Goal: Task Accomplishment & Management: Manage account settings

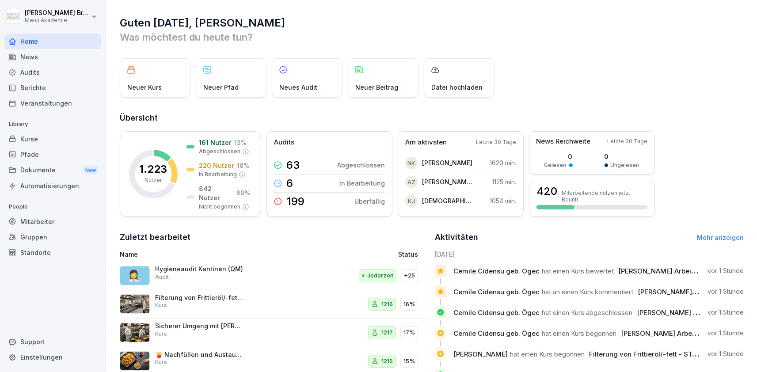
click at [27, 145] on div "Kurse" at bounding box center [52, 138] width 96 height 15
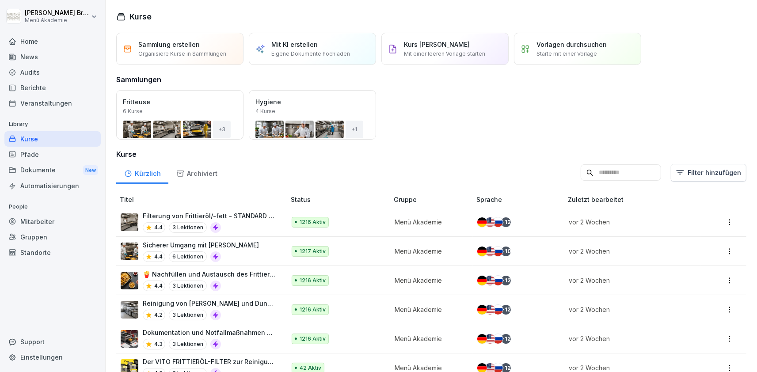
click at [0, 0] on div "Öffnen" at bounding box center [0, 0] width 0 height 0
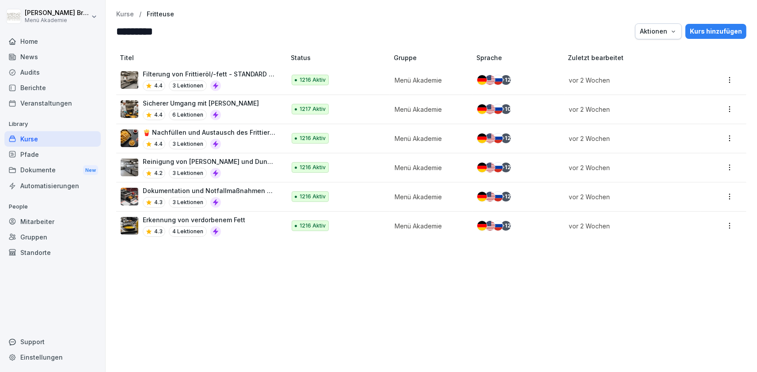
click at [118, 18] on p "Kurse" at bounding box center [125, 15] width 18 height 8
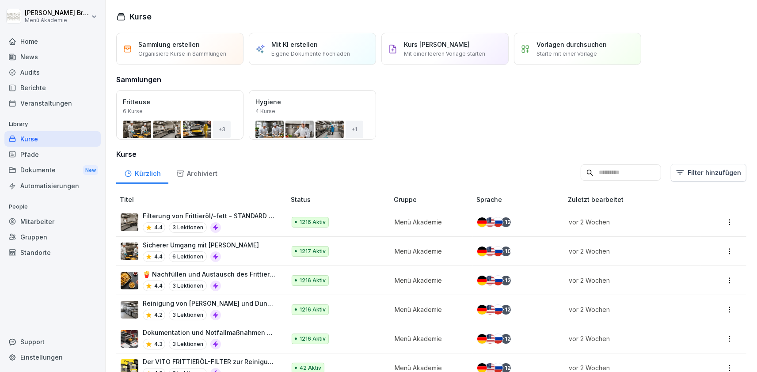
click at [35, 142] on div "Kurse" at bounding box center [52, 138] width 96 height 15
click at [0, 0] on div "Öffnen" at bounding box center [0, 0] width 0 height 0
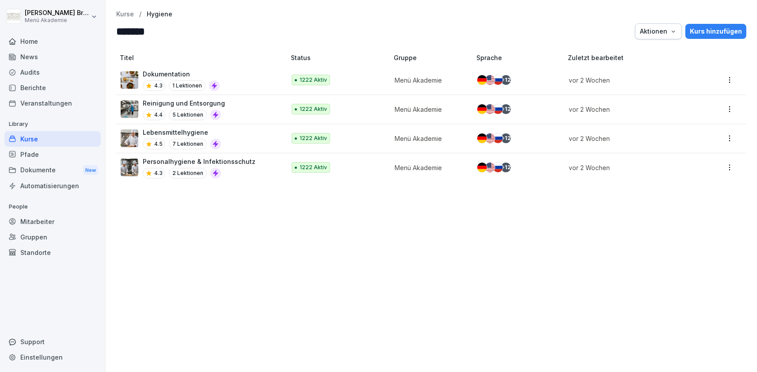
click at [173, 161] on p "Personalhygiene & Infektionsschutz" at bounding box center [199, 161] width 113 height 9
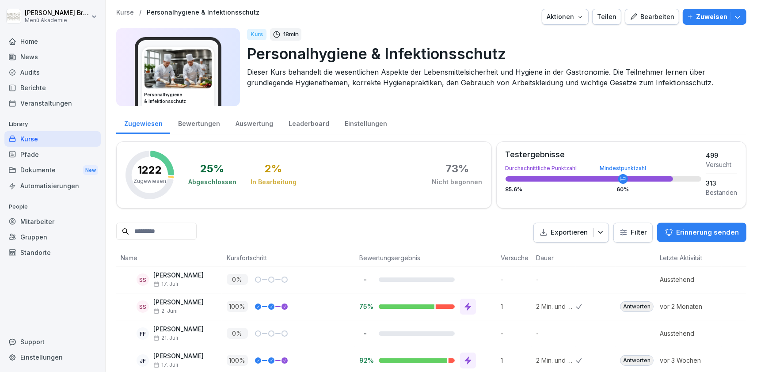
click at [644, 19] on div "Bearbeiten" at bounding box center [652, 17] width 45 height 10
click at [638, 17] on icon "button" at bounding box center [634, 17] width 8 height 8
click at [657, 22] on button "Bearbeiten" at bounding box center [652, 17] width 54 height 16
click at [638, 14] on icon "button" at bounding box center [634, 17] width 8 height 8
click at [566, 50] on p "Personalhygiene & Infektionsschutz" at bounding box center [493, 53] width 493 height 23
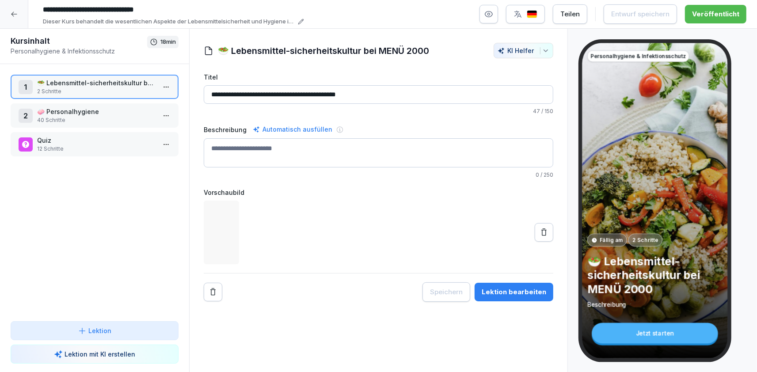
click at [120, 108] on p "🧼 Personalhygiene" at bounding box center [96, 111] width 119 height 9
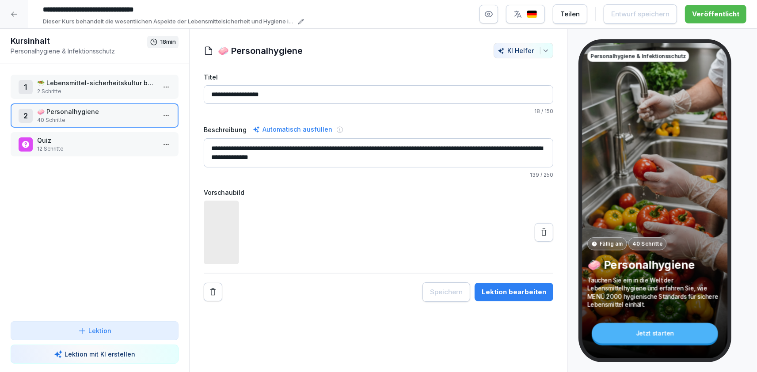
drag, startPoint x: 252, startPoint y: 147, endPoint x: 235, endPoint y: 150, distance: 16.6
click at [235, 150] on textarea "**********" at bounding box center [379, 152] width 350 height 29
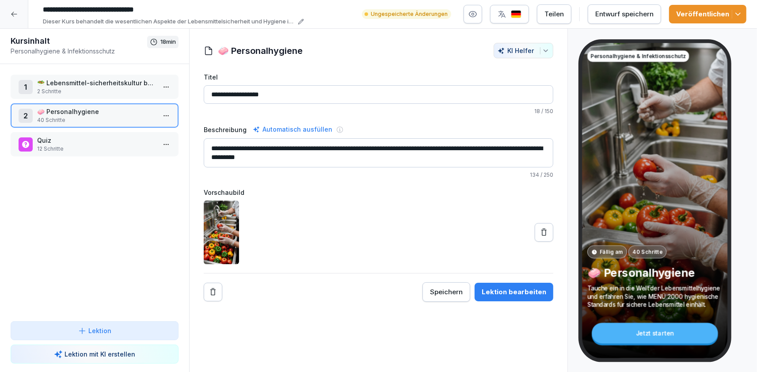
type textarea "**********"
click at [708, 11] on div "Veröffentlichen" at bounding box center [708, 14] width 63 height 10
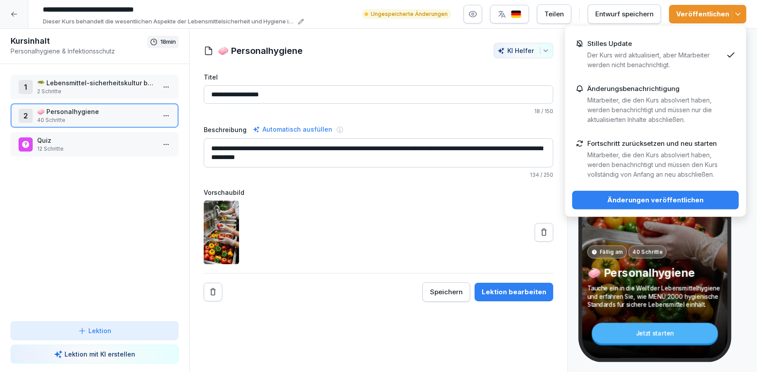
click at [682, 199] on div "Änderungen veröffentlichen" at bounding box center [656, 200] width 153 height 10
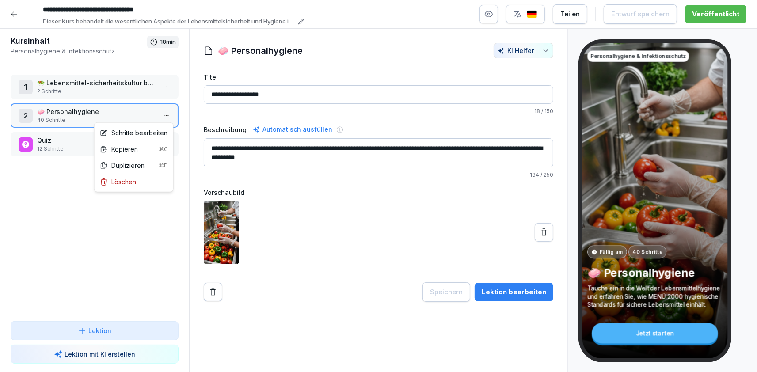
click at [172, 119] on html "**********" at bounding box center [378, 186] width 757 height 372
click at [149, 134] on div "Schritte bearbeiten" at bounding box center [134, 132] width 68 height 9
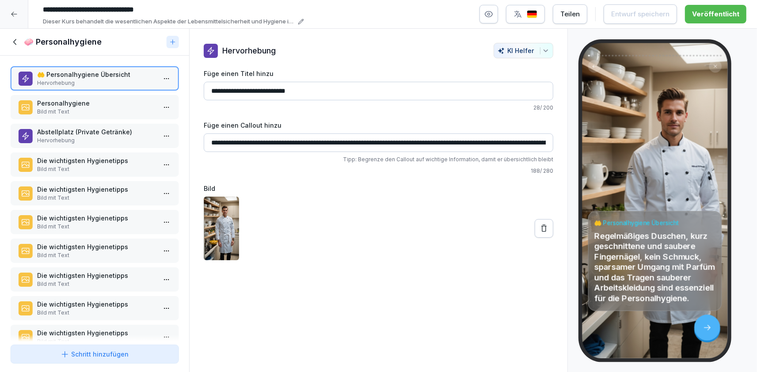
click at [80, 100] on p "Personalhygiene" at bounding box center [96, 103] width 119 height 9
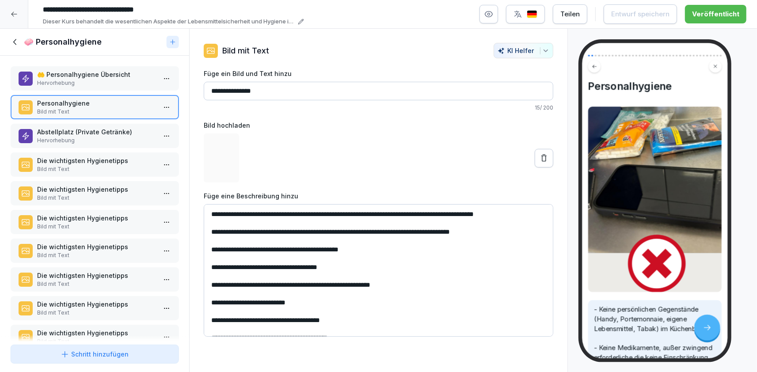
click at [65, 140] on p "Hervorhebung" at bounding box center [96, 141] width 119 height 8
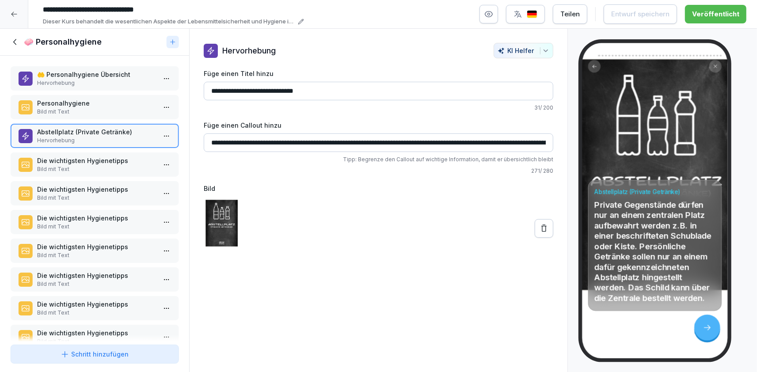
click at [80, 168] on p "Bild mit Text" at bounding box center [96, 169] width 119 height 8
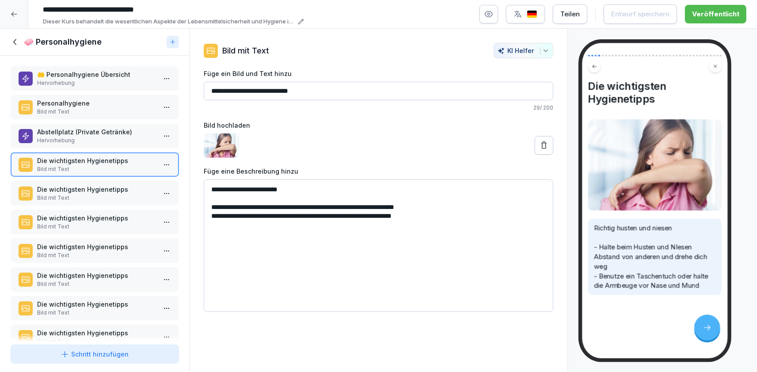
click at [76, 204] on div "Die wichtigsten Hygienetipps Bild mit Text" at bounding box center [95, 193] width 168 height 24
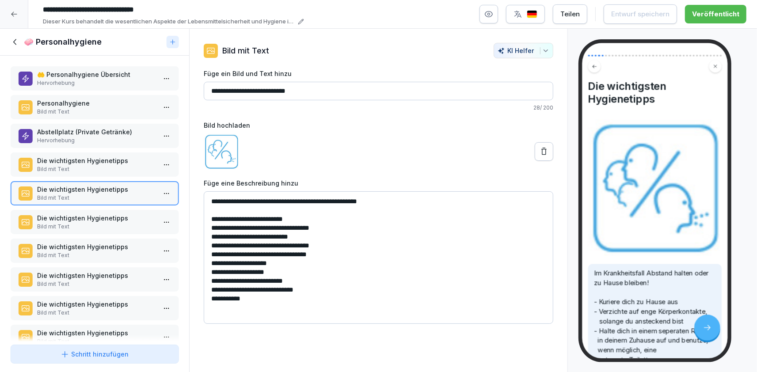
click at [73, 220] on p "Die wichtigsten Hygienetipps" at bounding box center [96, 218] width 119 height 9
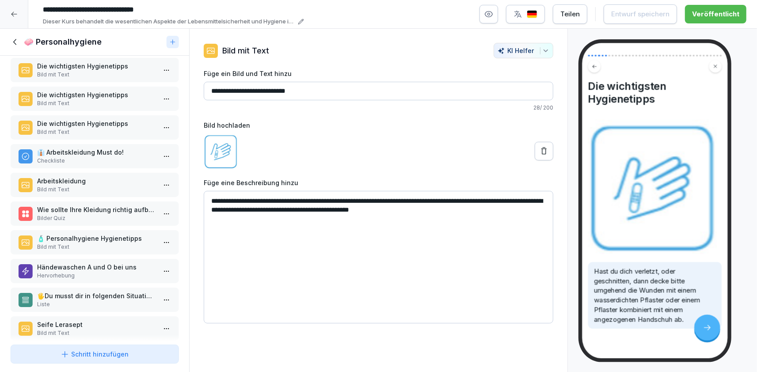
scroll to position [357, 0]
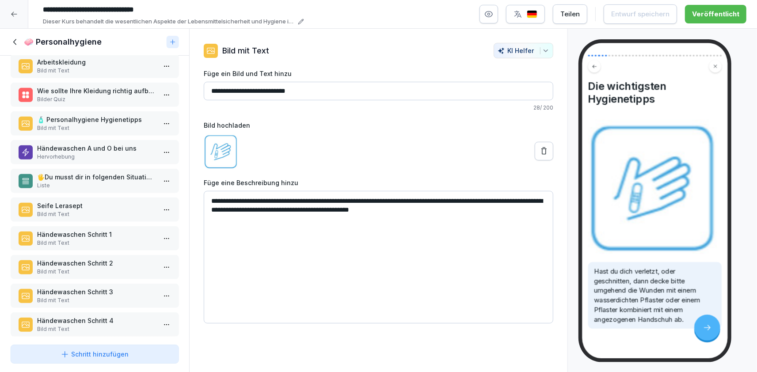
click at [93, 184] on p "Liste" at bounding box center [96, 186] width 119 height 8
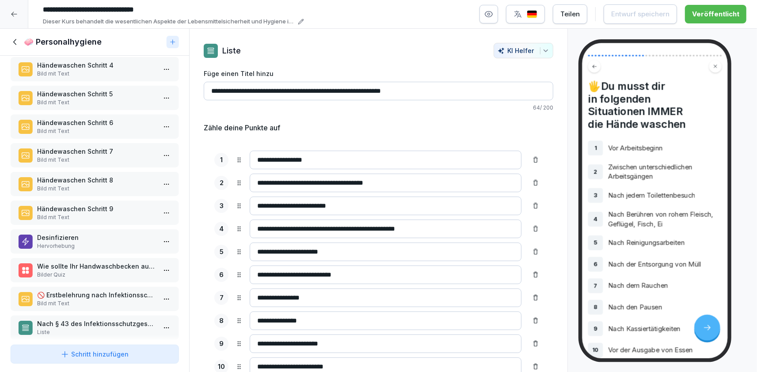
scroll to position [664, 0]
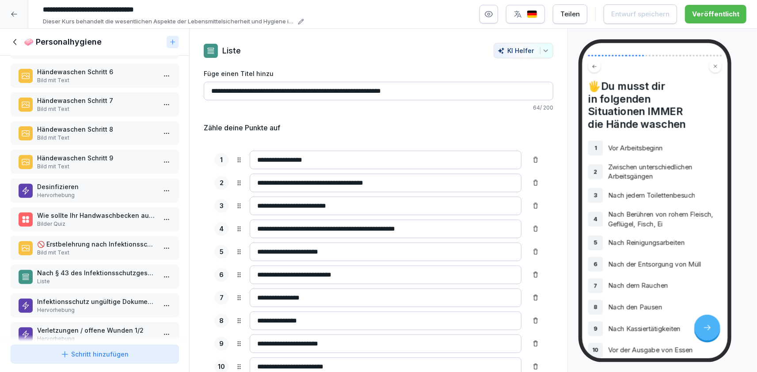
click at [80, 278] on p "Liste" at bounding box center [96, 282] width 119 height 8
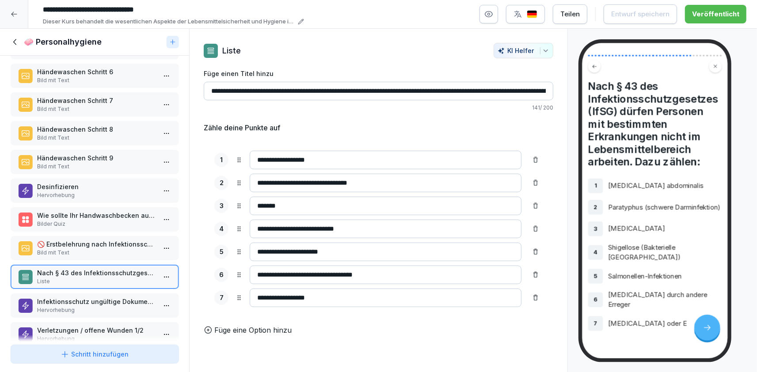
click at [73, 306] on p "Hervorhebung" at bounding box center [96, 310] width 119 height 8
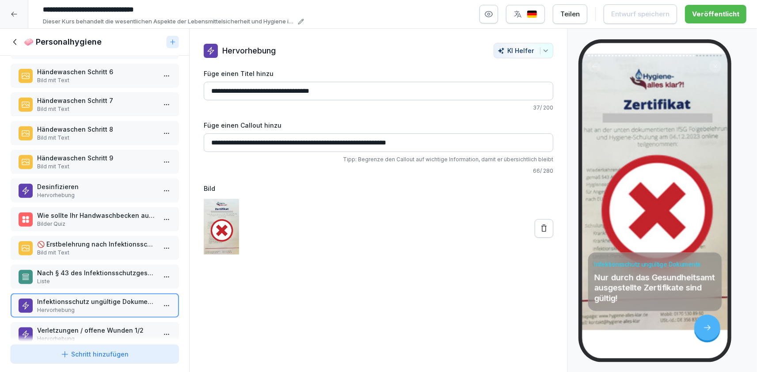
click at [79, 213] on p "Wie sollte Ihr Handwaschbecken aussehen?" at bounding box center [96, 215] width 119 height 9
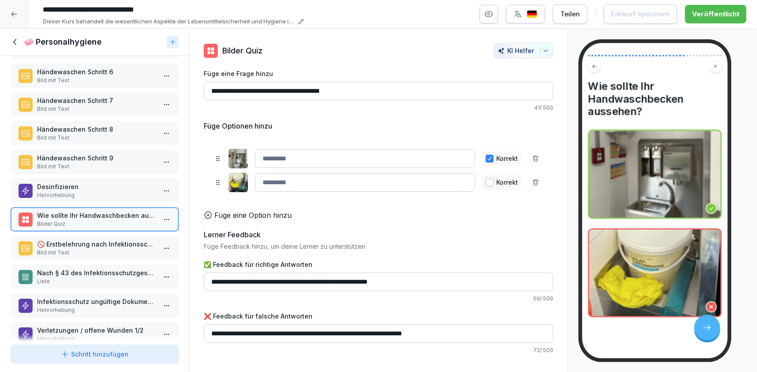
click at [91, 158] on p "Händewaschen Schritt 9" at bounding box center [96, 157] width 119 height 9
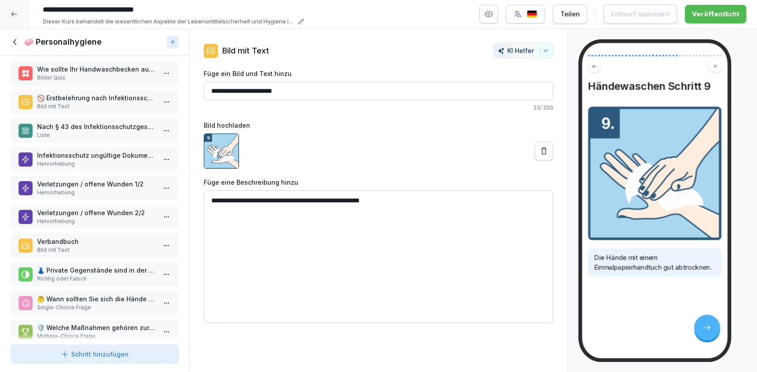
scroll to position [817, 0]
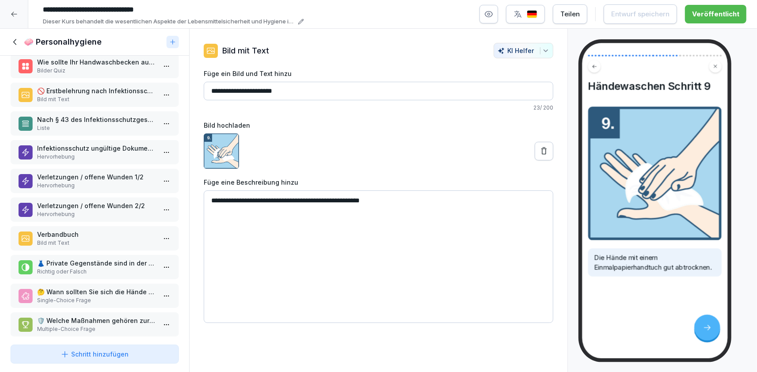
click at [96, 287] on p "🤔 Wann sollten Sie sich die Hände waschen?" at bounding box center [96, 291] width 119 height 9
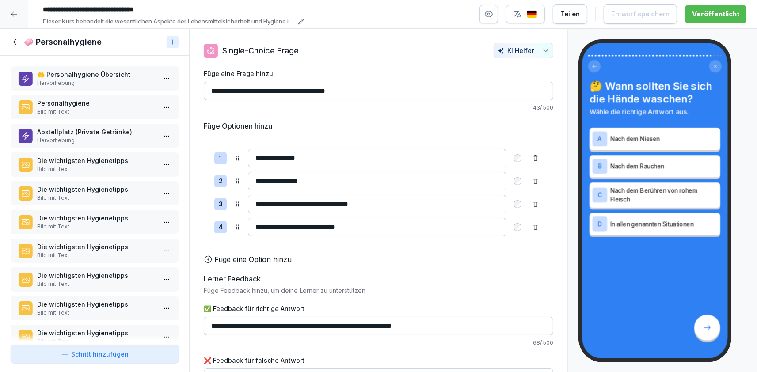
click at [15, 40] on icon at bounding box center [16, 42] width 10 height 10
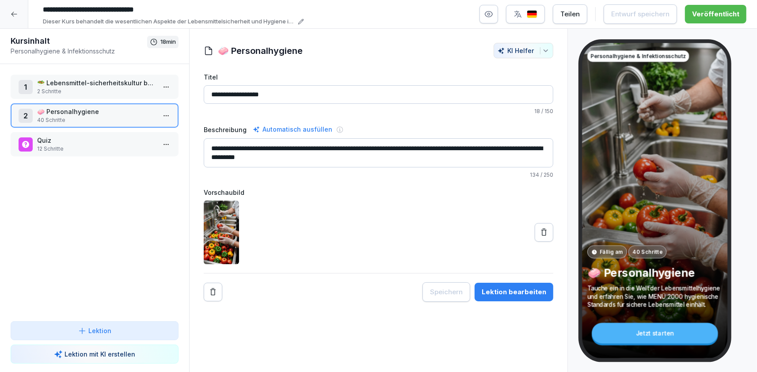
click at [18, 15] on div at bounding box center [14, 14] width 28 height 28
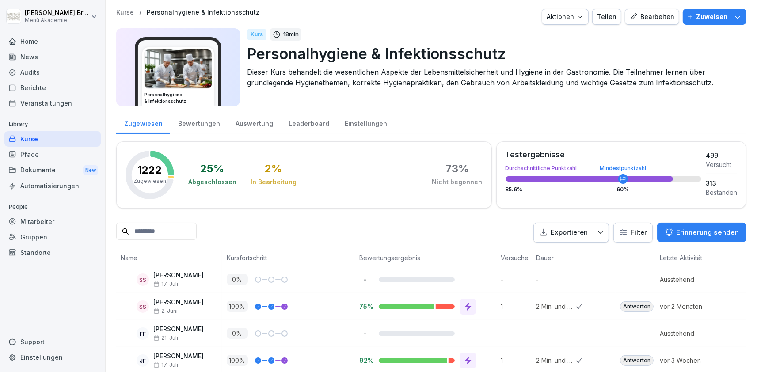
click at [54, 139] on div "Kurse" at bounding box center [52, 138] width 96 height 15
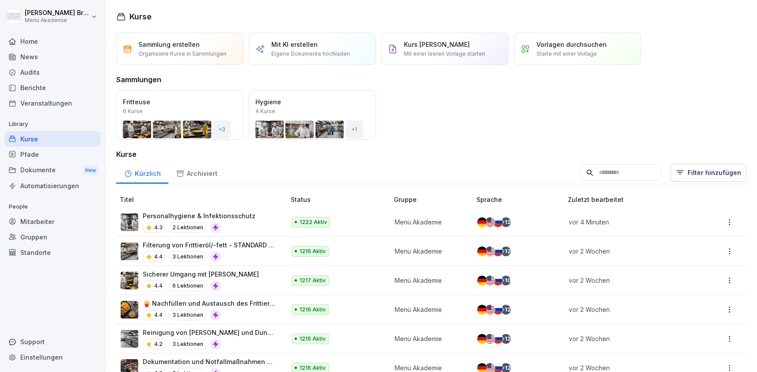
click at [0, 0] on div "Öffnen" at bounding box center [0, 0] width 0 height 0
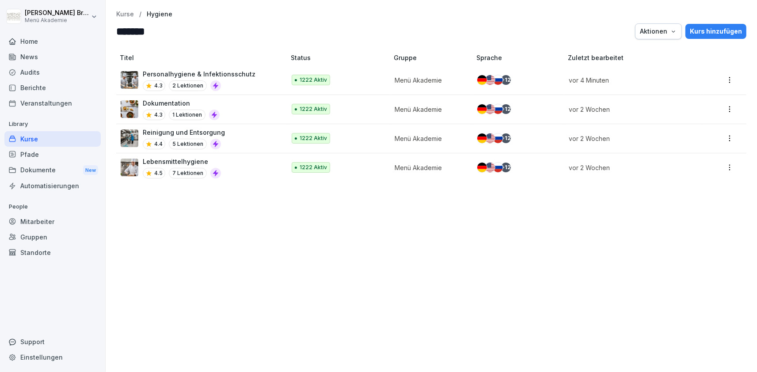
click at [174, 156] on td "Lebensmittelhygiene 4.5 7 Lektionen" at bounding box center [201, 167] width 171 height 29
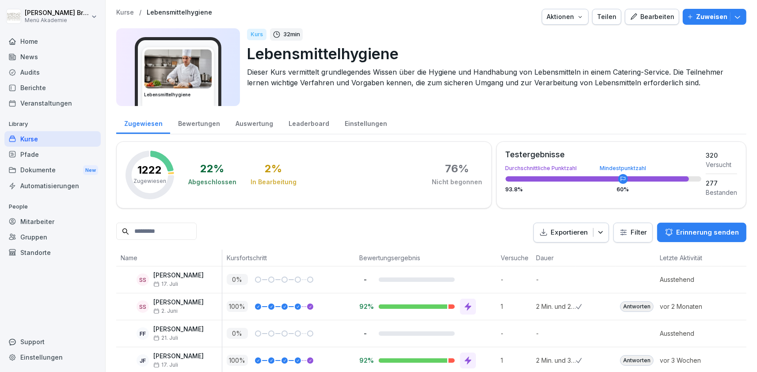
click at [646, 16] on div "Bearbeiten" at bounding box center [652, 17] width 45 height 10
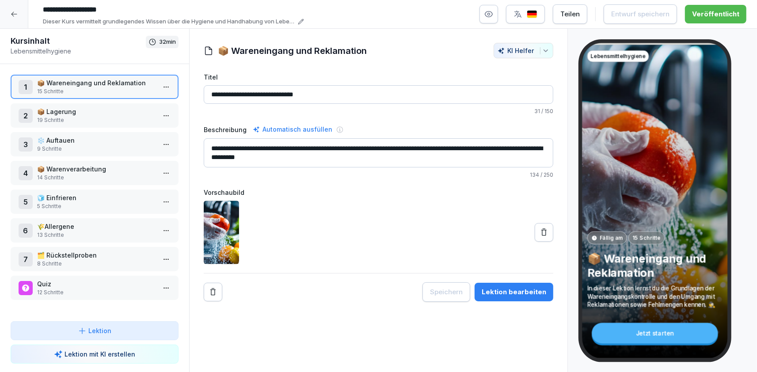
click at [162, 90] on html "**********" at bounding box center [378, 186] width 757 height 372
click at [153, 105] on div "Schritte bearbeiten" at bounding box center [134, 104] width 68 height 9
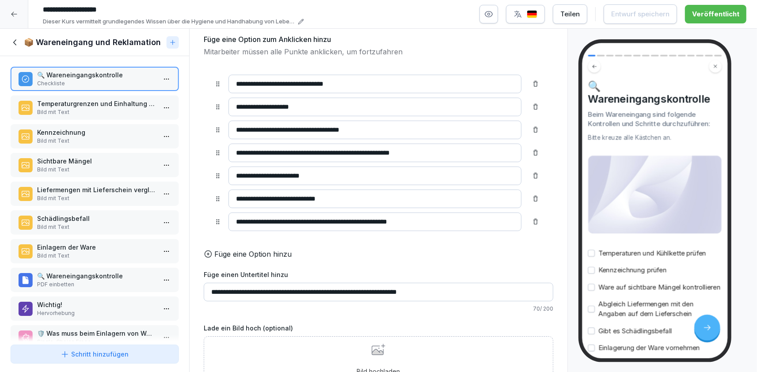
scroll to position [107, 0]
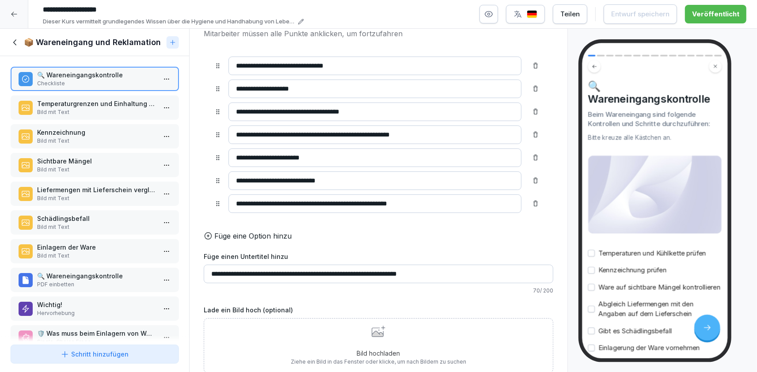
click at [80, 105] on p "Temperaturgrenzen und Einhaltung der Kühlkette" at bounding box center [96, 103] width 119 height 9
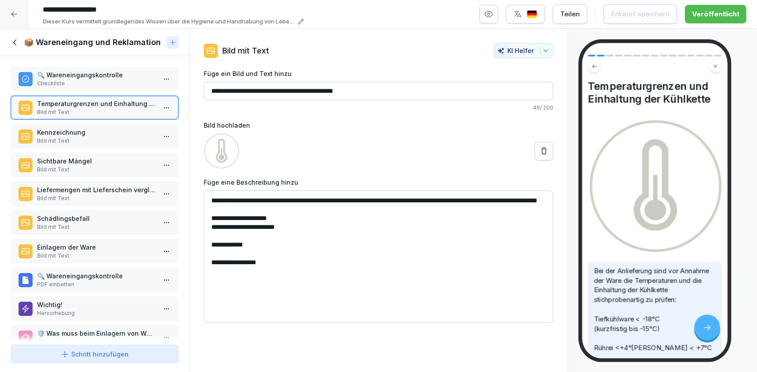
click at [95, 88] on div "🔍 Wareneingangskontrolle Checkliste" at bounding box center [95, 79] width 168 height 24
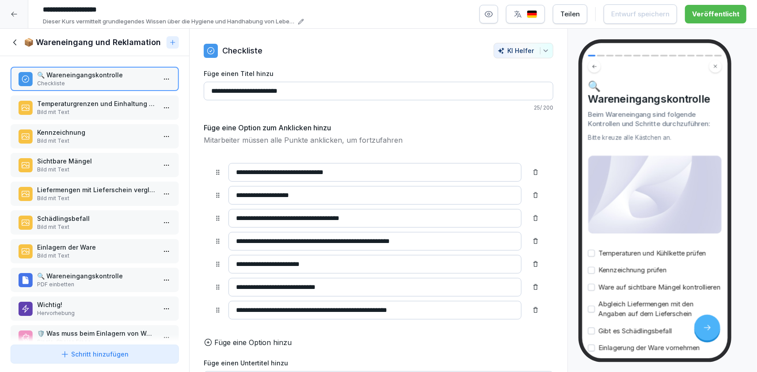
scroll to position [107, 0]
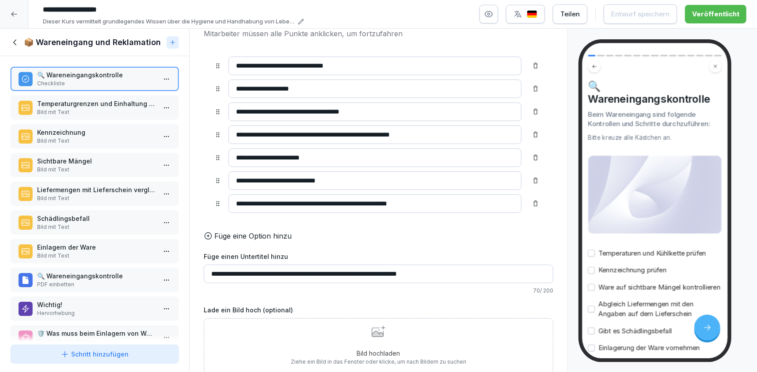
click at [403, 337] on div "Bild hochladen Ziehe ein Bild in das Fenster oder klicke, um nach Bildern zu su…" at bounding box center [379, 346] width 176 height 40
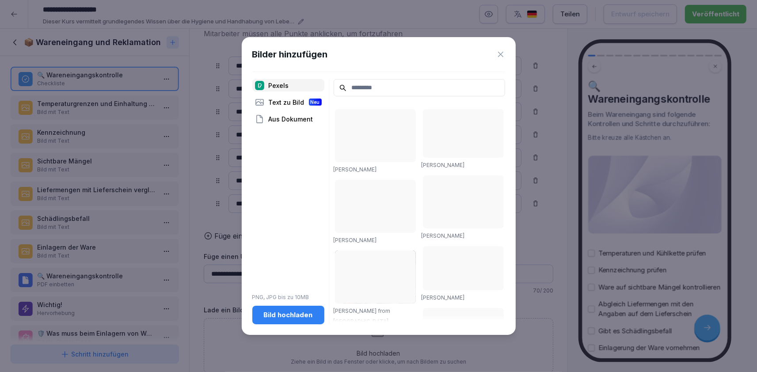
click at [356, 93] on input at bounding box center [420, 87] width 172 height 17
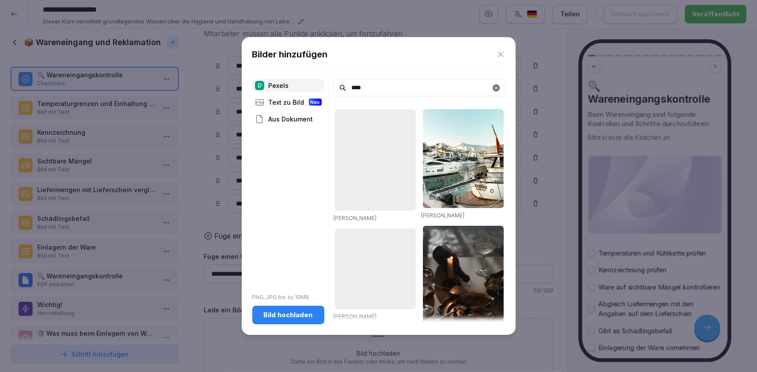
type input "****"
click at [294, 108] on div "Text zu Bild Neu" at bounding box center [288, 102] width 72 height 12
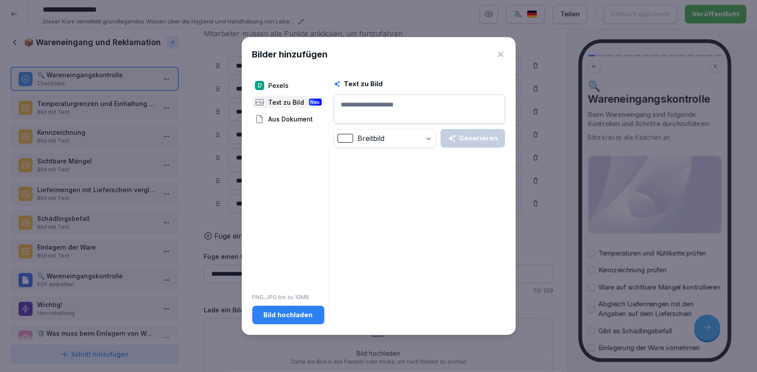
click at [353, 112] on textarea at bounding box center [420, 109] width 172 height 29
click at [479, 138] on div "Generieren" at bounding box center [473, 139] width 50 height 10
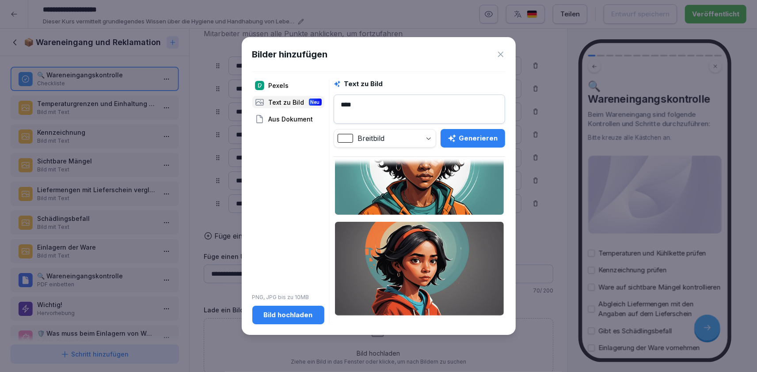
scroll to position [0, 0]
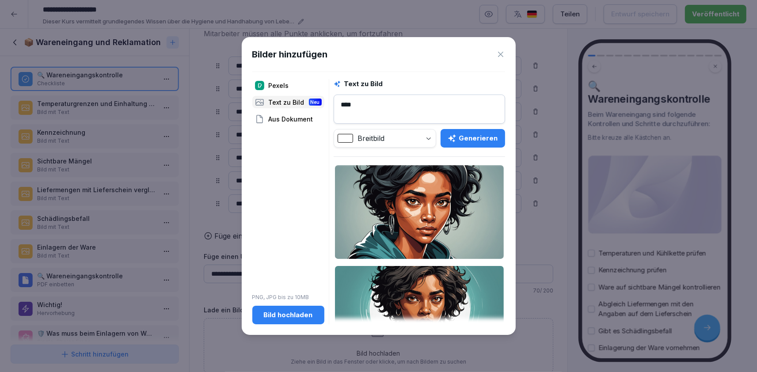
drag, startPoint x: 396, startPoint y: 96, endPoint x: 294, endPoint y: 98, distance: 102.2
click at [334, 98] on textarea "****" at bounding box center [420, 109] width 172 height 29
click at [457, 131] on button "Generieren" at bounding box center [473, 138] width 65 height 19
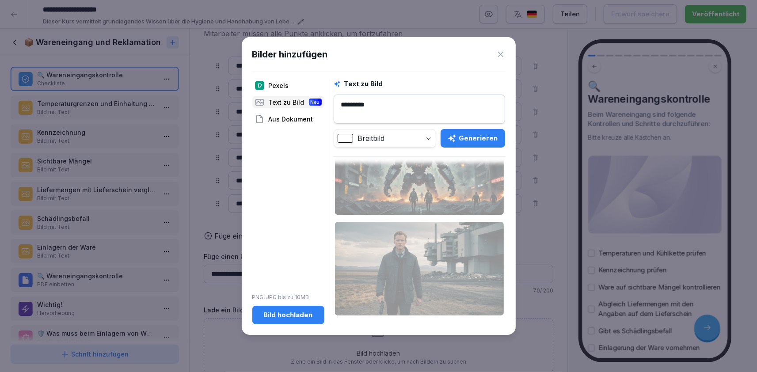
scroll to position [148, 0]
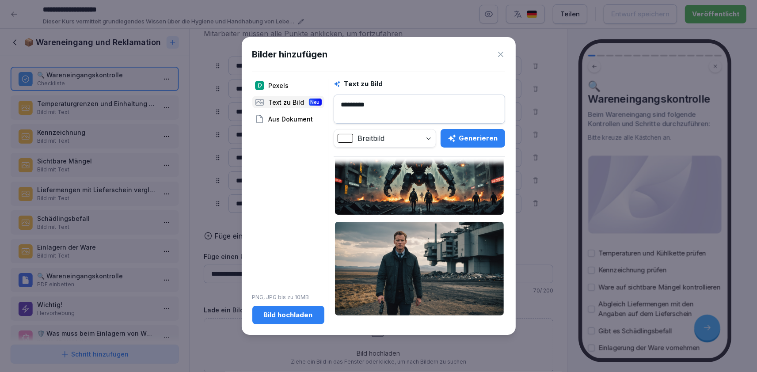
drag, startPoint x: 385, startPoint y: 110, endPoint x: 319, endPoint y: 107, distance: 66.0
click at [334, 107] on textarea "*********" at bounding box center [420, 109] width 172 height 29
type textarea "**********"
click at [487, 138] on div "Generieren" at bounding box center [473, 139] width 50 height 10
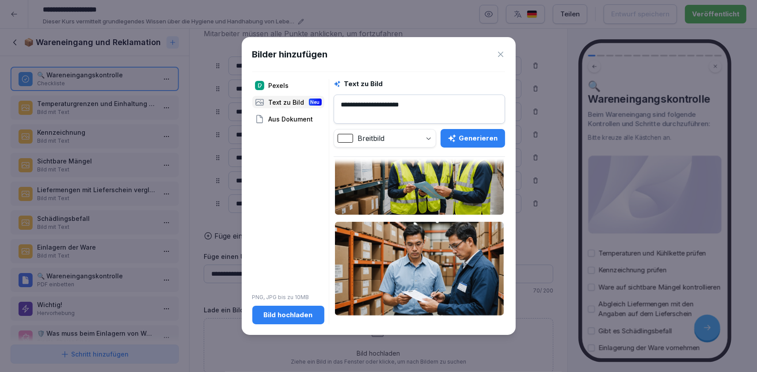
scroll to position [0, 0]
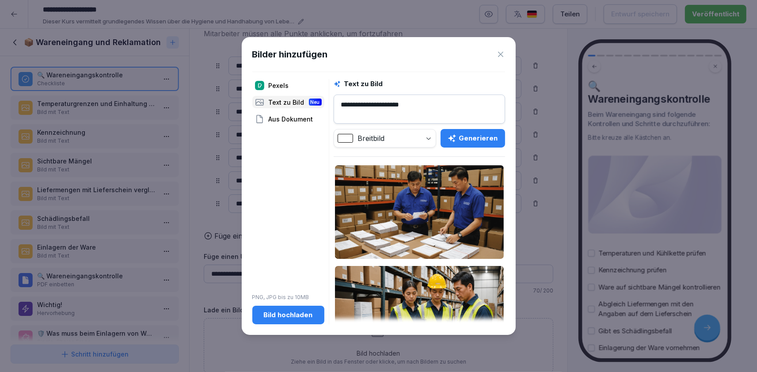
click at [502, 53] on icon at bounding box center [500, 54] width 5 height 5
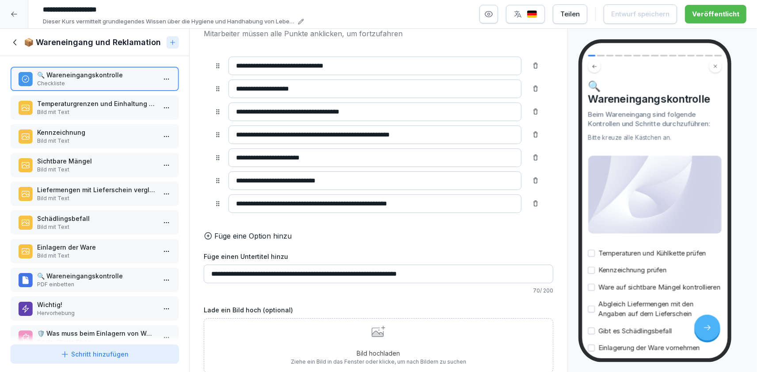
scroll to position [107, 0]
click at [141, 107] on p "Temperaturgrenzen und Einhaltung der Kühlkette" at bounding box center [96, 103] width 119 height 9
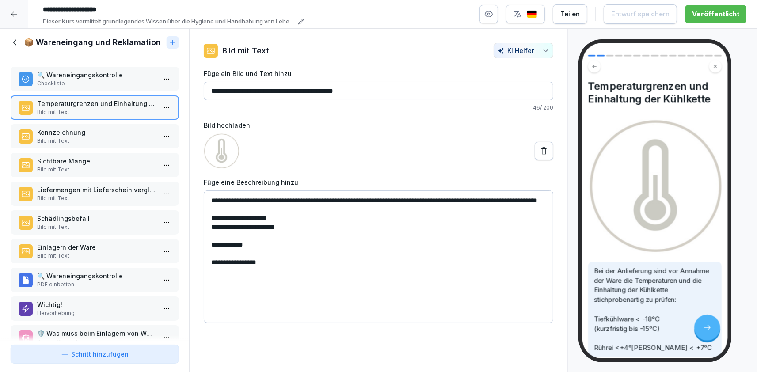
click at [129, 84] on p "Checkliste" at bounding box center [96, 84] width 119 height 8
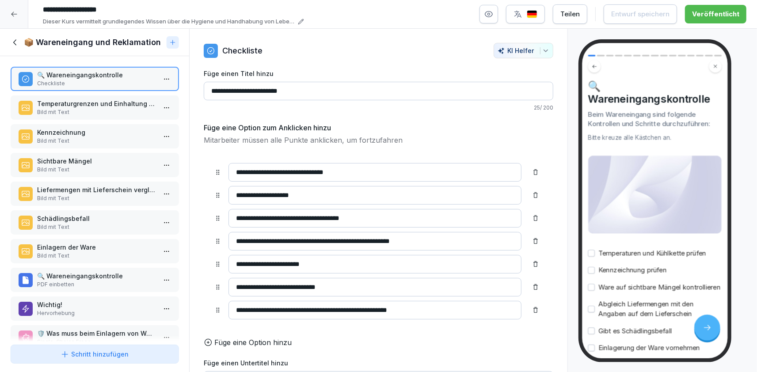
click at [85, 105] on p "Temperaturgrenzen und Einhaltung der Kühlkette" at bounding box center [96, 103] width 119 height 9
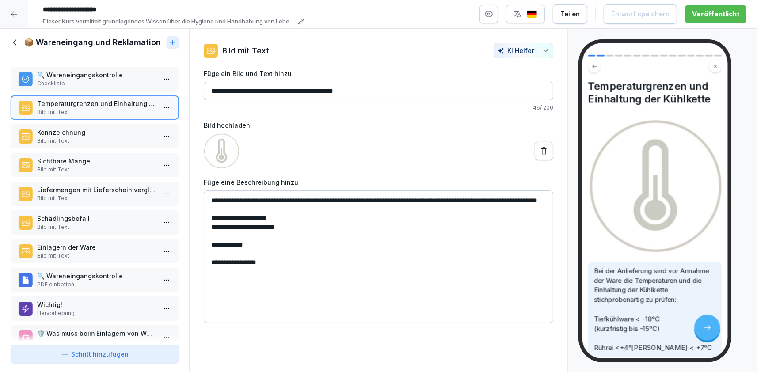
click at [95, 141] on p "Bild mit Text" at bounding box center [96, 141] width 119 height 8
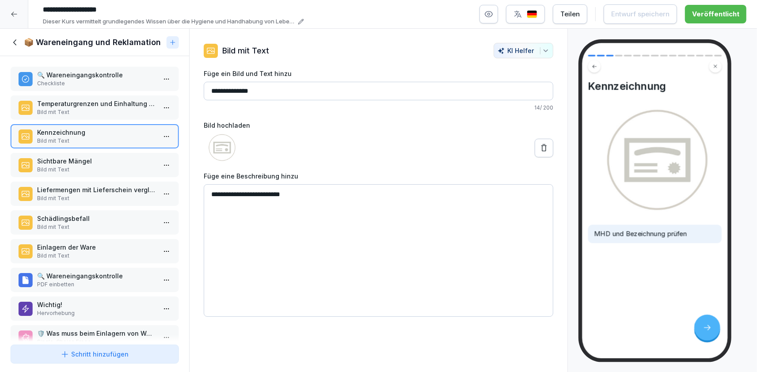
click at [78, 160] on p "Sichtbare Mängel" at bounding box center [96, 161] width 119 height 9
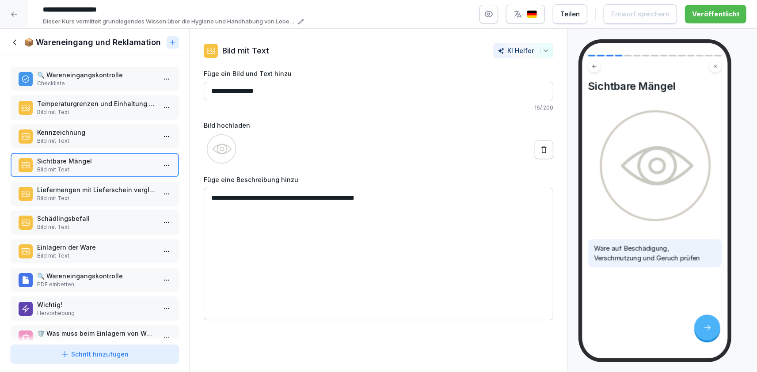
click at [76, 226] on p "Bild mit Text" at bounding box center [96, 227] width 119 height 8
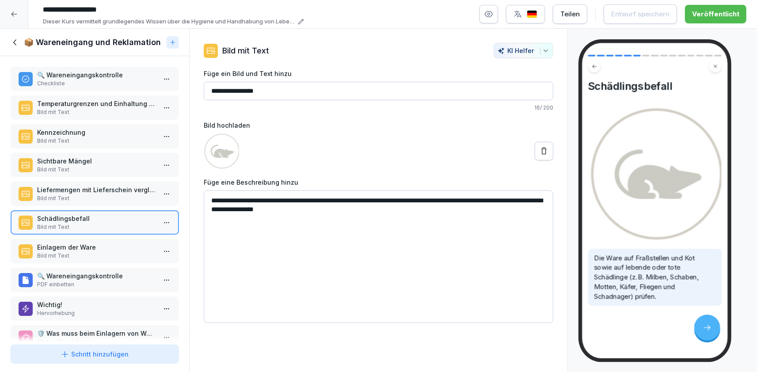
click at [77, 275] on p "🔍 Wareneingangskontrolle" at bounding box center [96, 275] width 119 height 9
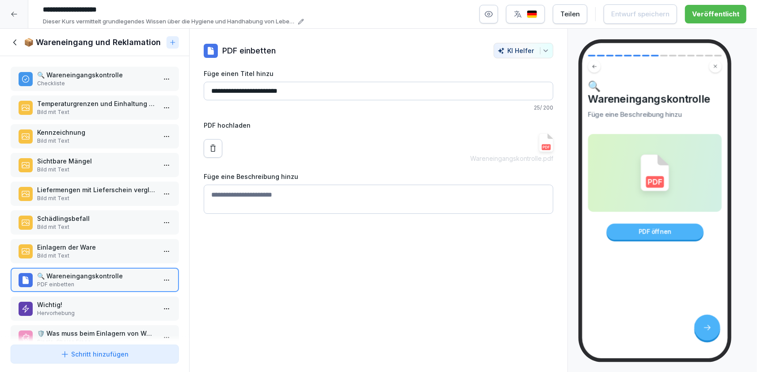
click at [113, 310] on p "Hervorhebung" at bounding box center [96, 314] width 119 height 8
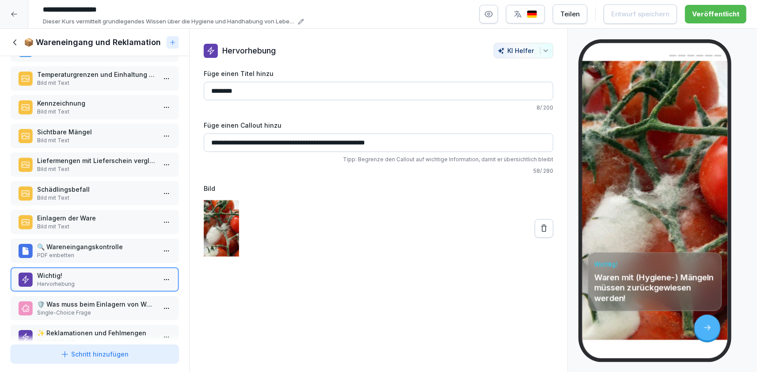
scroll to position [51, 0]
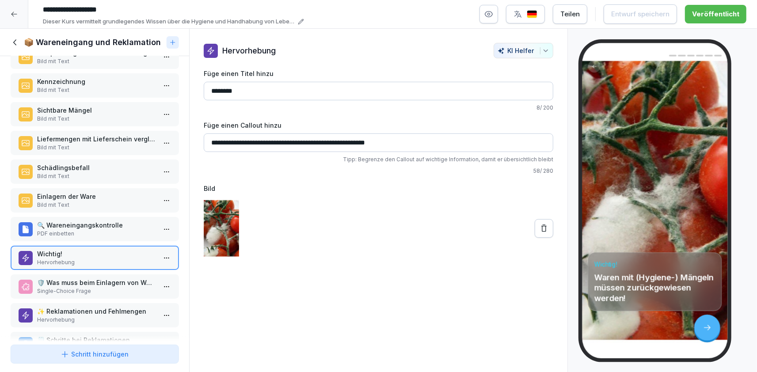
click at [99, 290] on p "Single-Choice Frage" at bounding box center [96, 291] width 119 height 8
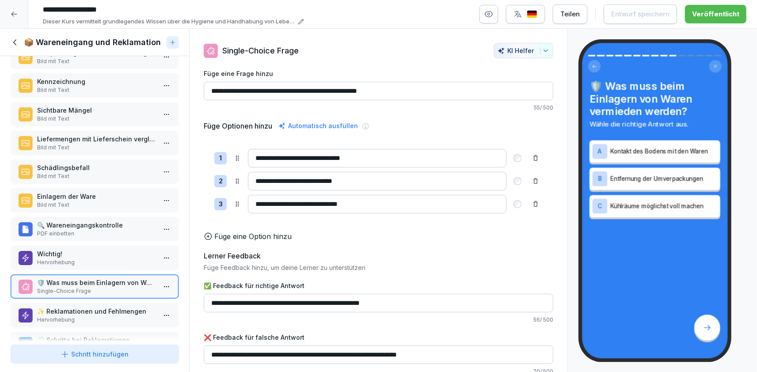
click at [78, 309] on p "✨ Reklamationen und Fehlmengen" at bounding box center [96, 311] width 119 height 9
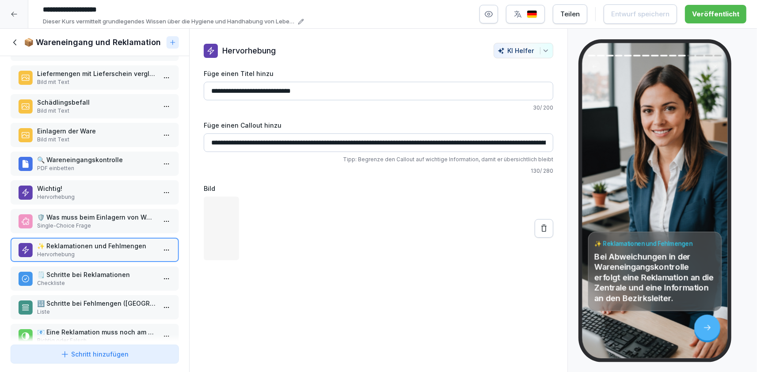
scroll to position [102, 0]
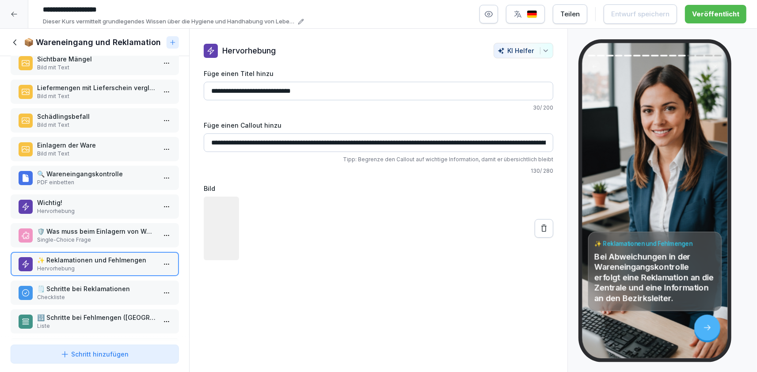
click at [74, 153] on p "Bild mit Text" at bounding box center [96, 154] width 119 height 8
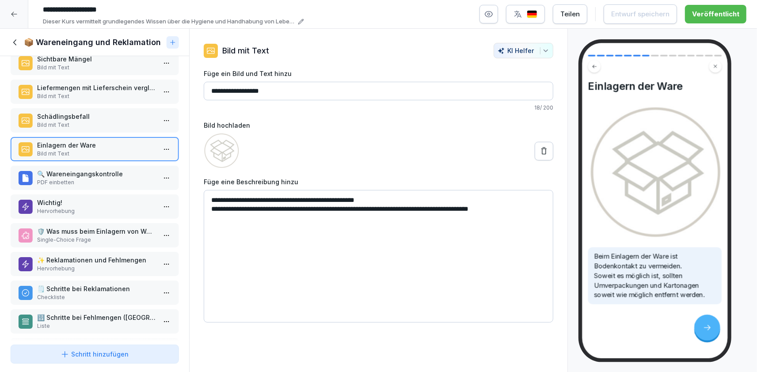
click at [84, 109] on div "Schädlingsbefall Bild mit Text" at bounding box center [95, 120] width 168 height 24
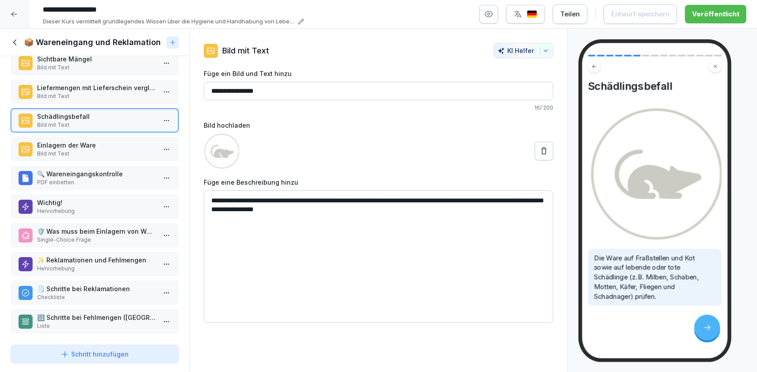
click at [97, 84] on p "Liefermengen mit Lieferschein vergleichen." at bounding box center [96, 87] width 119 height 9
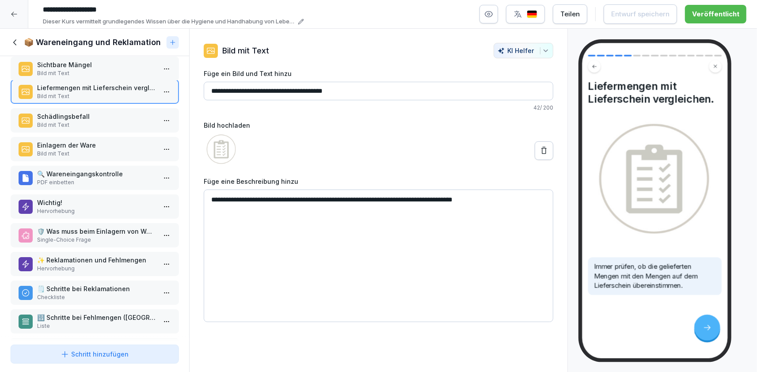
click at [101, 66] on div "Sichtbare Mängel Bild mit Text" at bounding box center [96, 68] width 119 height 17
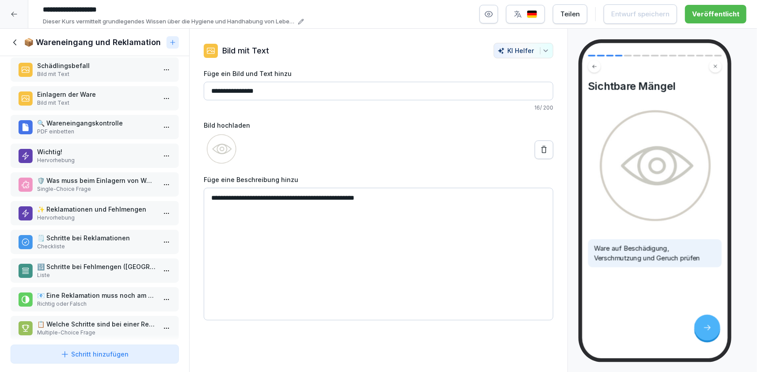
scroll to position [161, 0]
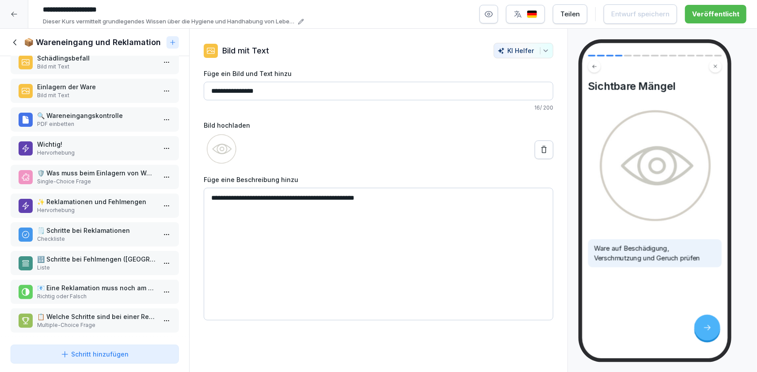
click at [99, 317] on p "📋 Welche Schritte sind bei einer Reklamation zu befolgen? Wählen Sie alle zutre…" at bounding box center [96, 316] width 119 height 9
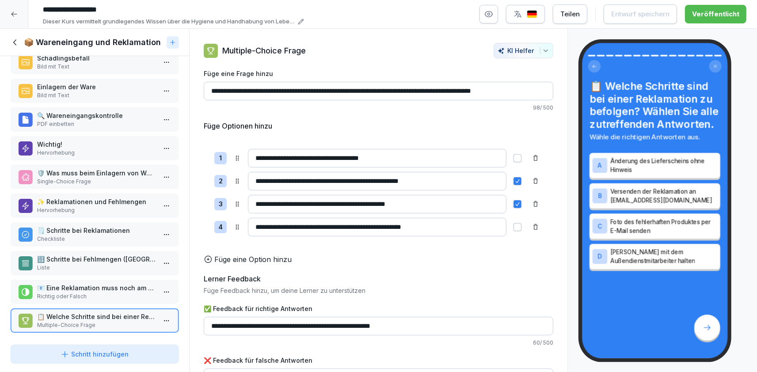
click at [15, 42] on icon at bounding box center [16, 43] width 10 height 10
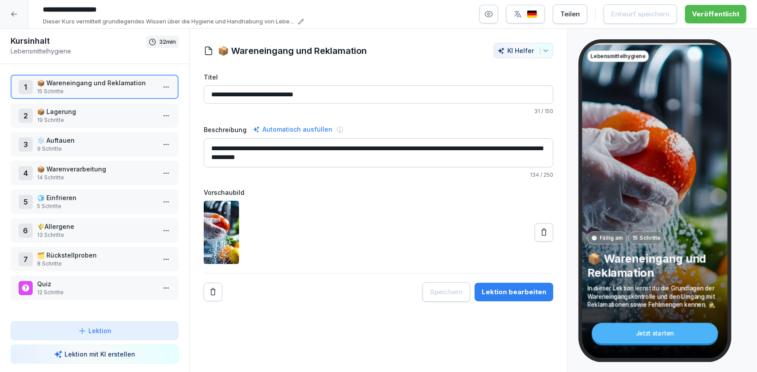
scroll to position [160, 0]
click at [88, 121] on p "19 Schritte" at bounding box center [96, 120] width 119 height 8
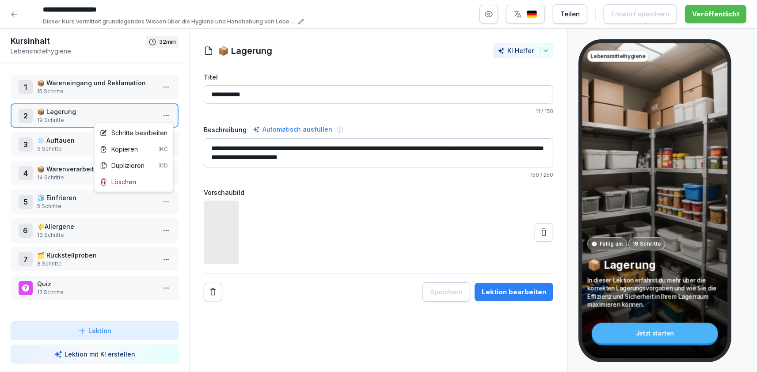
click at [164, 115] on html "**********" at bounding box center [378, 186] width 757 height 372
click at [134, 135] on div "Schritte bearbeiten" at bounding box center [134, 132] width 68 height 9
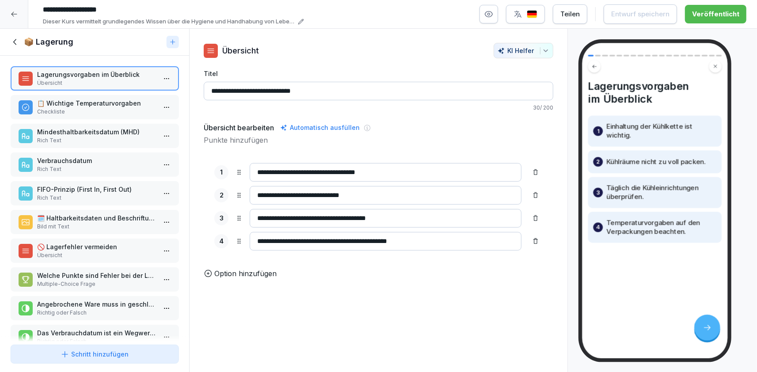
click at [95, 101] on p "📋 Wichtige Temperaturvorgaben" at bounding box center [96, 103] width 119 height 9
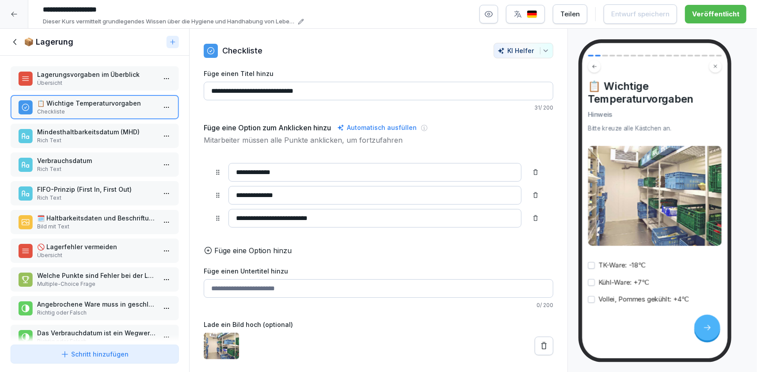
click at [80, 134] on p "Mindesthaltbarkeitsdatum (MHD)" at bounding box center [96, 131] width 119 height 9
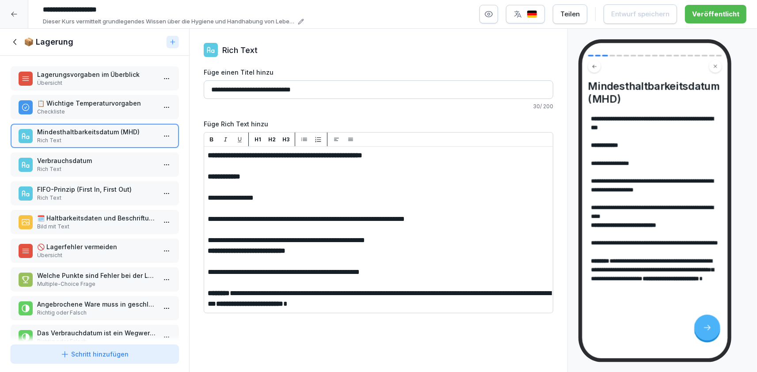
click at [71, 162] on p "Verbrauchsdatum" at bounding box center [96, 160] width 119 height 9
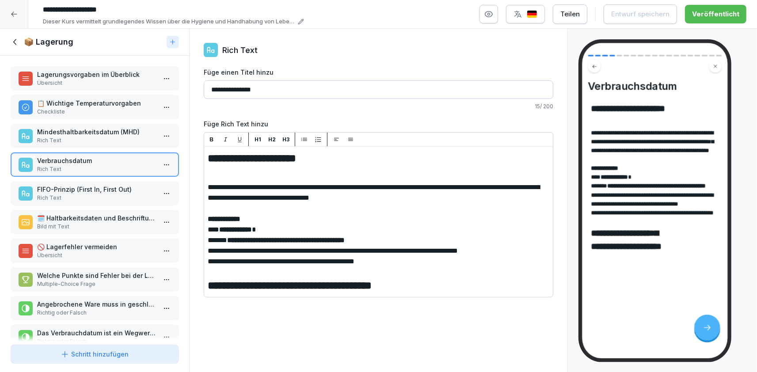
click at [79, 192] on p "FIFO-Prinzip (First In, First Out)" at bounding box center [96, 189] width 119 height 9
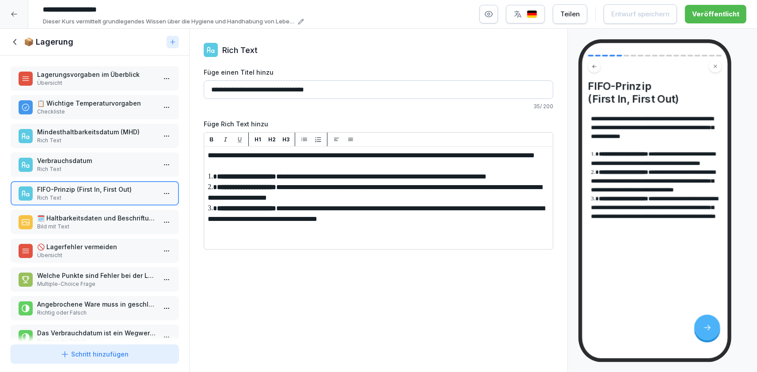
click at [133, 226] on p "Bild mit Text" at bounding box center [96, 227] width 119 height 8
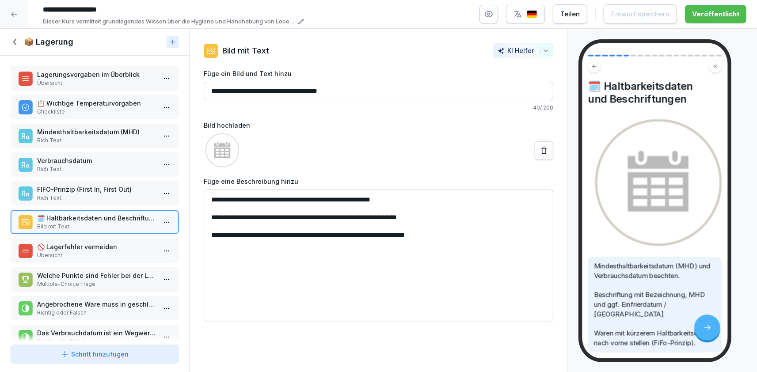
click at [80, 242] on p "🚫 Lagerfehler vermeiden" at bounding box center [96, 246] width 119 height 9
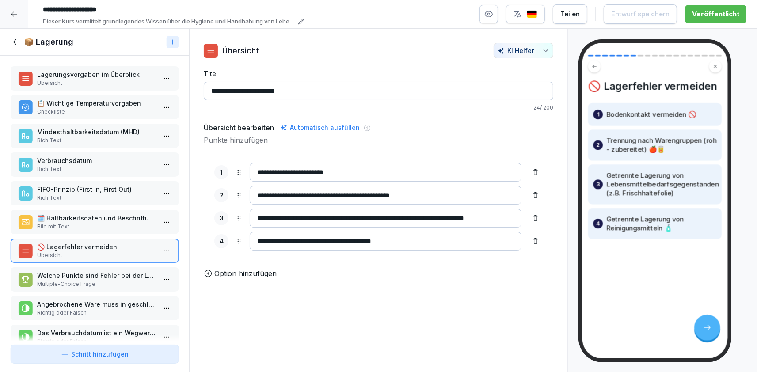
click at [18, 46] on icon at bounding box center [16, 42] width 10 height 10
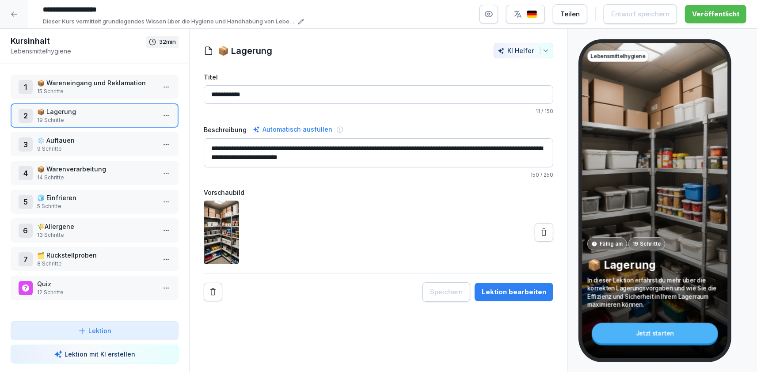
click at [90, 150] on p "9 Schritte" at bounding box center [96, 149] width 119 height 8
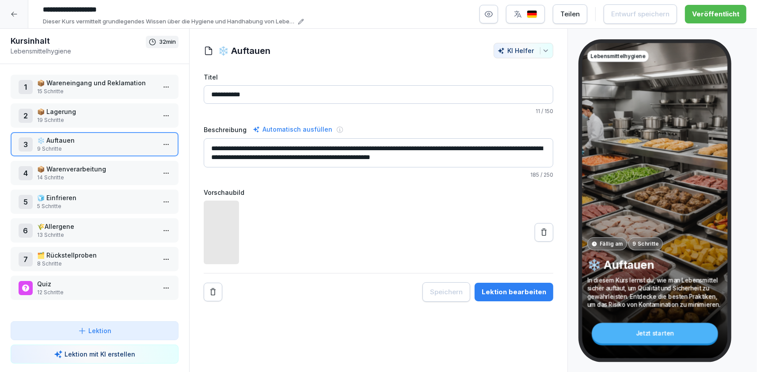
click at [163, 143] on html "**********" at bounding box center [378, 186] width 757 height 372
click at [144, 164] on div "Schritte bearbeiten" at bounding box center [134, 161] width 68 height 9
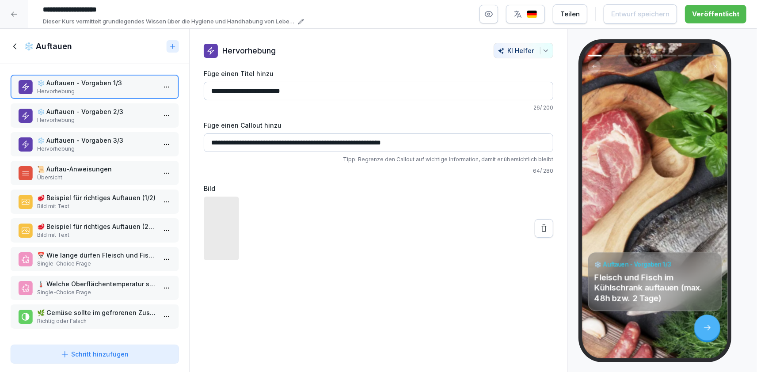
click at [108, 119] on p "Hervorhebung" at bounding box center [96, 120] width 119 height 8
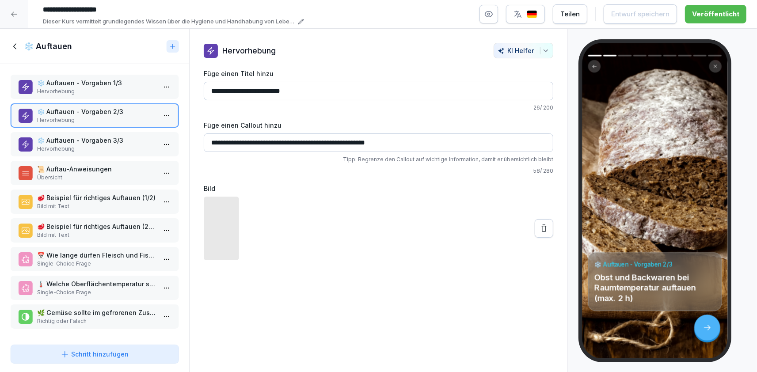
click at [85, 140] on p "❄️ Auftauen - Vorgaben 3/3" at bounding box center [96, 140] width 119 height 9
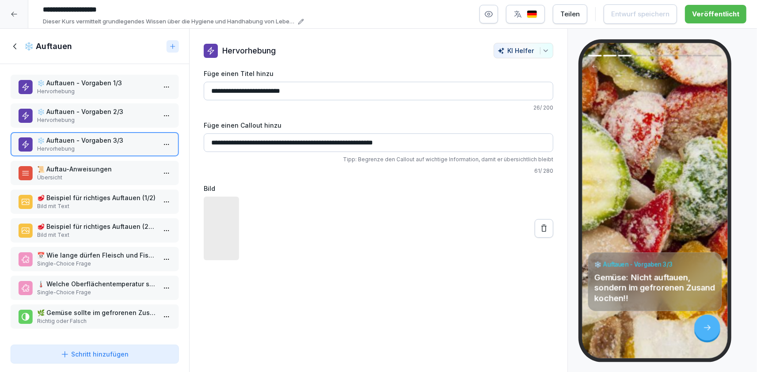
click at [51, 79] on p "❄️ Auftauen - Vorgaben 1/3" at bounding box center [96, 82] width 119 height 9
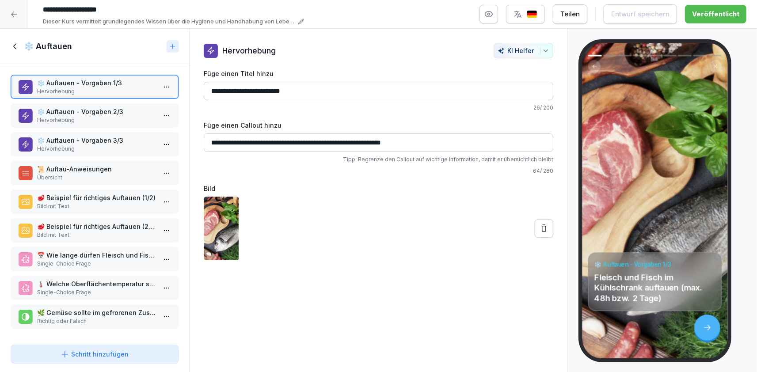
click at [82, 181] on div "📜 Auftau-Anweisungen Übersicht" at bounding box center [95, 173] width 168 height 24
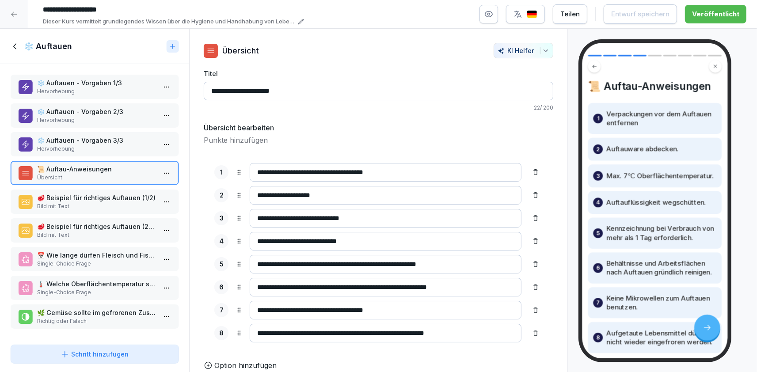
click at [90, 252] on p "📅 Wie lange dürfen Fleisch und Fisch im Kühlschrank aufgetaut werden?" at bounding box center [96, 255] width 119 height 9
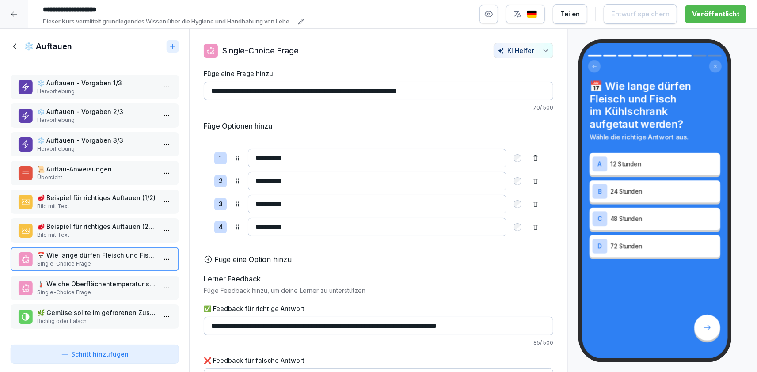
click at [95, 311] on p "🌿 Gemüse sollte im gefrorenen Zustand gekocht werden, ohne aufzutauen." at bounding box center [96, 312] width 119 height 9
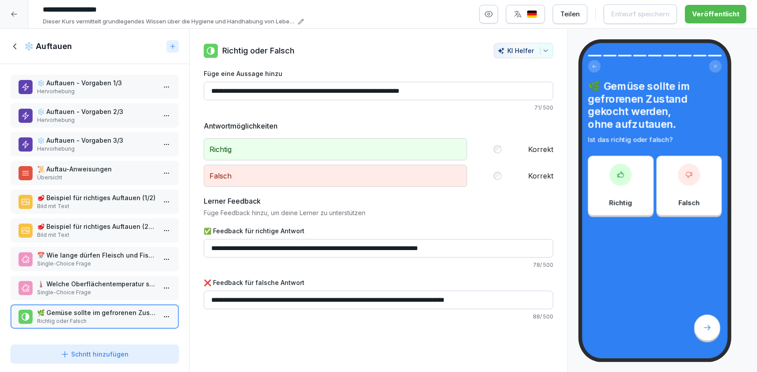
click at [15, 40] on div "❄️ Auftauen" at bounding box center [94, 46] width 189 height 35
click at [14, 51] on icon at bounding box center [16, 47] width 10 height 10
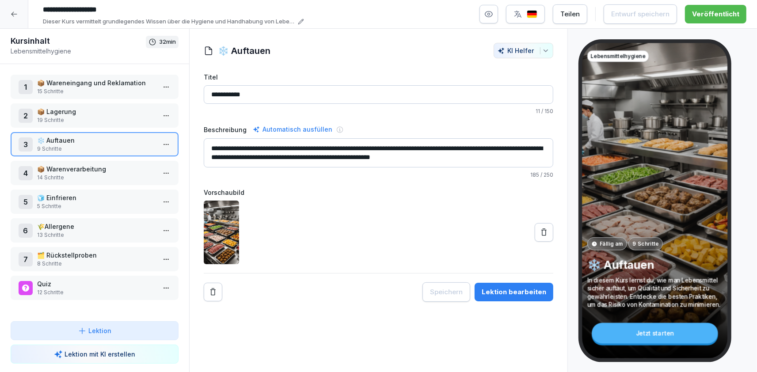
click at [63, 235] on p "13 Schritte" at bounding box center [96, 235] width 119 height 8
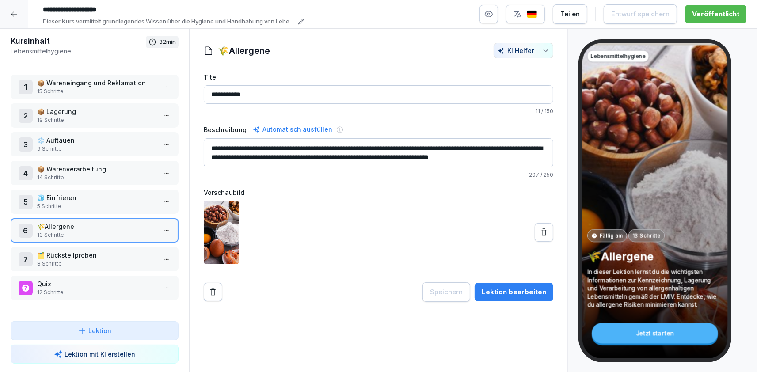
click at [167, 228] on html "**********" at bounding box center [378, 186] width 757 height 372
click at [159, 248] on div "Schritte bearbeiten" at bounding box center [134, 246] width 68 height 9
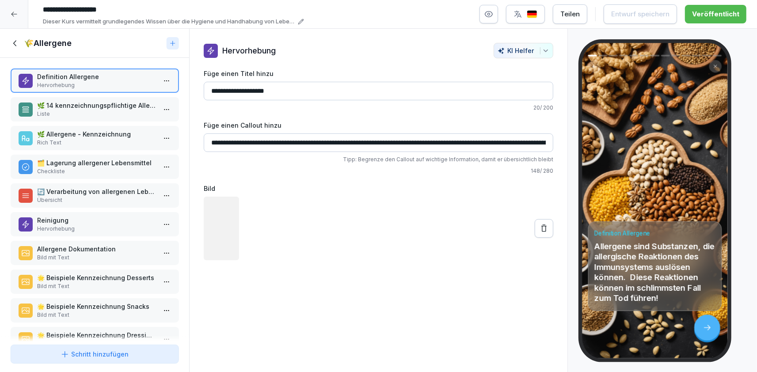
click at [104, 201] on p "Übersicht" at bounding box center [96, 200] width 119 height 8
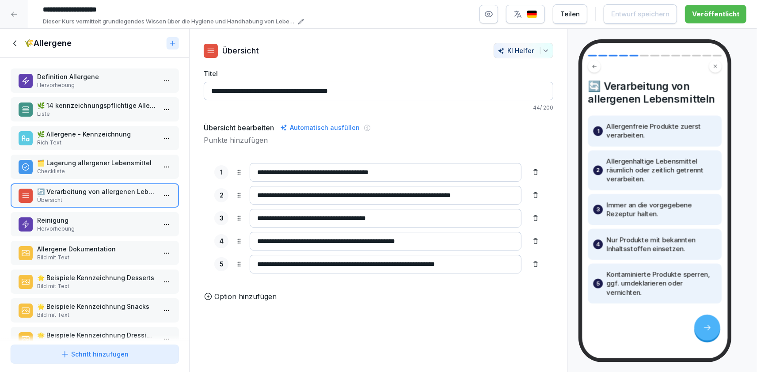
click at [120, 172] on p "Checkliste" at bounding box center [96, 172] width 119 height 8
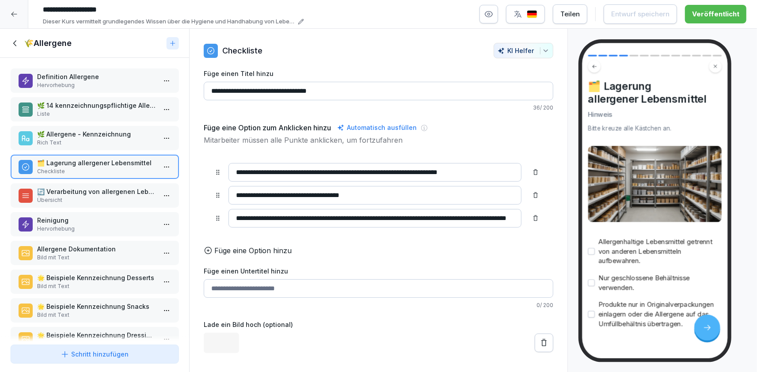
click at [127, 143] on p "Rich Text" at bounding box center [96, 143] width 119 height 8
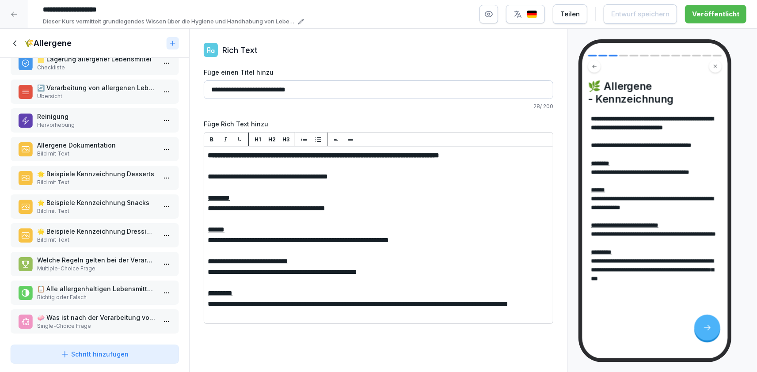
scroll to position [105, 0]
click at [127, 324] on p "Single-Choice Frage" at bounding box center [96, 325] width 119 height 8
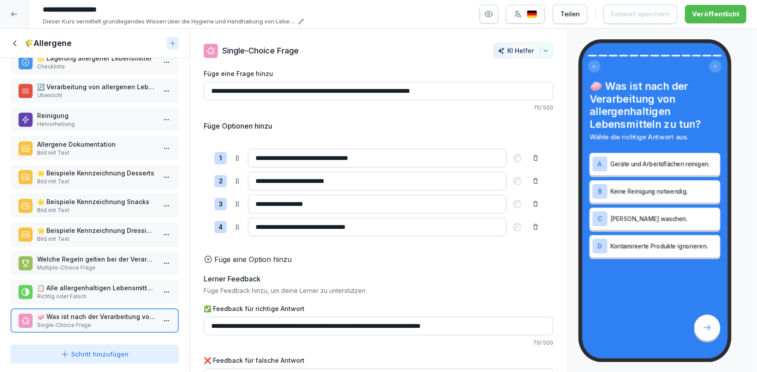
click at [119, 298] on p "Richtig oder Falsch" at bounding box center [96, 297] width 119 height 8
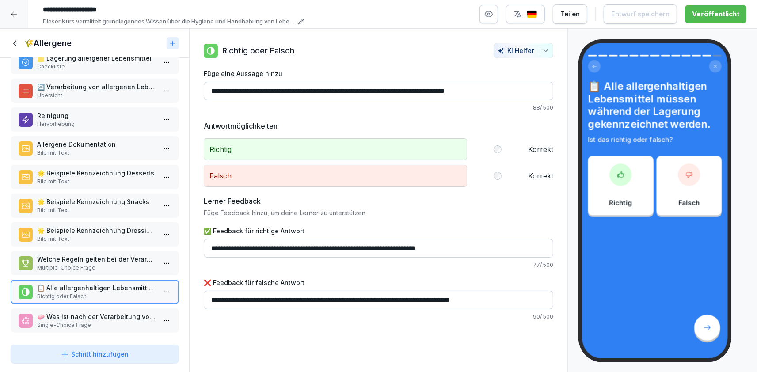
click at [127, 280] on div "📋 Alle allergenhaltigen Lebensmittel müssen während der Lagerung gekennzeichnet…" at bounding box center [95, 292] width 168 height 24
click at [119, 245] on div "🌟 Beispiele Kennzeichnung Dressings Bild mit Text" at bounding box center [95, 234] width 168 height 24
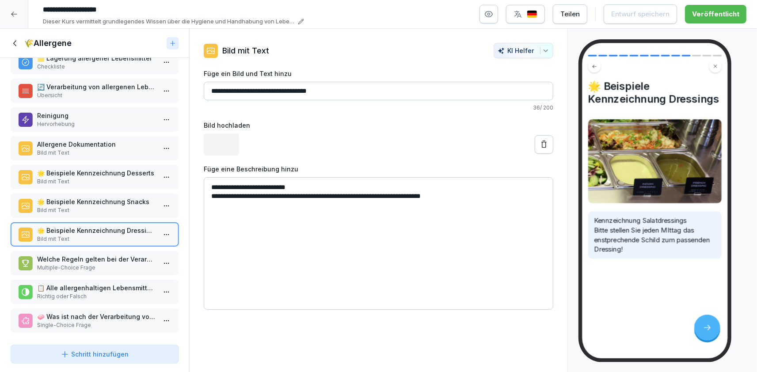
click at [108, 256] on p "Welche Regeln gelten bei der Verarbeitung von allergenen Lebensmitteln?" at bounding box center [96, 259] width 119 height 9
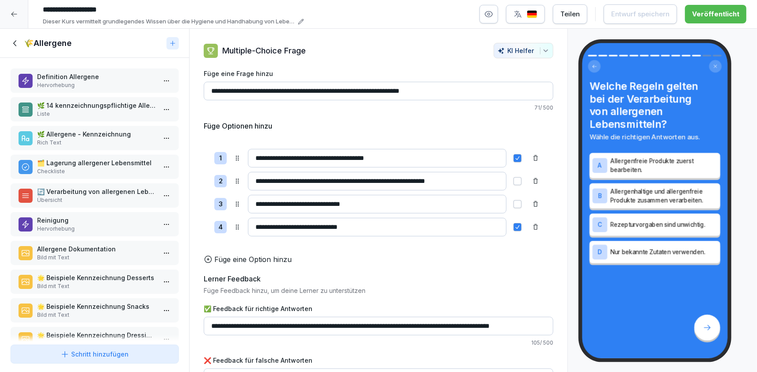
click at [17, 47] on icon at bounding box center [16, 43] width 10 height 10
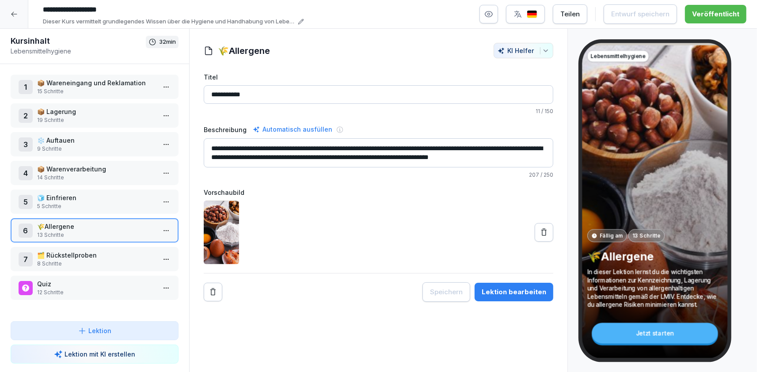
click at [84, 293] on p "12 Schritte" at bounding box center [96, 293] width 119 height 8
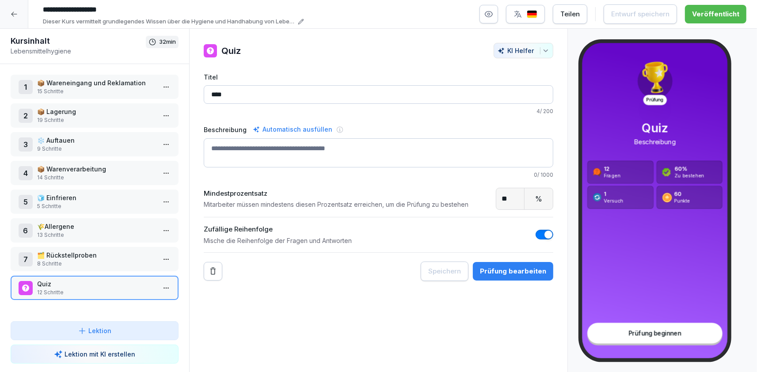
click at [174, 287] on div "Quiz 12 Schritte" at bounding box center [95, 288] width 168 height 24
click at [17, 20] on div at bounding box center [14, 14] width 28 height 28
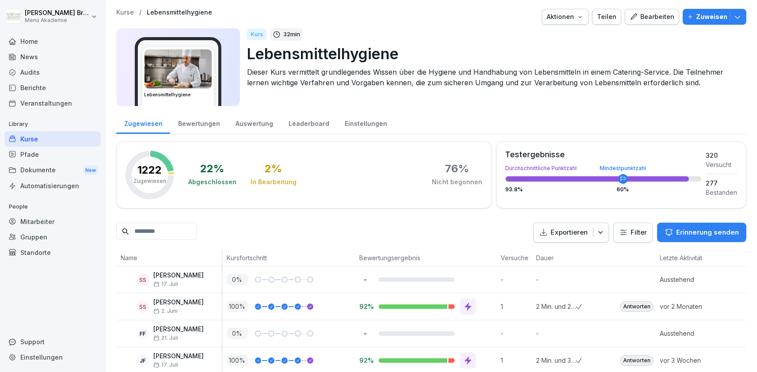
click at [39, 135] on div "Kurse" at bounding box center [52, 138] width 96 height 15
click at [48, 46] on div "Home" at bounding box center [52, 41] width 96 height 15
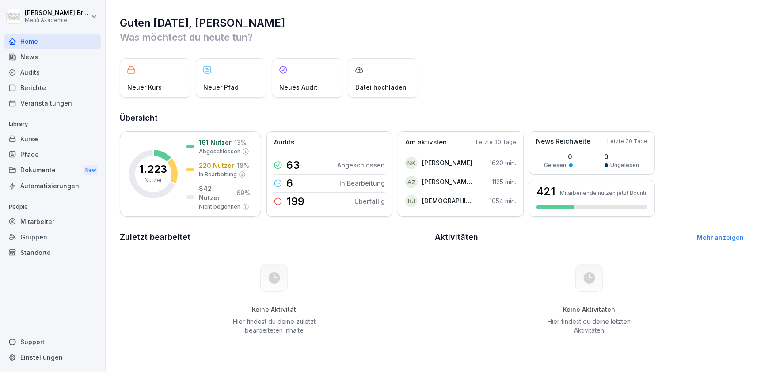
click at [30, 41] on div "Home" at bounding box center [52, 41] width 96 height 15
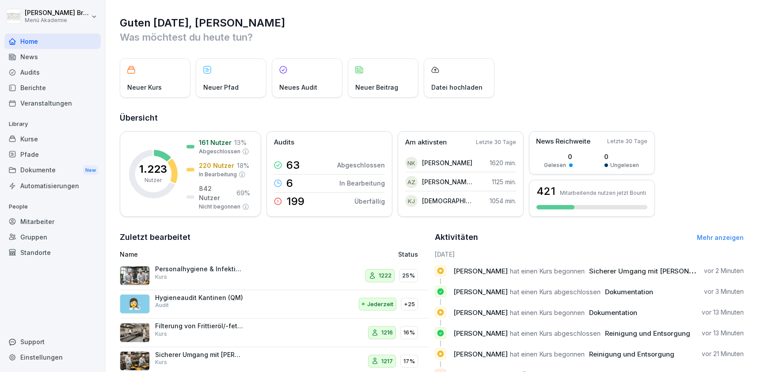
click at [61, 145] on div "Kurse" at bounding box center [52, 138] width 96 height 15
click at [23, 136] on div "Kurse" at bounding box center [52, 138] width 96 height 15
click at [75, 144] on div "Kurse" at bounding box center [52, 138] width 96 height 15
click at [69, 155] on div "Pfade" at bounding box center [52, 154] width 96 height 15
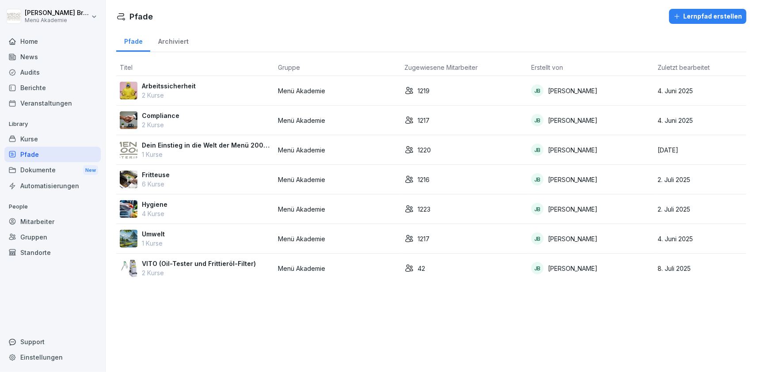
click at [57, 141] on div "Kurse" at bounding box center [52, 138] width 96 height 15
click at [51, 222] on div "Mitarbeiter" at bounding box center [52, 221] width 96 height 15
click at [50, 223] on div "Mitarbeiter" at bounding box center [52, 221] width 96 height 15
click at [38, 9] on html "Julia Bruns Menü Akademie Home News Audits Berichte Veranstaltungen Library Kur…" at bounding box center [378, 186] width 757 height 372
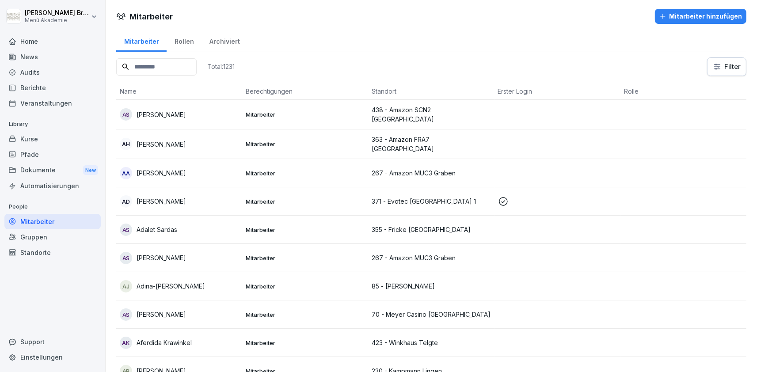
click at [37, 253] on html "Julia Bruns Menü Akademie Home News Audits Berichte Veranstaltungen Library Kur…" at bounding box center [378, 186] width 757 height 372
click at [37, 253] on div "Standorte" at bounding box center [52, 252] width 96 height 15
click at [38, 252] on div "Standorte" at bounding box center [52, 252] width 96 height 15
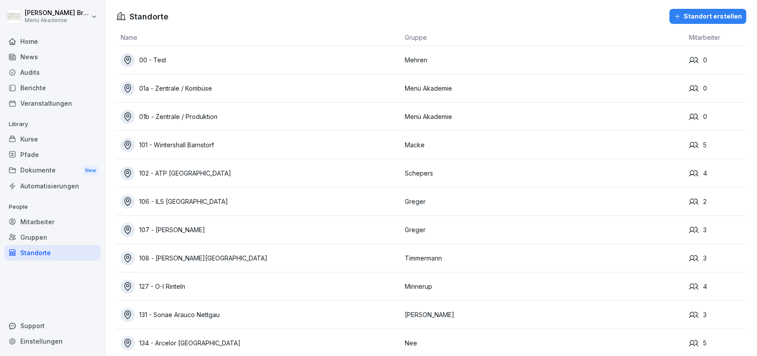
scroll to position [1099, 0]
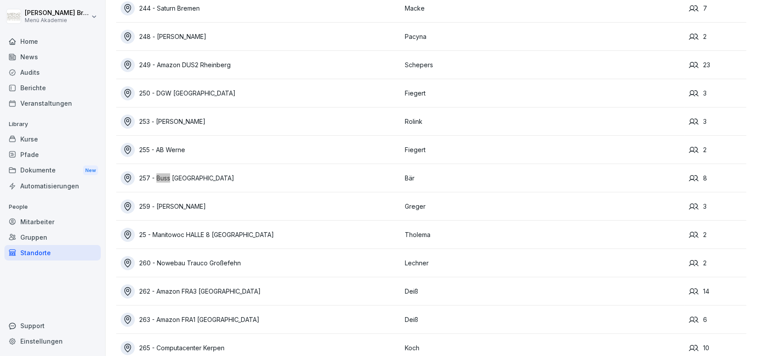
click at [168, 180] on div "257 - Buss [GEOGRAPHIC_DATA]" at bounding box center [261, 178] width 280 height 14
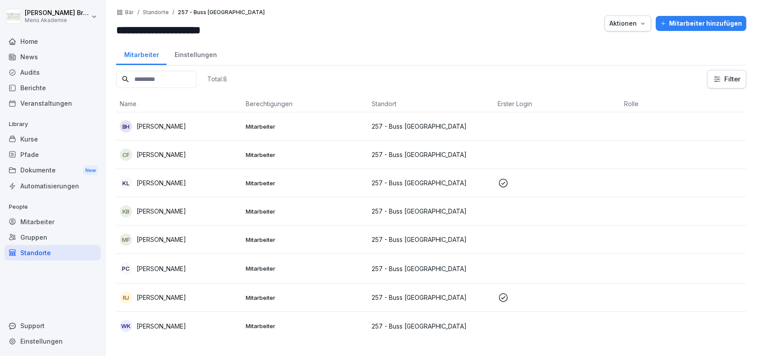
click at [168, 129] on p "Bärbel Harms" at bounding box center [162, 126] width 50 height 9
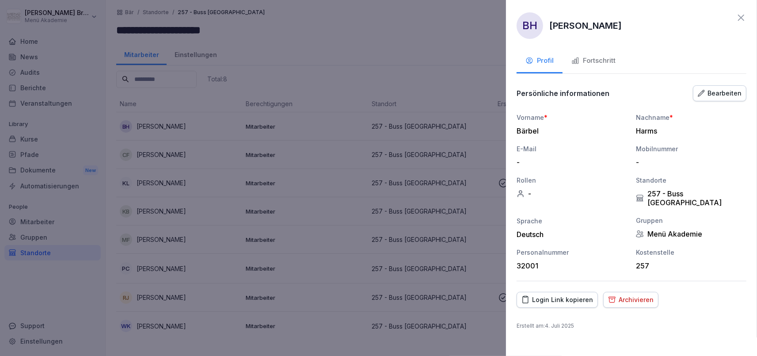
click at [617, 295] on div "Archivieren" at bounding box center [631, 300] width 46 height 10
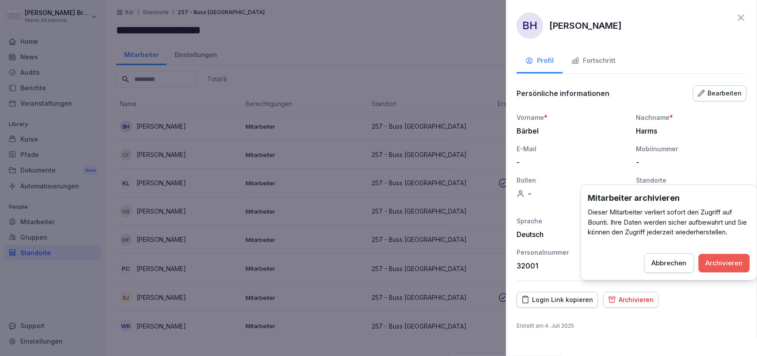
click at [728, 263] on div "Archivieren" at bounding box center [724, 263] width 37 height 10
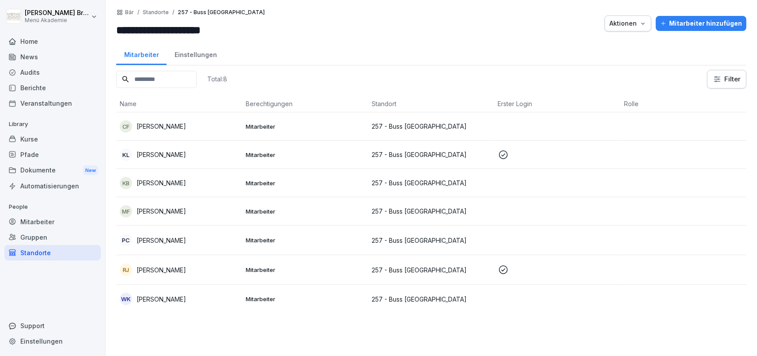
click at [185, 121] on div "CF Christian Bogdan Ferent" at bounding box center [179, 126] width 119 height 12
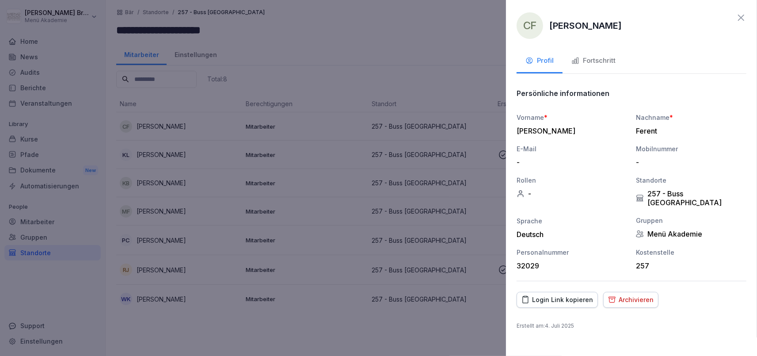
click at [625, 295] on div "Archivieren" at bounding box center [631, 300] width 46 height 10
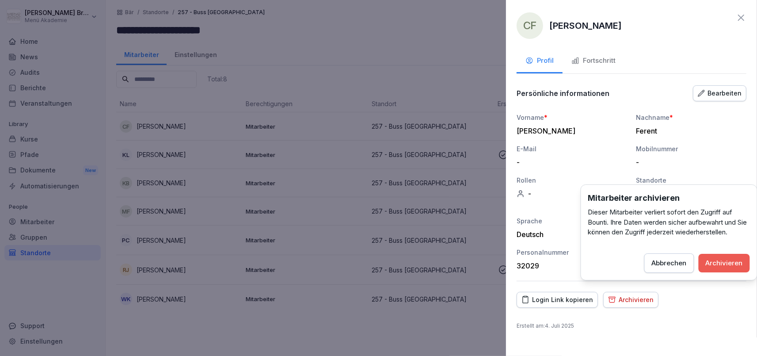
click at [719, 260] on div "Archivieren" at bounding box center [724, 263] width 37 height 10
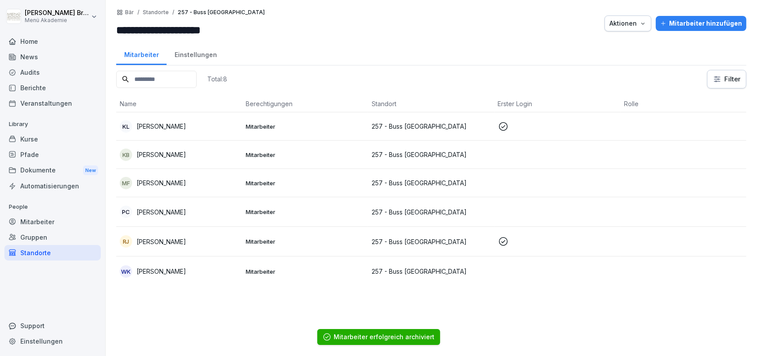
click at [51, 251] on div "Standorte" at bounding box center [52, 252] width 96 height 15
click at [25, 253] on div "Standorte" at bounding box center [52, 252] width 96 height 15
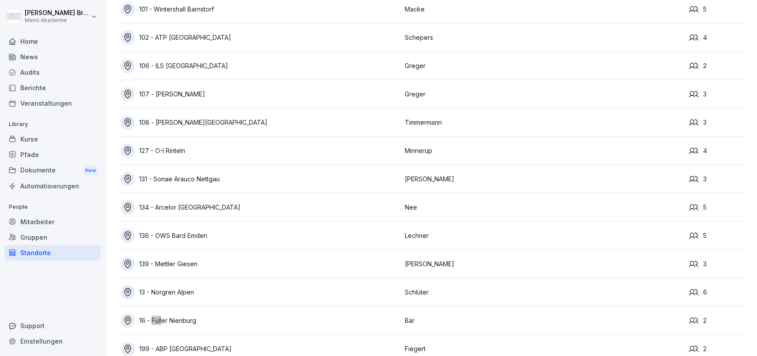
scroll to position [153, 0]
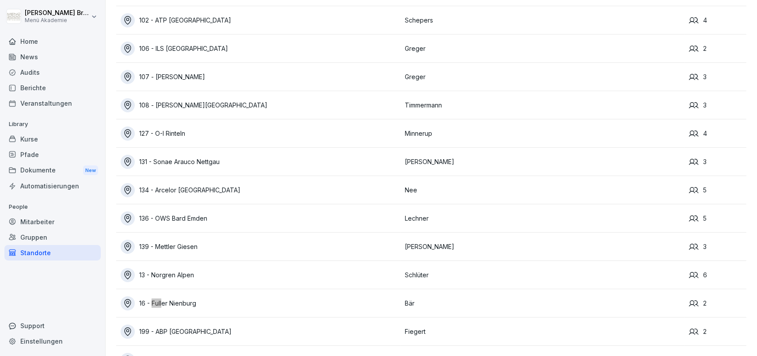
click at [185, 301] on div "16 - Fuller Nienburg" at bounding box center [261, 303] width 280 height 14
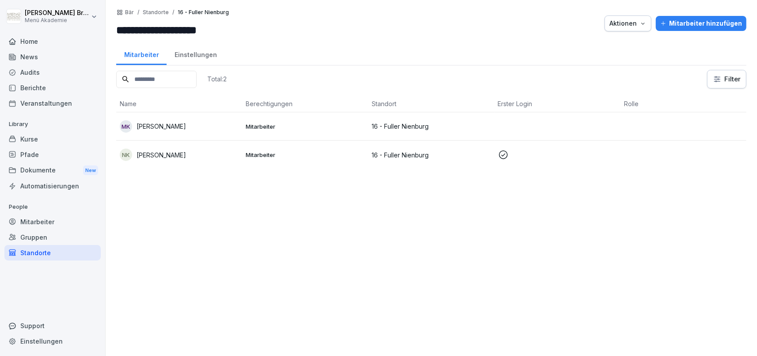
click at [172, 155] on p "Nadja Kallies" at bounding box center [162, 154] width 50 height 9
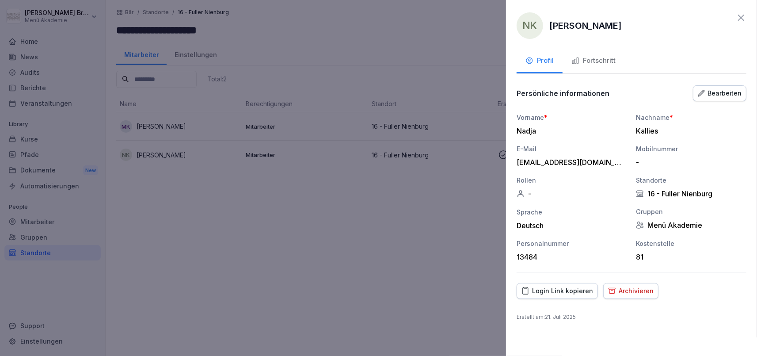
click at [602, 61] on div "Fortschritt" at bounding box center [594, 61] width 44 height 10
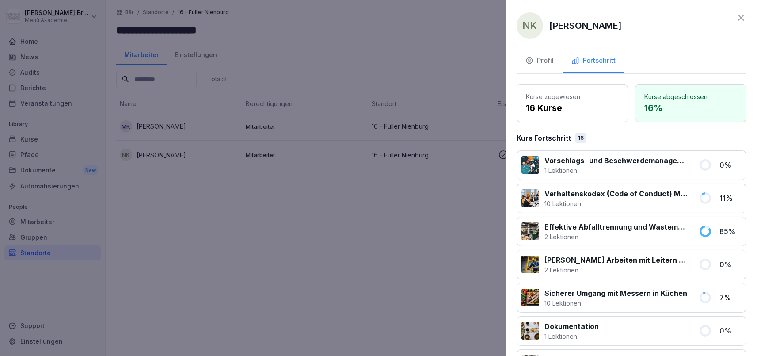
click at [738, 18] on icon at bounding box center [741, 17] width 11 height 11
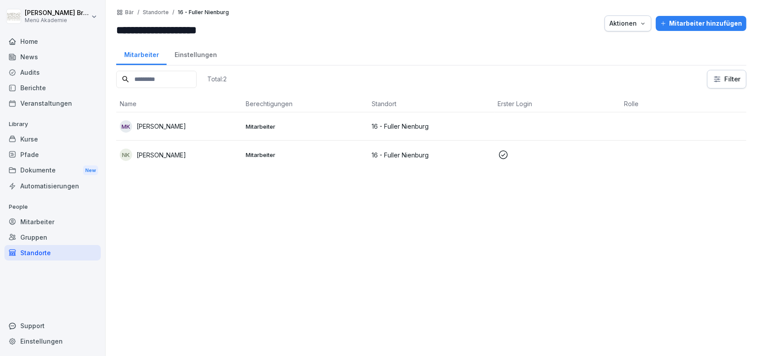
click at [158, 154] on p "Nadja Kallies" at bounding box center [162, 154] width 50 height 9
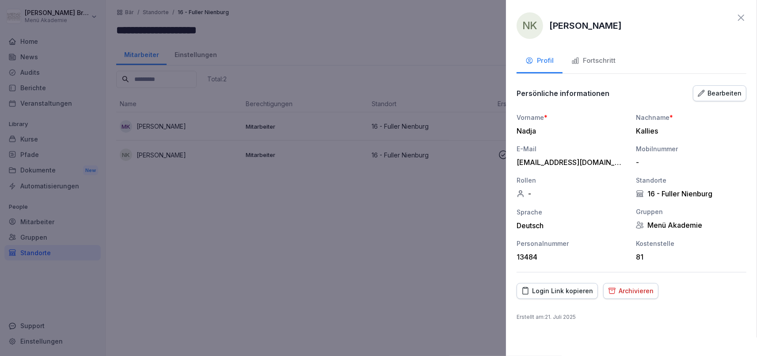
click at [645, 291] on div "Archivieren" at bounding box center [631, 291] width 46 height 10
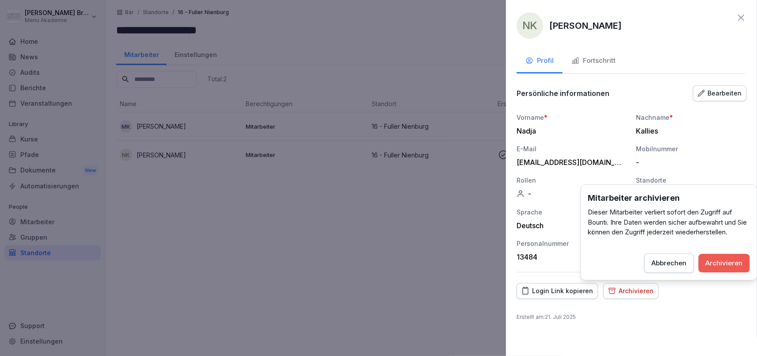
click at [726, 263] on div "Archivieren" at bounding box center [724, 263] width 37 height 10
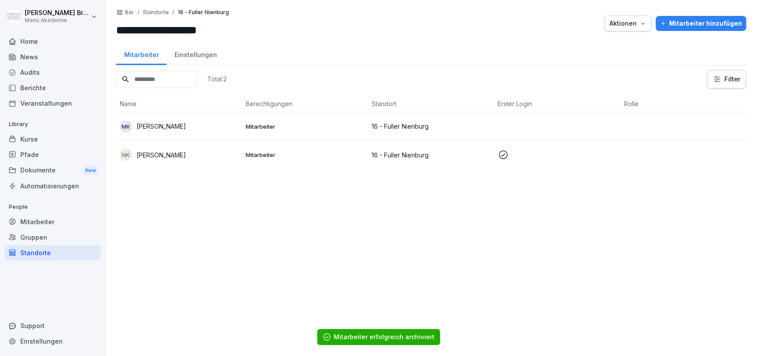
click at [44, 258] on div "Standorte" at bounding box center [52, 252] width 96 height 15
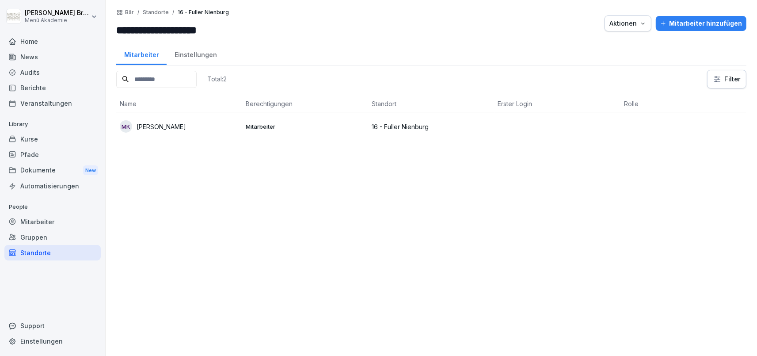
click at [72, 247] on div "Standorte" at bounding box center [52, 252] width 96 height 15
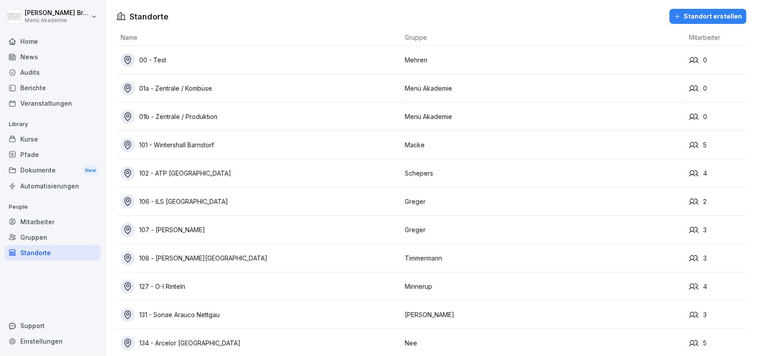
scroll to position [3957, 0]
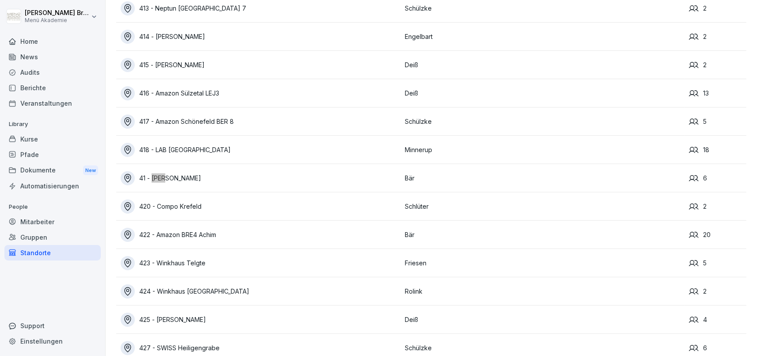
click at [182, 177] on div "41 - [PERSON_NAME]" at bounding box center [261, 178] width 280 height 14
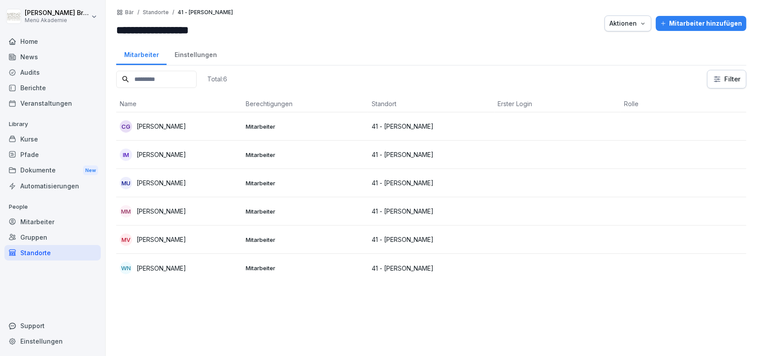
click at [177, 149] on div "IM Irmtraud Mielke" at bounding box center [179, 155] width 119 height 12
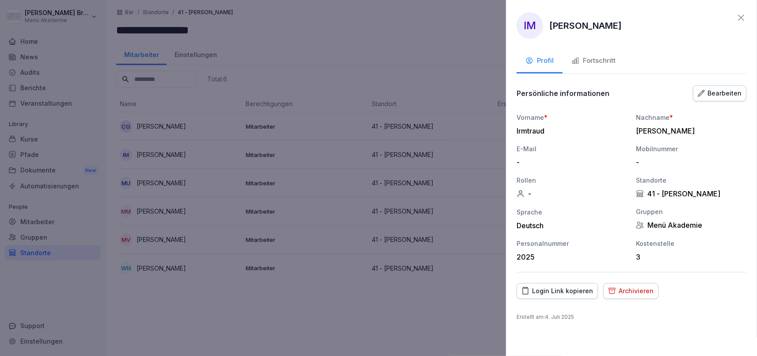
click at [640, 290] on div "Archivieren" at bounding box center [631, 291] width 46 height 10
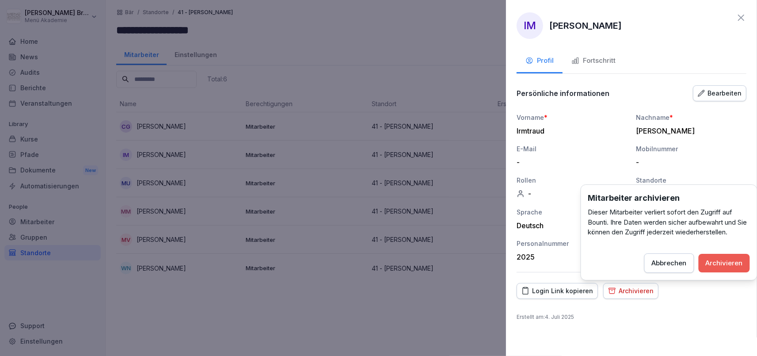
click at [737, 246] on div "Mitarbeiter archivieren Dieser Mitarbeiter verliert sofort den Zugriff auf Boun…" at bounding box center [669, 232] width 177 height 96
click at [732, 257] on button "Archivieren" at bounding box center [724, 263] width 51 height 19
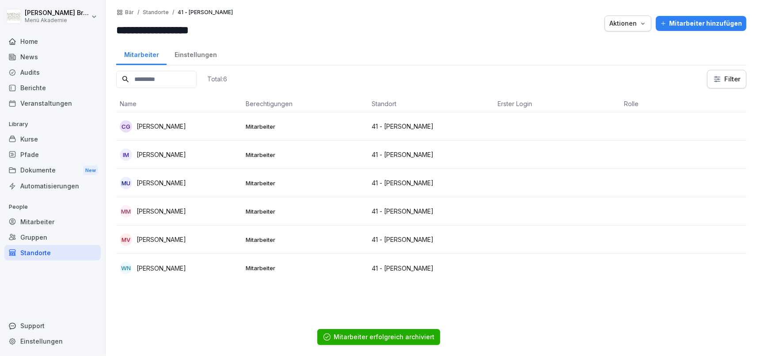
click at [165, 207] on p "Max Mustermann" at bounding box center [162, 210] width 50 height 9
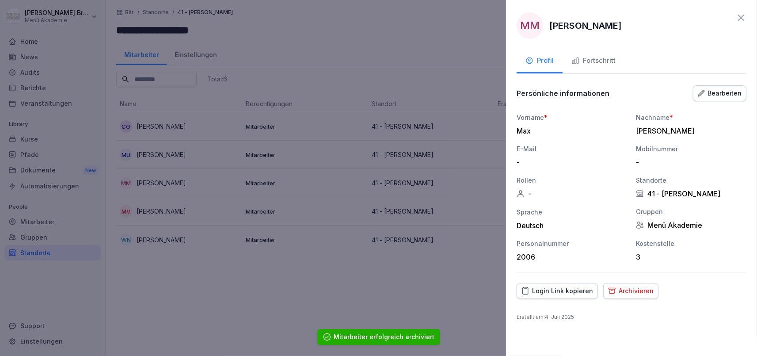
click at [631, 289] on div "Archivieren" at bounding box center [631, 291] width 46 height 10
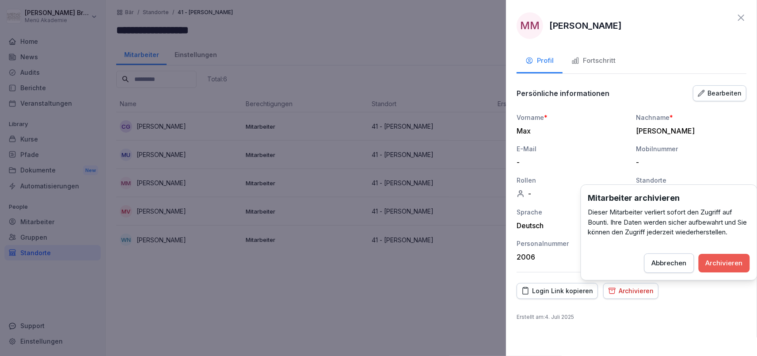
click at [719, 262] on div "Archivieren" at bounding box center [724, 263] width 37 height 10
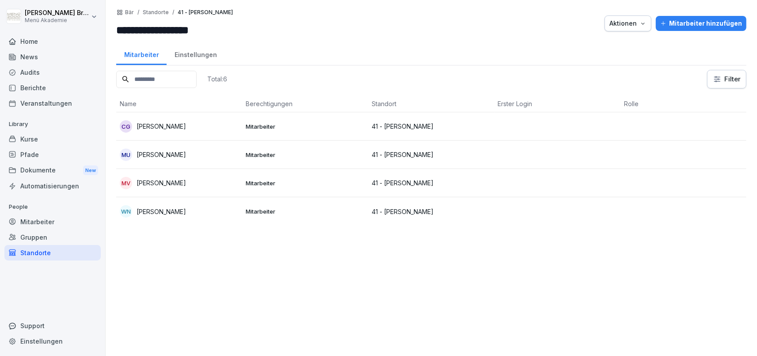
click at [27, 251] on div "Standorte" at bounding box center [52, 252] width 96 height 15
click at [37, 255] on div "Standorte" at bounding box center [52, 252] width 96 height 15
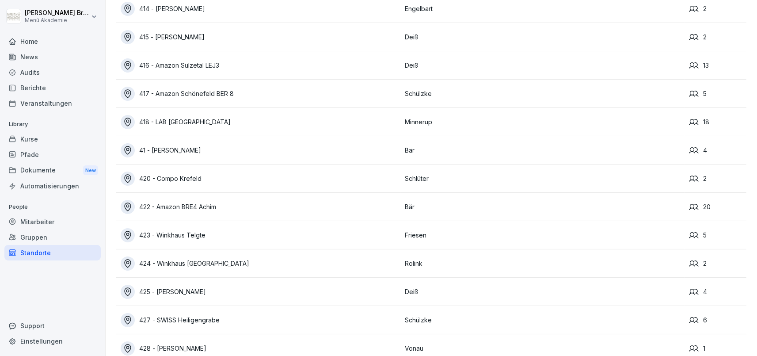
scroll to position [4353, 0]
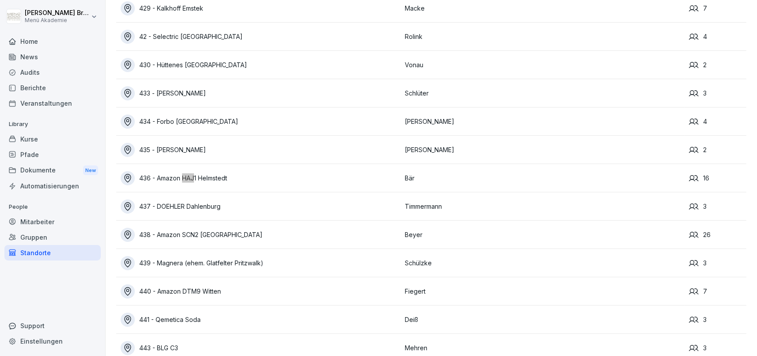
click at [238, 174] on div "436 - Amazon HAJ1 Helmstedt" at bounding box center [261, 178] width 280 height 14
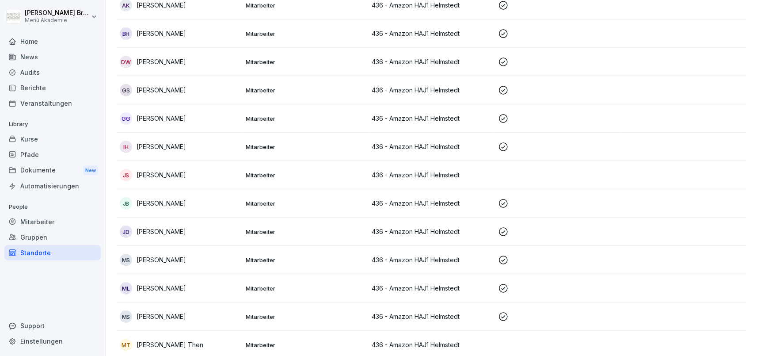
scroll to position [204, 0]
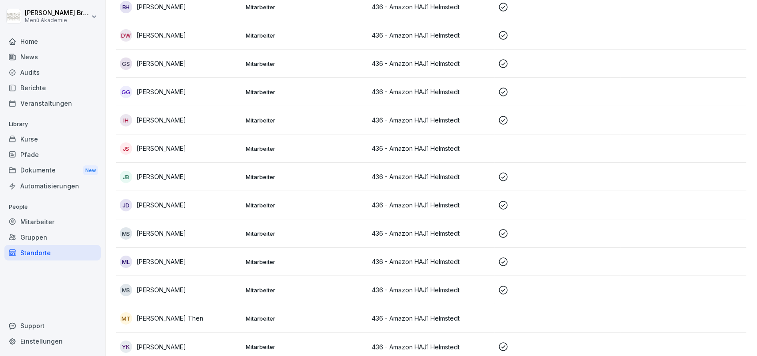
click at [172, 144] on p "Jerome Schüler" at bounding box center [162, 148] width 50 height 9
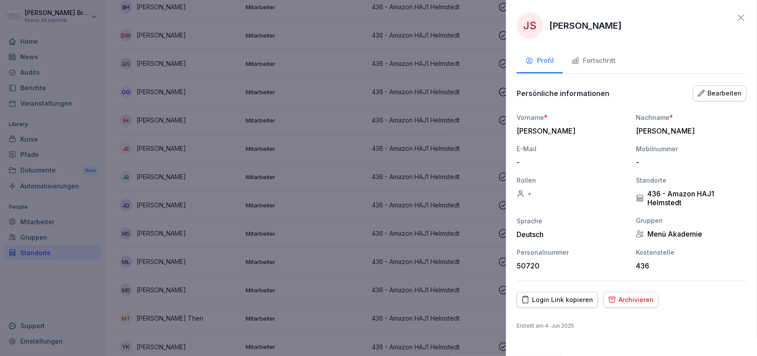
click at [630, 298] on div "Archivieren" at bounding box center [631, 300] width 46 height 10
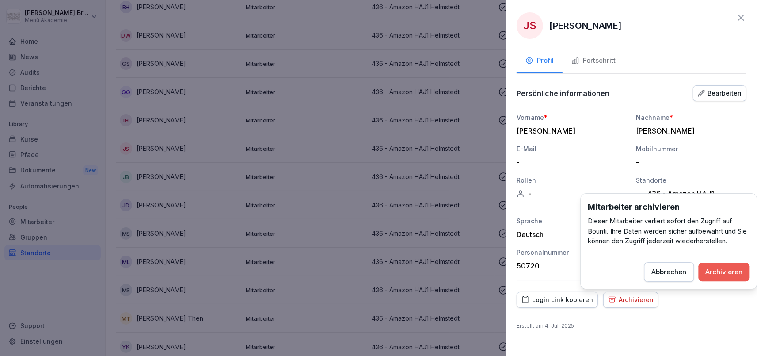
click at [719, 265] on button "Archivieren" at bounding box center [724, 272] width 51 height 19
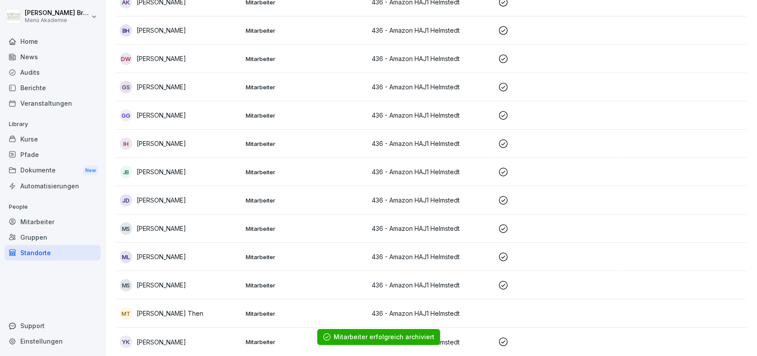
scroll to position [180, 0]
click at [141, 314] on p "Mike Then" at bounding box center [170, 313] width 67 height 9
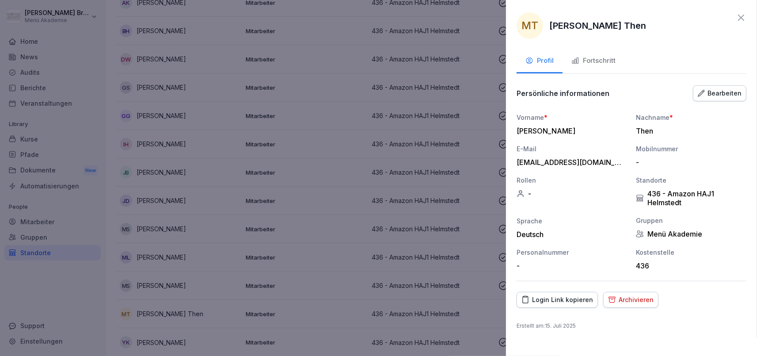
click at [631, 296] on div "Archivieren" at bounding box center [631, 300] width 46 height 10
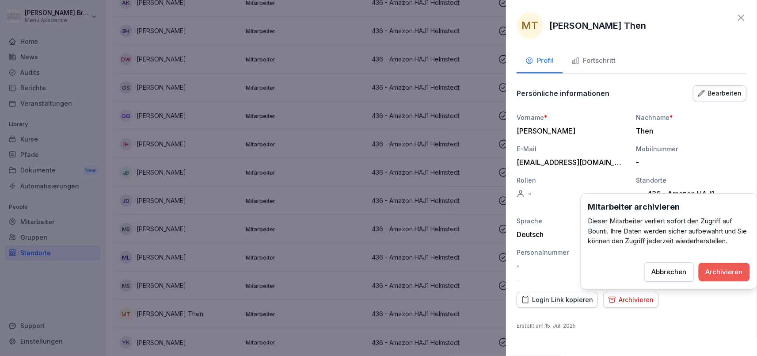
click at [717, 271] on div "Archivieren" at bounding box center [724, 272] width 37 height 10
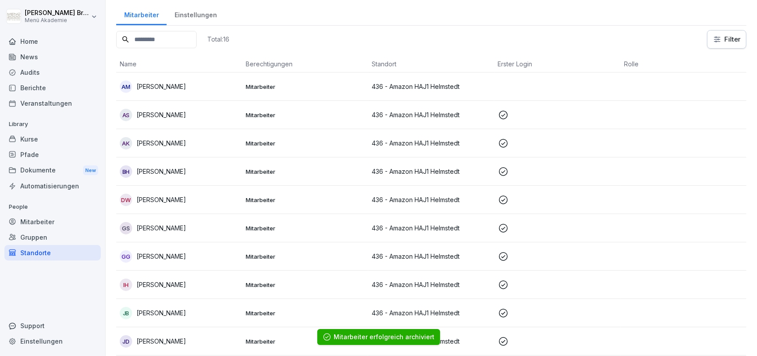
scroll to position [0, 0]
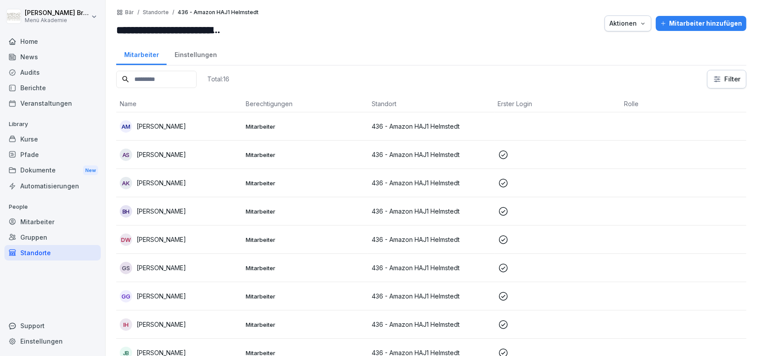
click at [42, 256] on div "Standorte" at bounding box center [52, 252] width 96 height 15
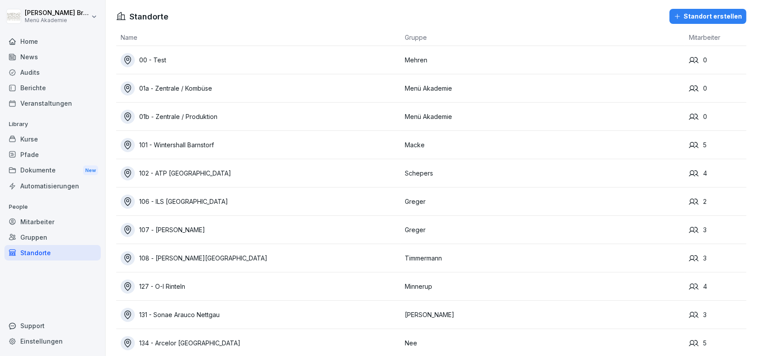
scroll to position [4976, 0]
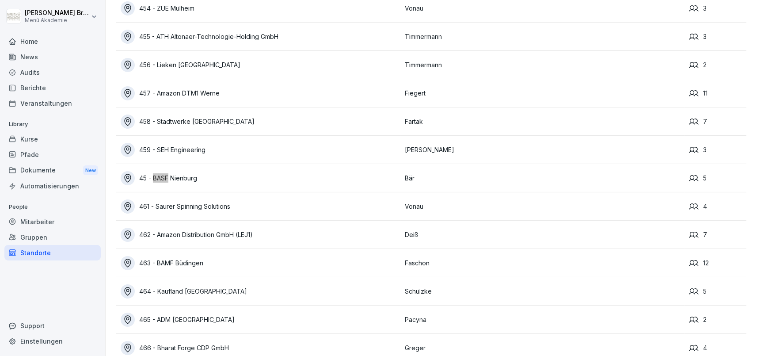
click at [187, 180] on div "45 - BASF Nienburg" at bounding box center [261, 178] width 280 height 14
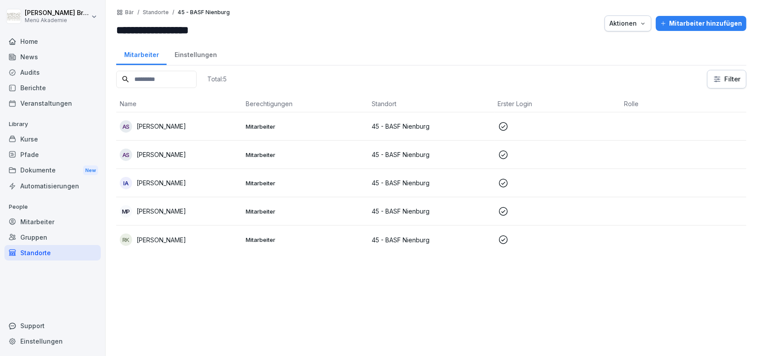
click at [49, 252] on div "Standorte" at bounding box center [52, 252] width 96 height 15
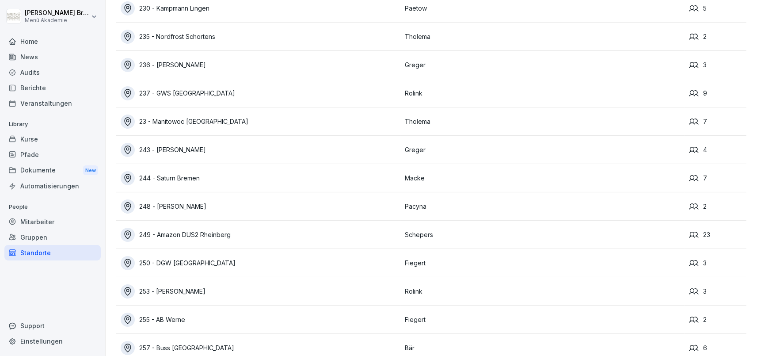
scroll to position [4013, 0]
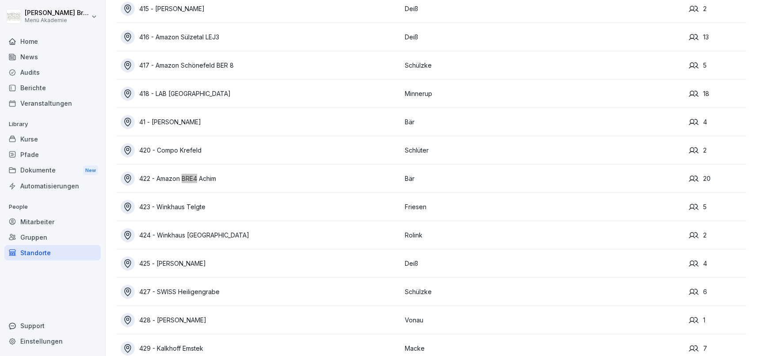
click at [210, 178] on div "422 - Amazon BRE4 Achim" at bounding box center [261, 179] width 280 height 14
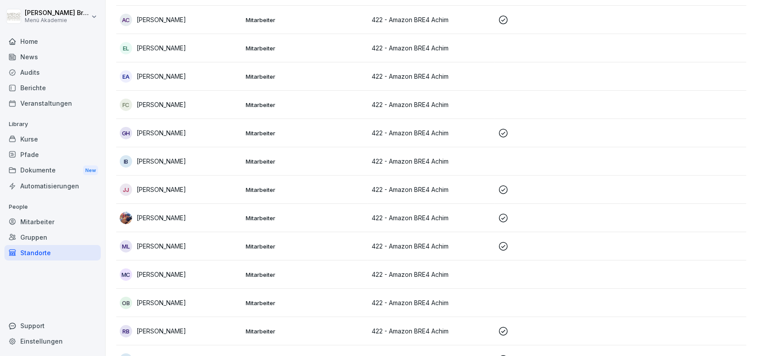
scroll to position [67, 0]
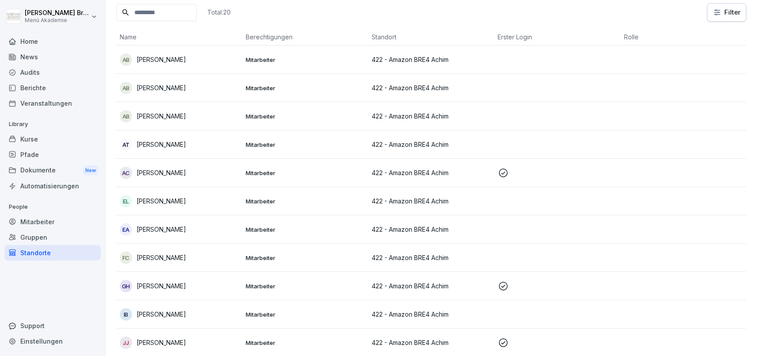
click at [186, 62] on p "Andrea Claudia Breban" at bounding box center [162, 59] width 50 height 9
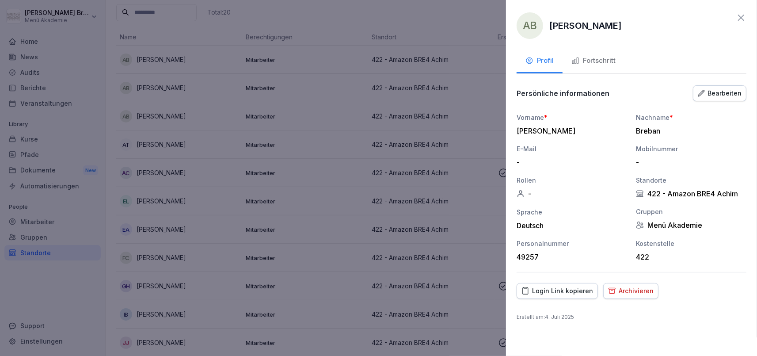
click at [636, 292] on div "Archivieren" at bounding box center [631, 291] width 46 height 10
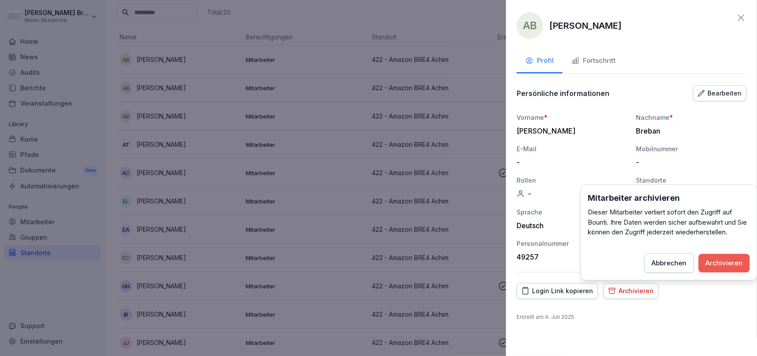
click at [734, 261] on div "Archivieren" at bounding box center [724, 263] width 37 height 10
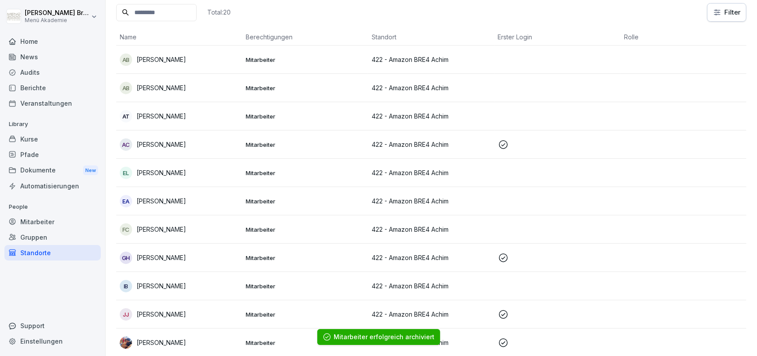
click at [161, 84] on p "[PERSON_NAME]" at bounding box center [162, 87] width 50 height 9
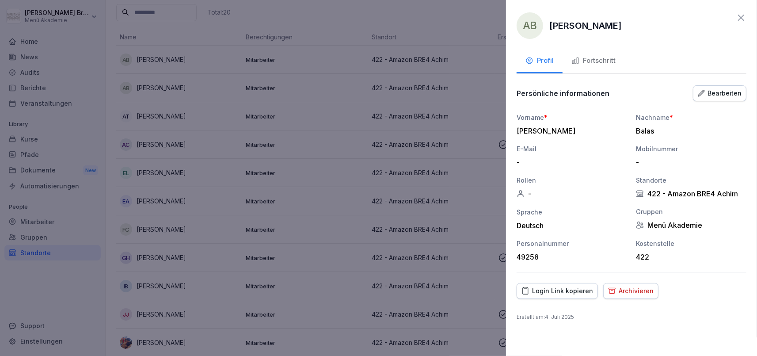
click at [639, 294] on div "Archivieren" at bounding box center [631, 291] width 46 height 10
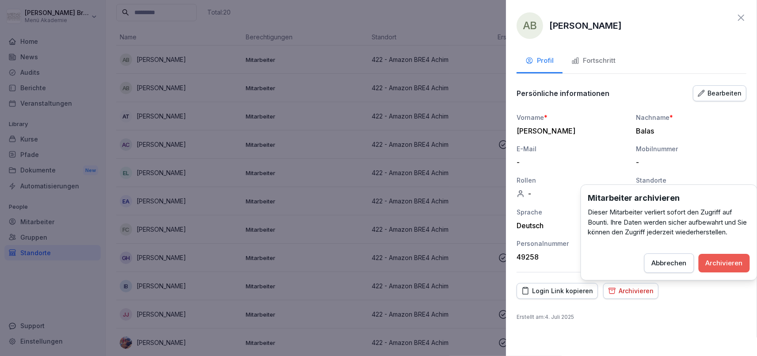
click at [739, 257] on button "Archivieren" at bounding box center [724, 263] width 51 height 19
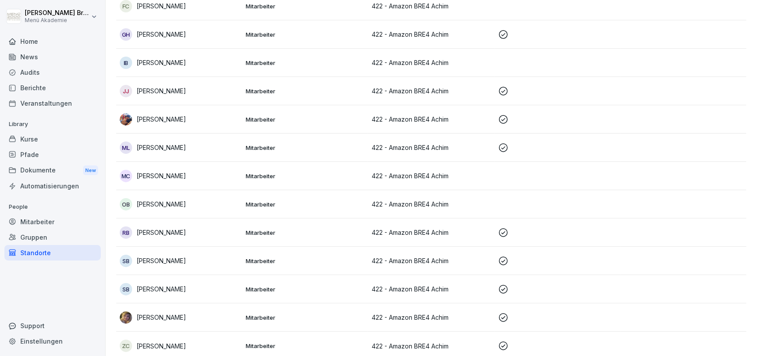
scroll to position [265, 0]
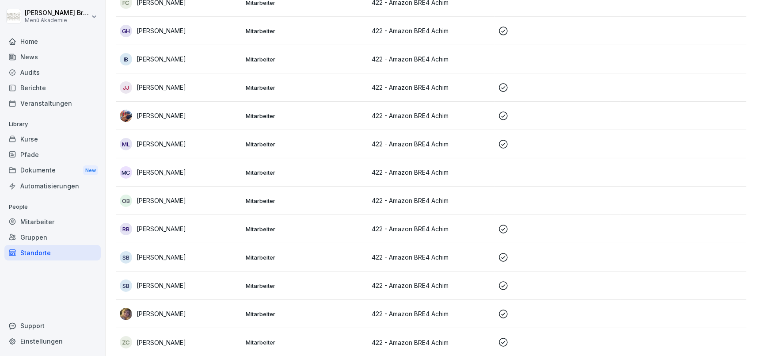
click at [124, 314] on img at bounding box center [126, 314] width 12 height 12
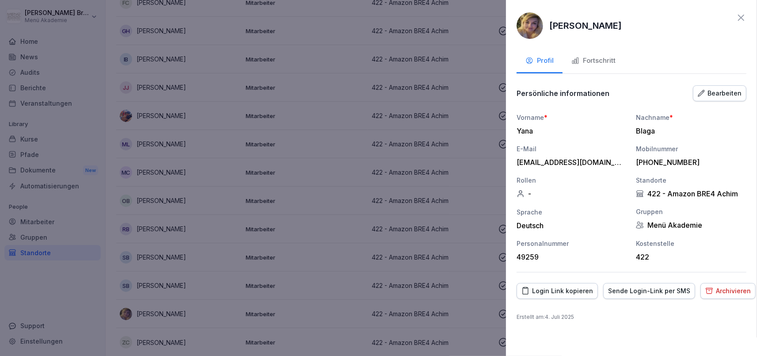
click at [527, 35] on img at bounding box center [530, 25] width 27 height 27
click at [744, 22] on icon at bounding box center [741, 17] width 11 height 11
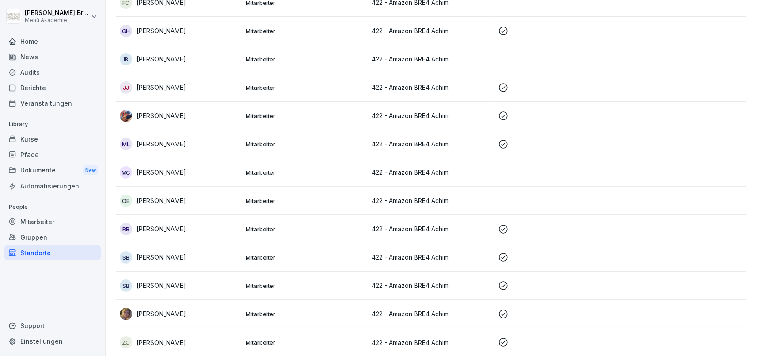
click at [28, 140] on div "Kurse" at bounding box center [52, 138] width 96 height 15
click at [25, 144] on div "Kurse" at bounding box center [52, 138] width 96 height 15
click at [37, 155] on div "Pfade" at bounding box center [52, 154] width 96 height 15
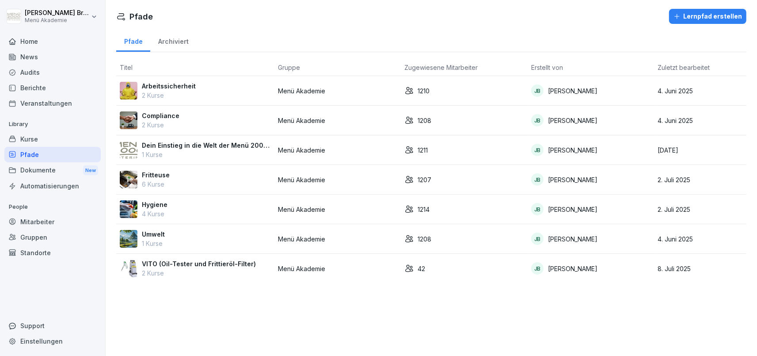
click at [42, 136] on div "Kurse" at bounding box center [52, 138] width 96 height 15
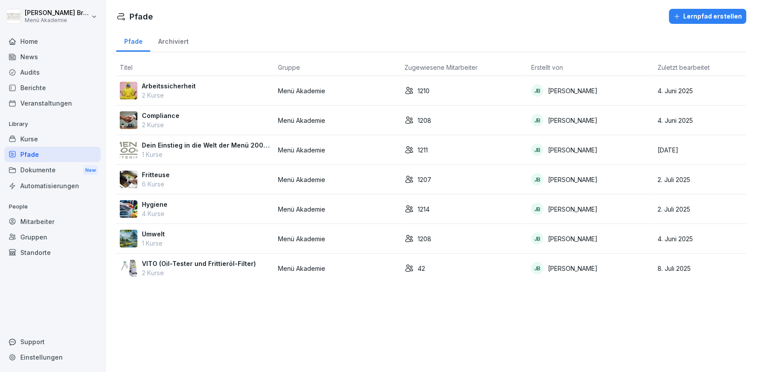
click at [42, 137] on div "Kurse" at bounding box center [52, 138] width 96 height 15
click at [46, 136] on div "Kurse" at bounding box center [52, 138] width 96 height 15
click at [35, 141] on div "Kurse" at bounding box center [52, 138] width 96 height 15
click at [28, 157] on div "Pfade" at bounding box center [52, 154] width 96 height 15
click at [37, 134] on div "Kurse" at bounding box center [52, 138] width 96 height 15
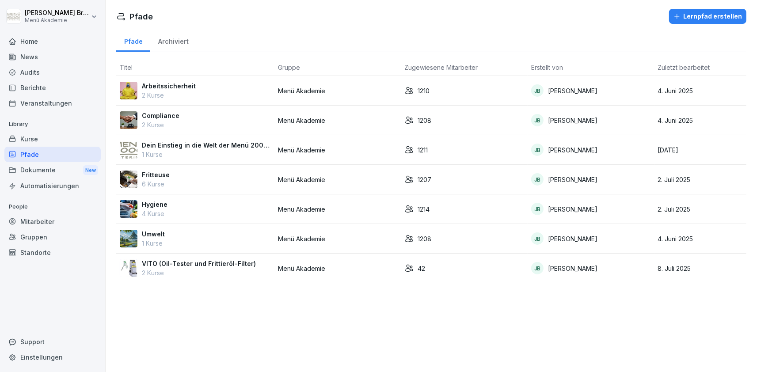
click at [31, 137] on div "Kurse" at bounding box center [52, 138] width 96 height 15
click at [23, 168] on div "Dokumente New" at bounding box center [52, 170] width 96 height 16
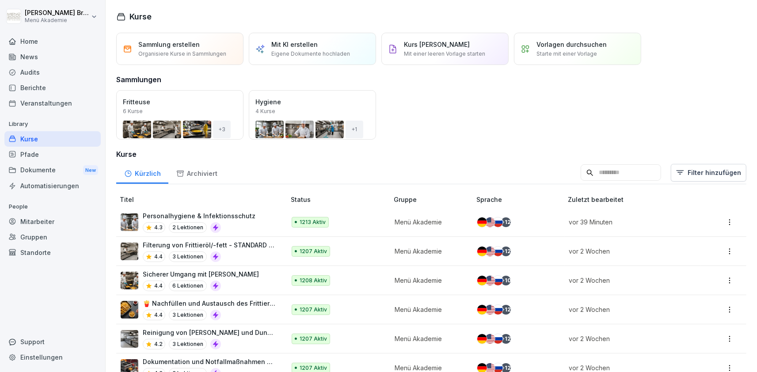
click at [0, 0] on div "Öffnen" at bounding box center [0, 0] width 0 height 0
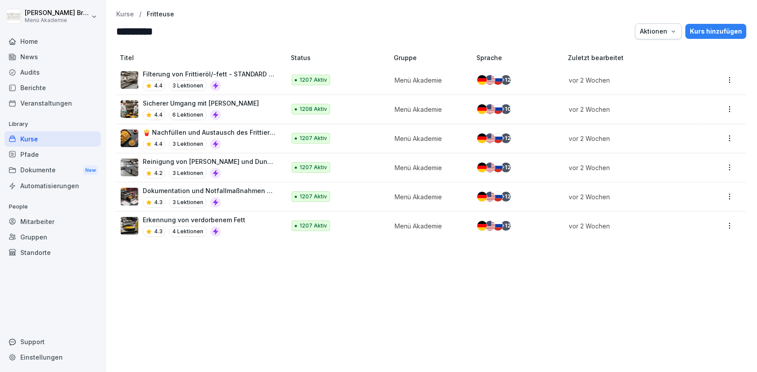
click at [184, 103] on p "Sicherer Umgang mit [PERSON_NAME]" at bounding box center [201, 103] width 116 height 9
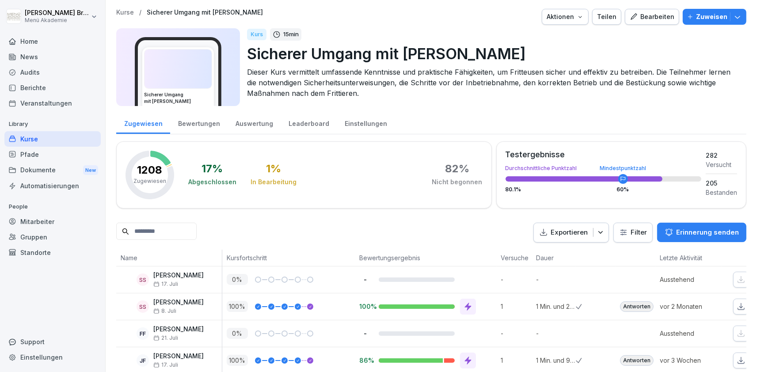
click at [668, 14] on div "Bearbeiten" at bounding box center [652, 17] width 45 height 10
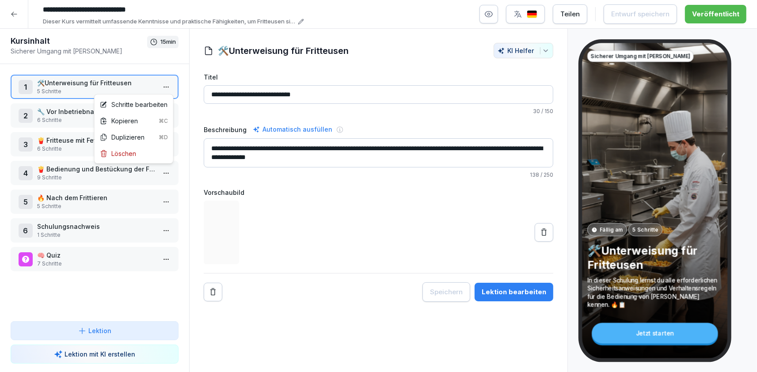
click at [171, 87] on html "**********" at bounding box center [378, 186] width 757 height 372
click at [168, 109] on div "Schritte bearbeiten" at bounding box center [133, 104] width 75 height 16
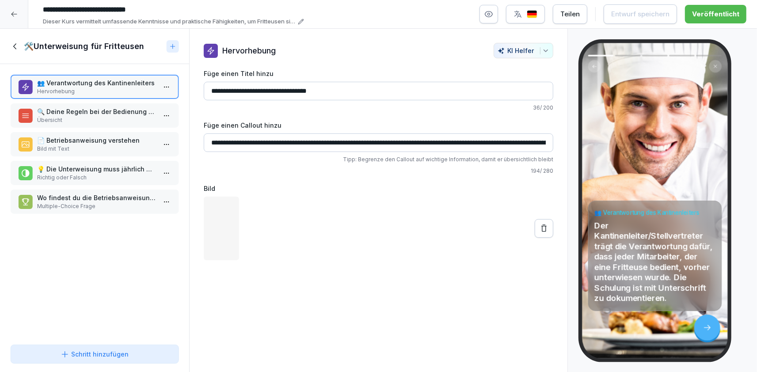
click at [35, 119] on div "🔍 Deine Regeln bei der Bedienung einer Fritteuse Übersicht" at bounding box center [95, 115] width 152 height 17
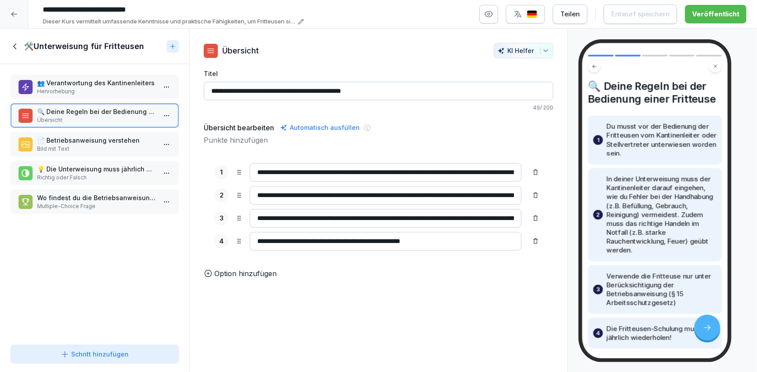
click at [46, 146] on p "Bild mit Text" at bounding box center [96, 149] width 119 height 8
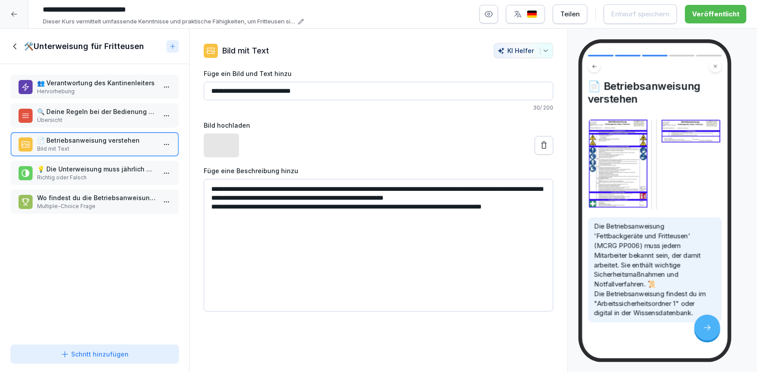
click at [53, 170] on p "💡 Die Unterweisung muss jährlich aufgefrischt werden." at bounding box center [96, 168] width 119 height 9
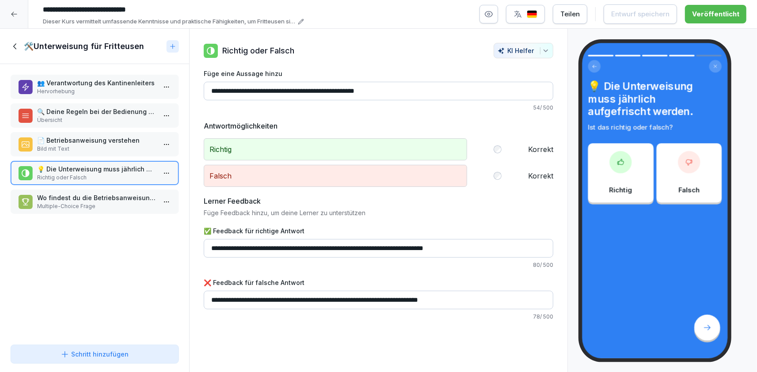
click at [17, 47] on icon at bounding box center [16, 47] width 10 height 10
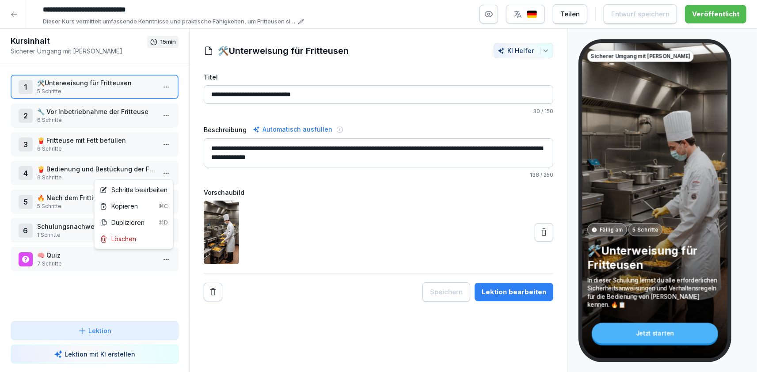
click at [163, 168] on html "**********" at bounding box center [378, 186] width 757 height 372
click at [141, 187] on div "Schritte bearbeiten" at bounding box center [134, 189] width 68 height 9
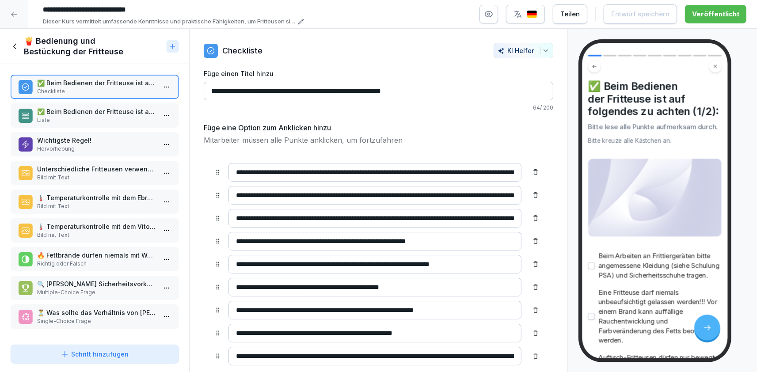
click at [109, 106] on div "✅ Beim Bedienen der Fritteuse ist auf folgendes zu achten (2/2): Liste" at bounding box center [95, 115] width 168 height 24
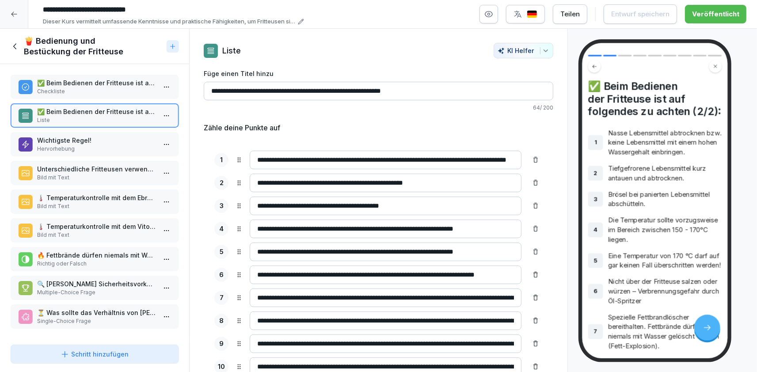
click at [118, 143] on p "Wichtigste Regel!" at bounding box center [96, 140] width 119 height 9
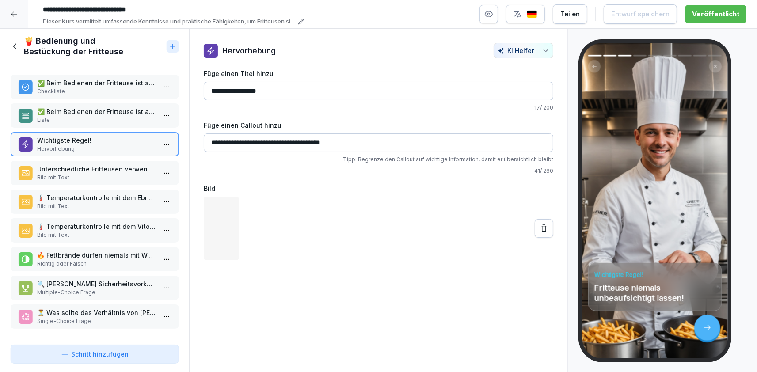
click at [115, 170] on p "Unterschiedliche Fritteusen verwenden" at bounding box center [96, 168] width 119 height 9
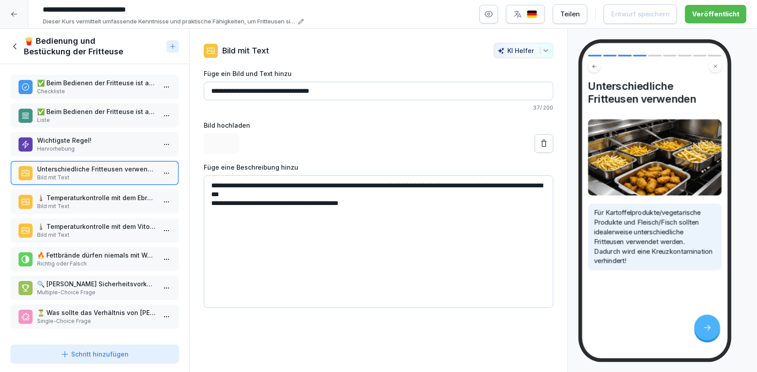
click at [107, 218] on div "🌡️ Temperaturkontrolle mit dem Vito Oil Tester Bild mit Text" at bounding box center [95, 230] width 168 height 24
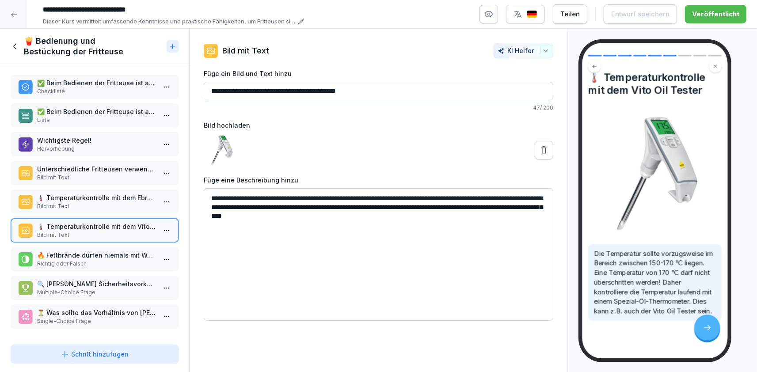
scroll to position [9, 0]
click at [88, 319] on p "Single-Choice Frage" at bounding box center [96, 321] width 119 height 8
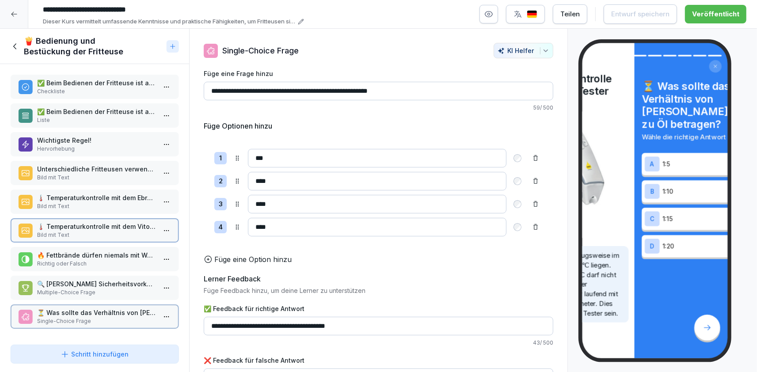
scroll to position [9, 0]
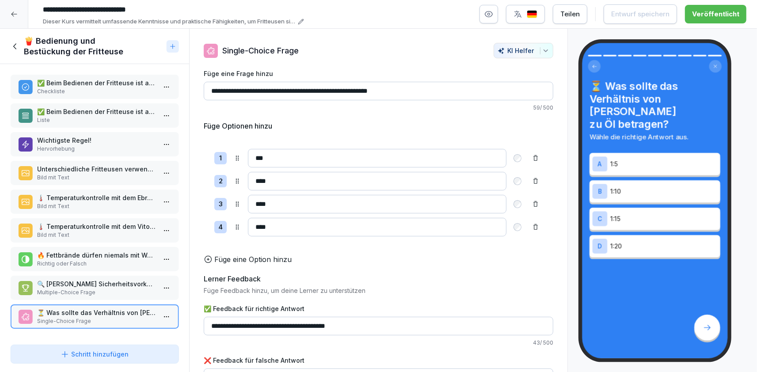
click at [110, 283] on p "🔍 Welche Sicherheitsvorkehrungen sind beim Umgang mit der Fritteuse wichtig? (W…" at bounding box center [96, 283] width 119 height 9
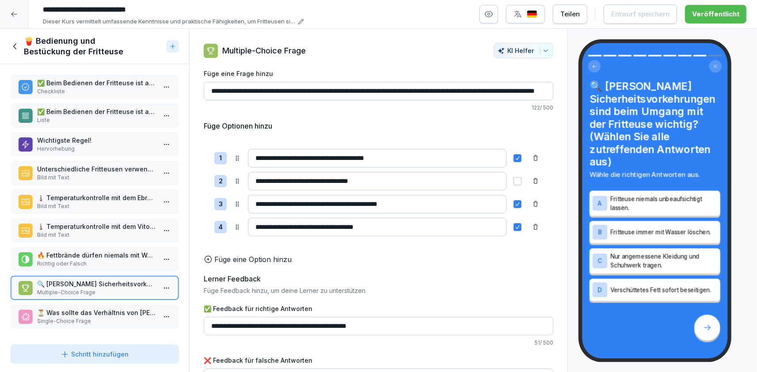
click at [110, 253] on p "🔥 Fettbrände dürfen niemals mit Wasser gelöscht werden." at bounding box center [96, 255] width 119 height 9
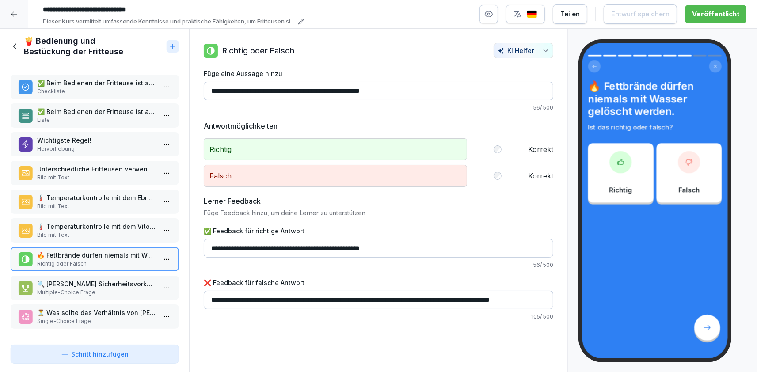
click at [108, 225] on p "🌡️ Temperaturkontrolle mit dem Vito Oil Tester" at bounding box center [96, 226] width 119 height 9
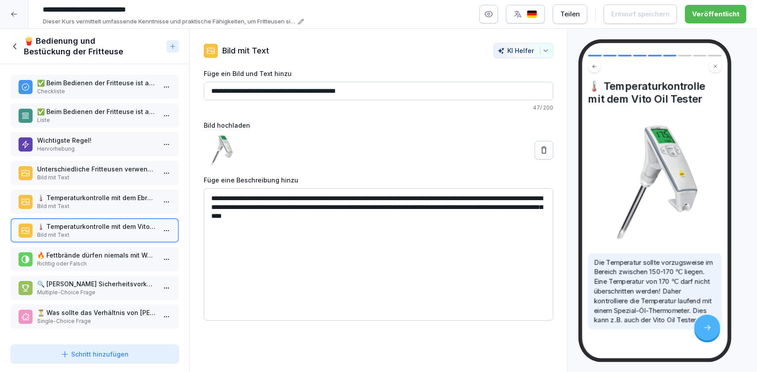
click at [102, 309] on p "⏳ Was sollte das Verhältnis von Frittiergut zu Öl betragen?" at bounding box center [96, 312] width 119 height 9
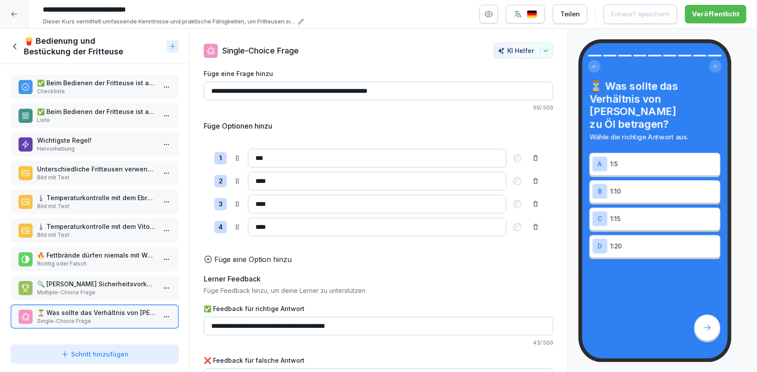
click at [102, 287] on p "🔍 Welche Sicherheitsvorkehrungen sind beim Umgang mit der Fritteuse wichtig? (W…" at bounding box center [96, 283] width 119 height 9
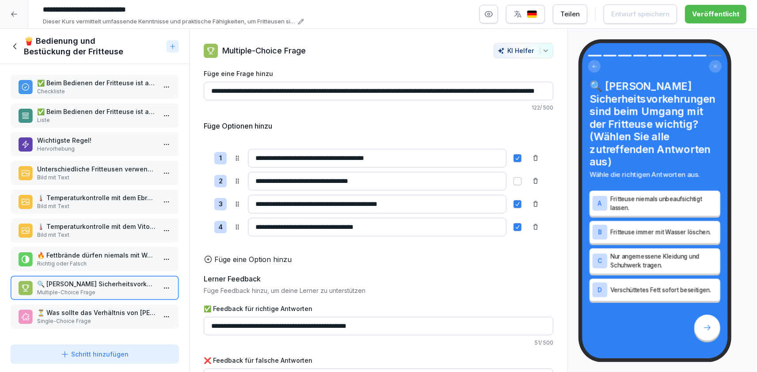
click at [12, 46] on icon at bounding box center [16, 47] width 10 height 10
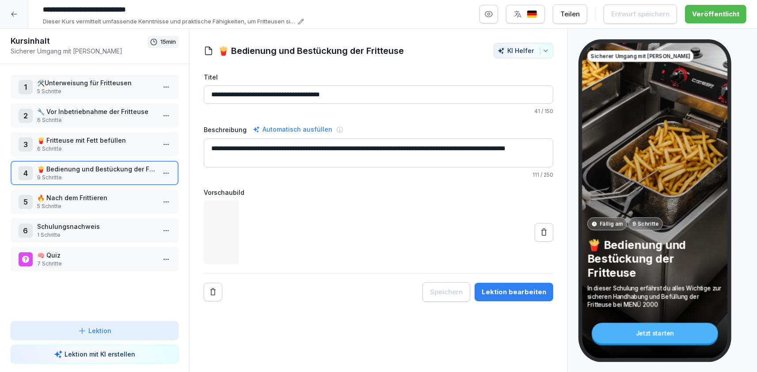
click at [129, 201] on p "🔥 Nach dem Frittieren" at bounding box center [96, 197] width 119 height 9
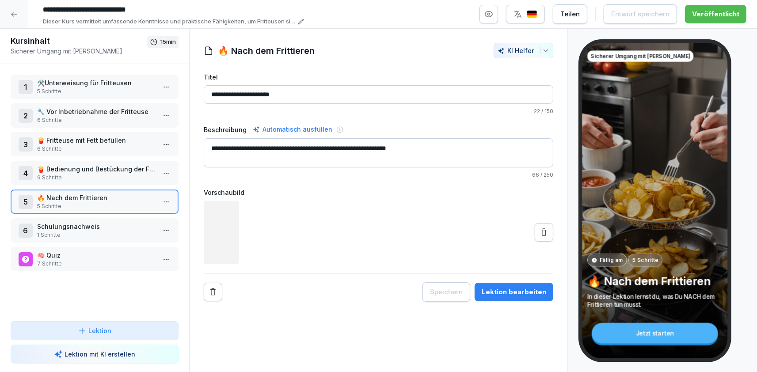
click at [11, 11] on icon at bounding box center [14, 14] width 7 height 7
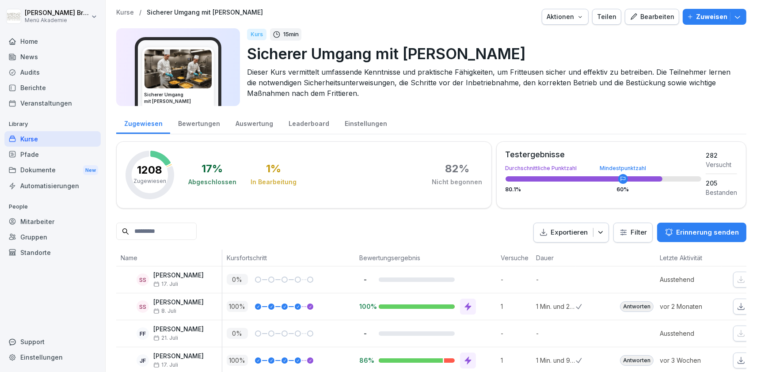
click at [50, 141] on div "Kurse" at bounding box center [52, 138] width 96 height 15
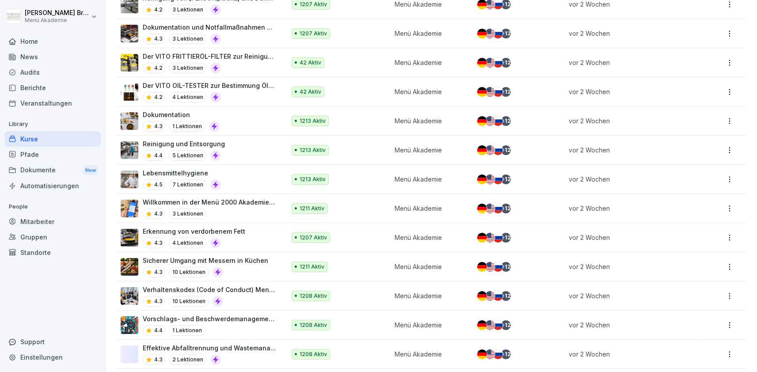
scroll to position [357, 0]
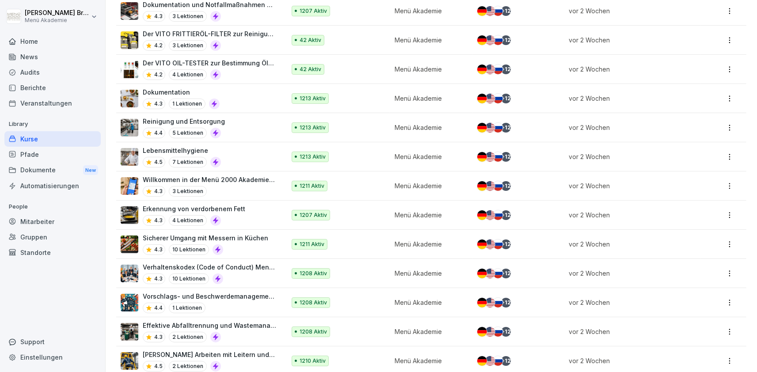
click at [259, 266] on p "Verhaltenskodex (Code of Conduct) Menü 2000" at bounding box center [210, 267] width 134 height 9
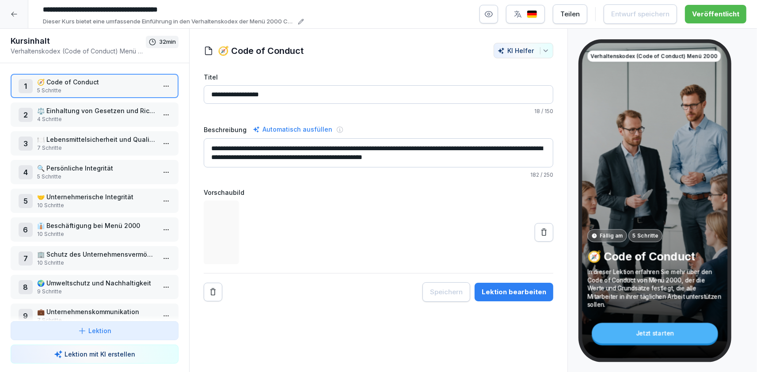
drag, startPoint x: 305, startPoint y: 148, endPoint x: 275, endPoint y: 147, distance: 30.1
click at [275, 147] on textarea "**********" at bounding box center [379, 152] width 350 height 29
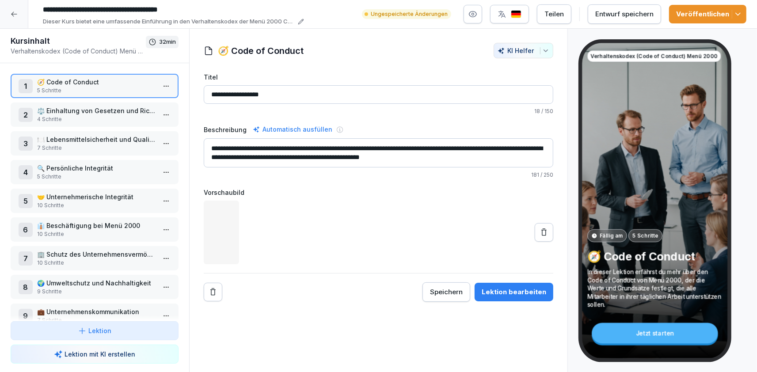
type textarea "**********"
click at [681, 17] on div "Veröffentlichen" at bounding box center [708, 14] width 63 height 10
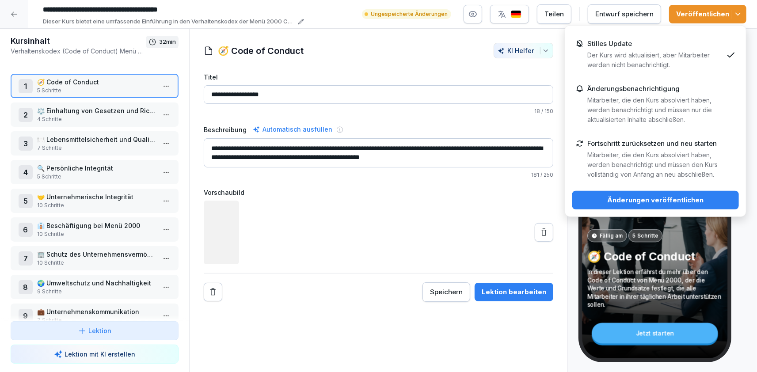
click at [654, 197] on div "Änderungen veröffentlichen" at bounding box center [656, 200] width 153 height 10
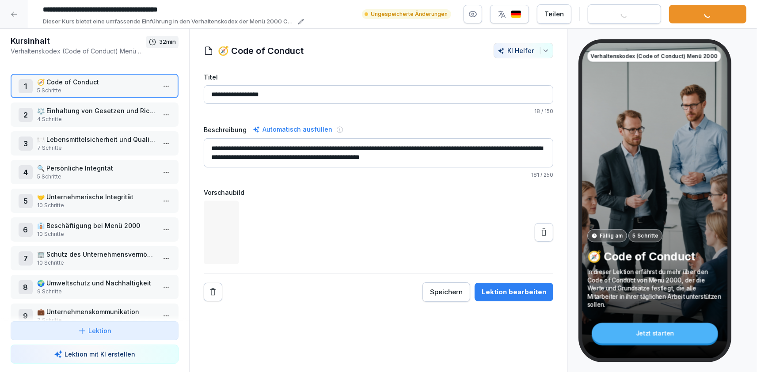
click at [171, 83] on html "**********" at bounding box center [378, 186] width 757 height 372
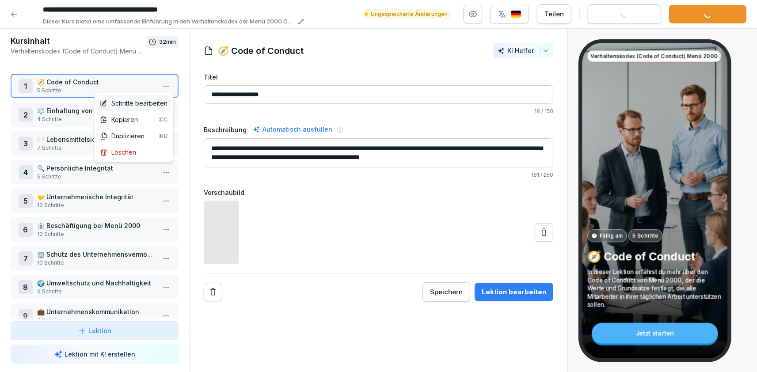
click at [161, 107] on div "Schritte bearbeiten" at bounding box center [134, 103] width 68 height 9
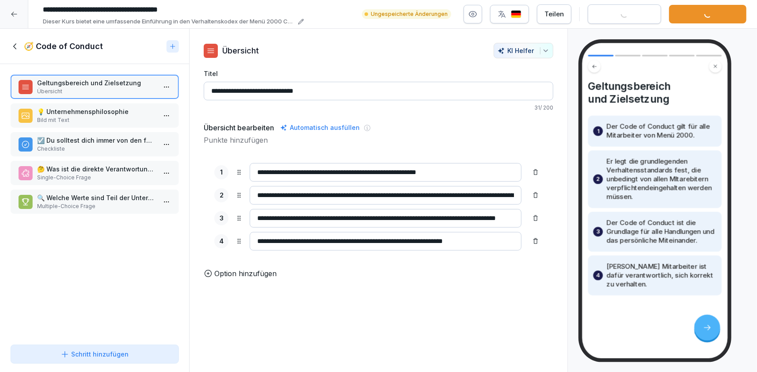
click at [132, 147] on p "Checkliste" at bounding box center [96, 149] width 119 height 8
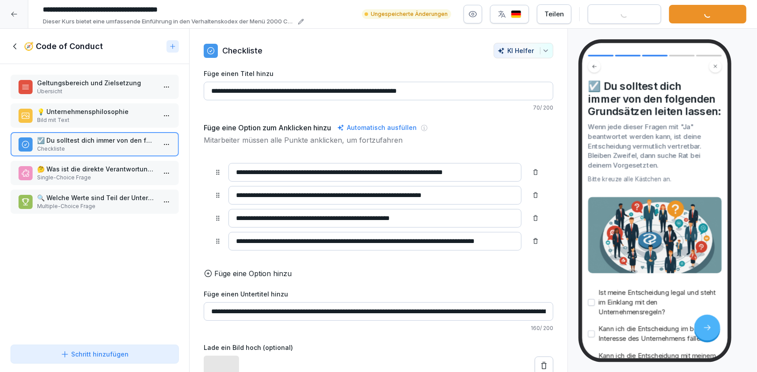
click at [137, 122] on p "Bild mit Text" at bounding box center [96, 120] width 119 height 8
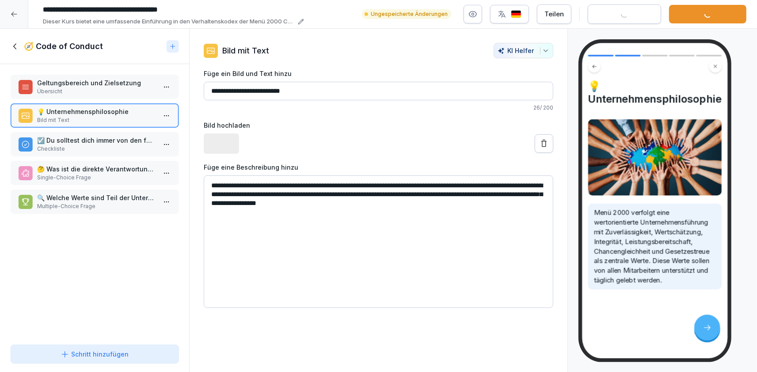
click at [118, 87] on p "Geltungsbereich und Zielsetzung" at bounding box center [96, 82] width 119 height 9
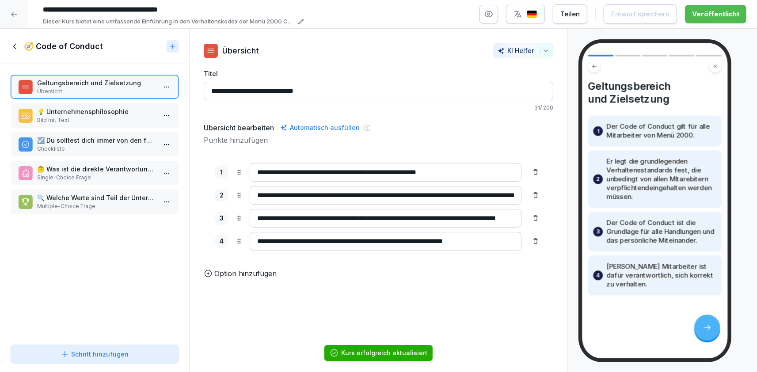
click at [448, 193] on input "**********" at bounding box center [386, 195] width 272 height 19
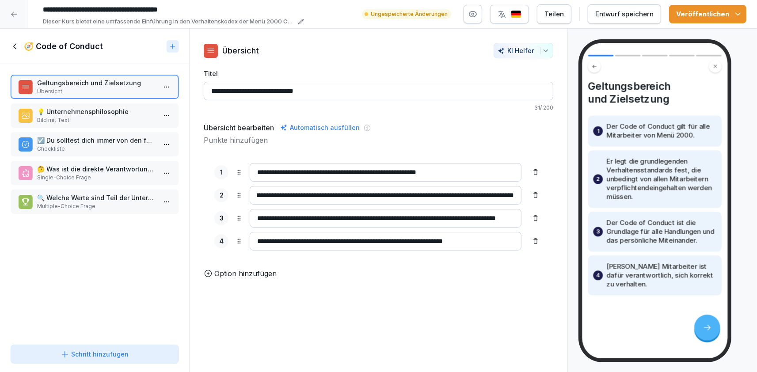
scroll to position [0, 103]
type input "**********"
click at [709, 13] on div "Veröffentlichen" at bounding box center [708, 14] width 63 height 10
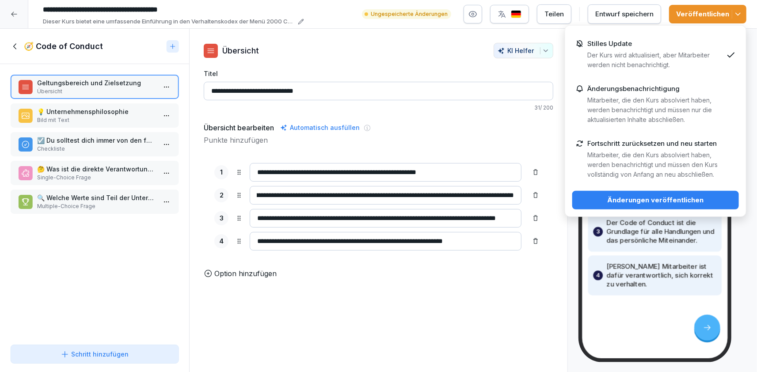
click at [654, 198] on div "Änderungen veröffentlichen" at bounding box center [656, 200] width 153 height 10
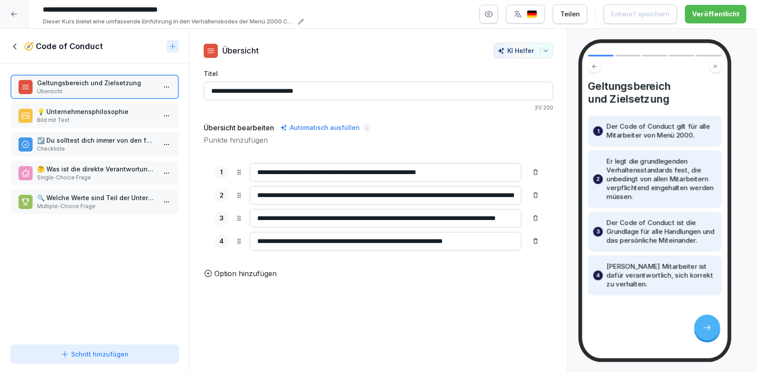
click at [50, 172] on p "🤔 Was ist die direkte Verantwortung jedes Mitarbeiters?" at bounding box center [96, 168] width 119 height 9
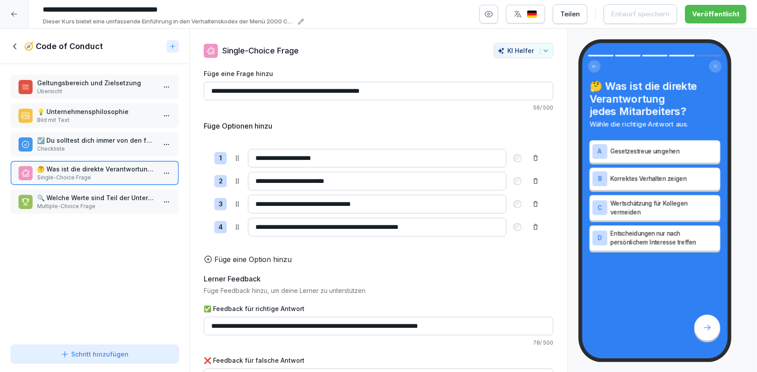
click at [51, 197] on p "🔍 Welche Werte sind Teil der Unternehmensphilosophie von Menü 2000?" at bounding box center [96, 197] width 119 height 9
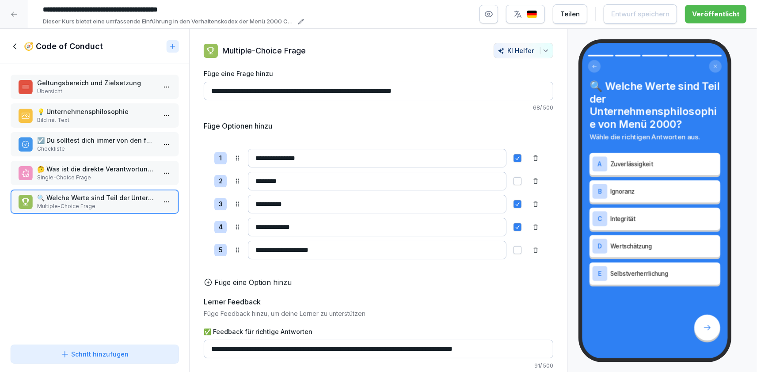
click at [16, 42] on icon at bounding box center [16, 47] width 10 height 10
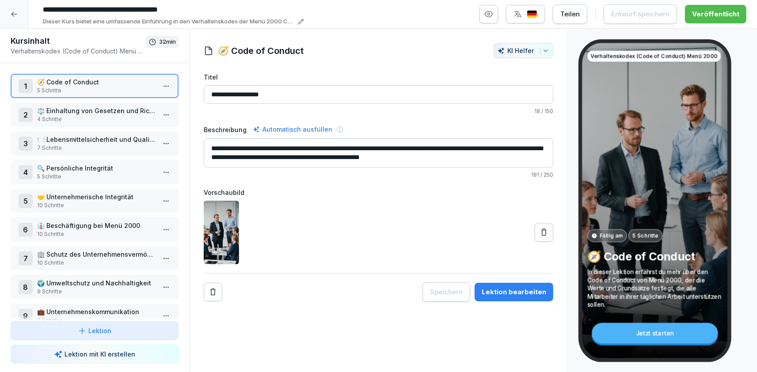
click at [96, 230] on p "10 Schritte" at bounding box center [96, 234] width 119 height 8
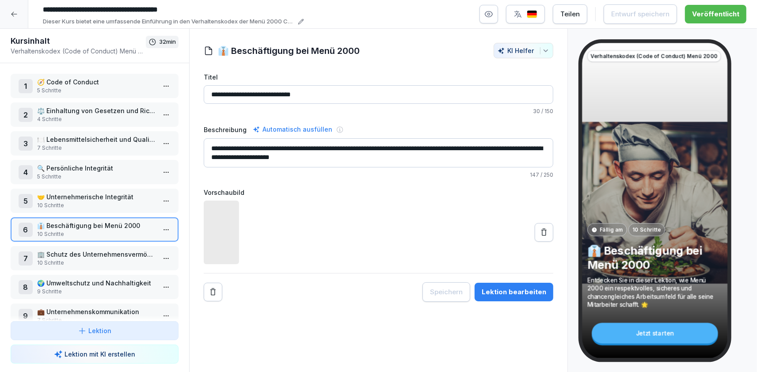
click at [104, 202] on p "10 Schritte" at bounding box center [96, 206] width 119 height 8
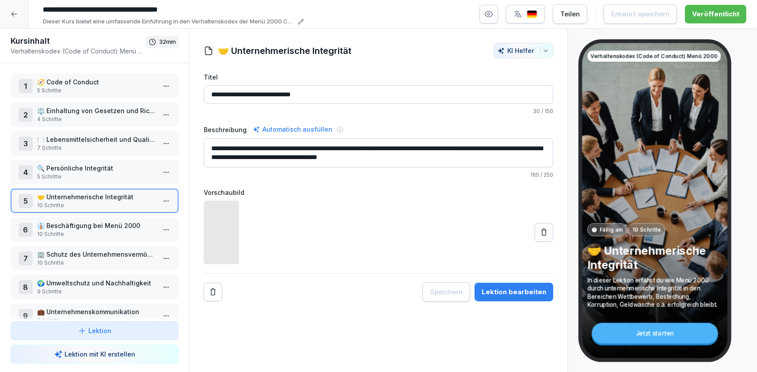
click at [164, 196] on html "**********" at bounding box center [378, 186] width 757 height 372
click at [155, 216] on div "Schritte bearbeiten" at bounding box center [134, 217] width 68 height 9
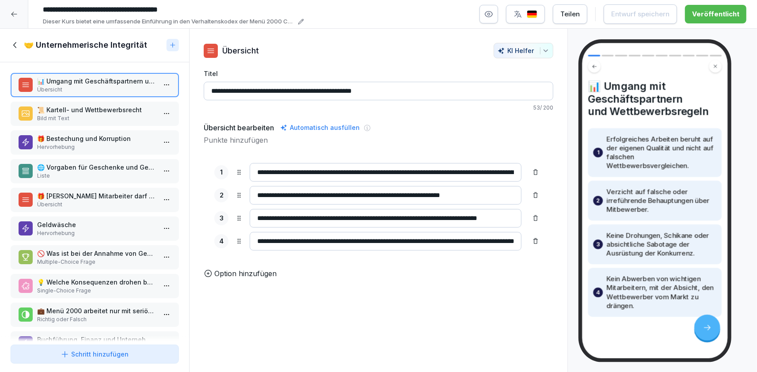
click at [96, 143] on p "🎁 Bestechung und Korruption" at bounding box center [96, 138] width 119 height 9
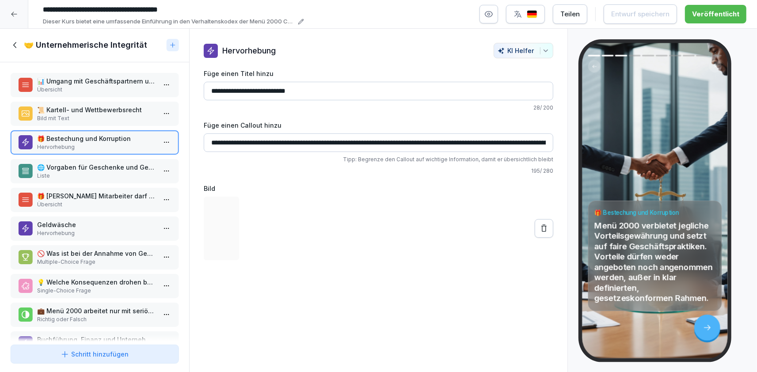
click at [73, 206] on p "Übersicht" at bounding box center [96, 205] width 119 height 8
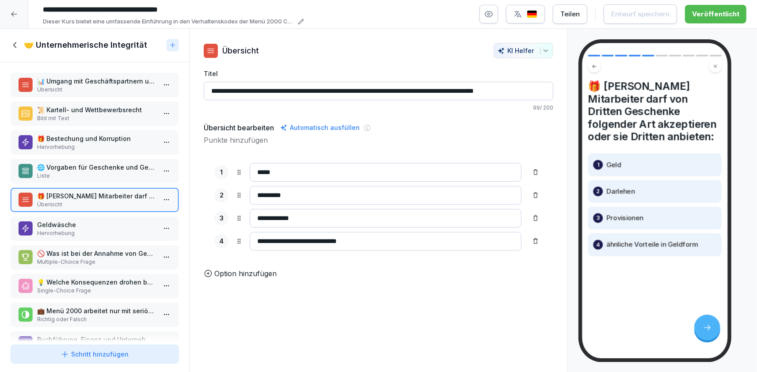
click at [118, 229] on p "Hervorhebung" at bounding box center [96, 233] width 119 height 8
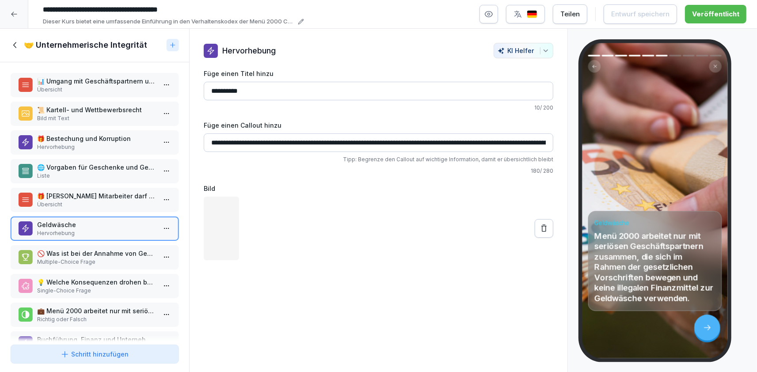
click at [108, 250] on p "🚫 Was ist bei der Annahme von Geschenken durch Menü 2000 Mitarbeiter strikt zu …" at bounding box center [96, 253] width 119 height 9
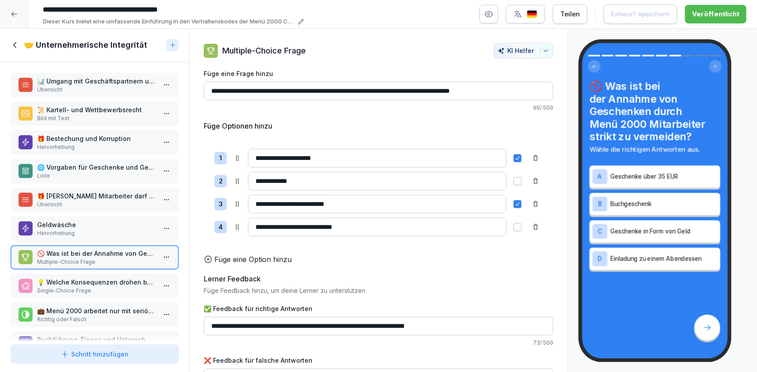
scroll to position [23, 0]
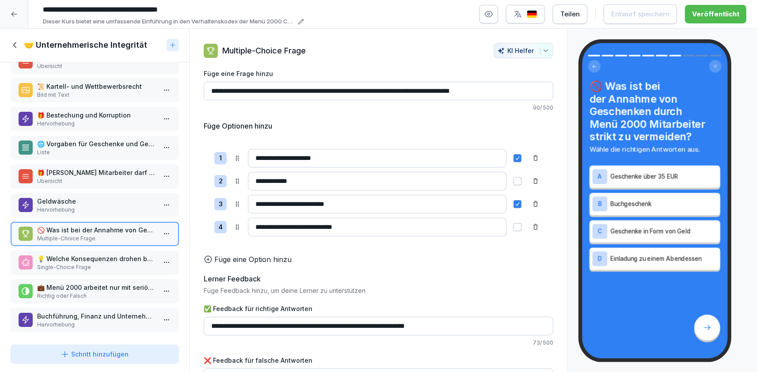
click at [107, 283] on p "💼 Menü 2000 arbeitet nur mit seriösen Partnern und gegen Geldwäsche." at bounding box center [96, 287] width 119 height 9
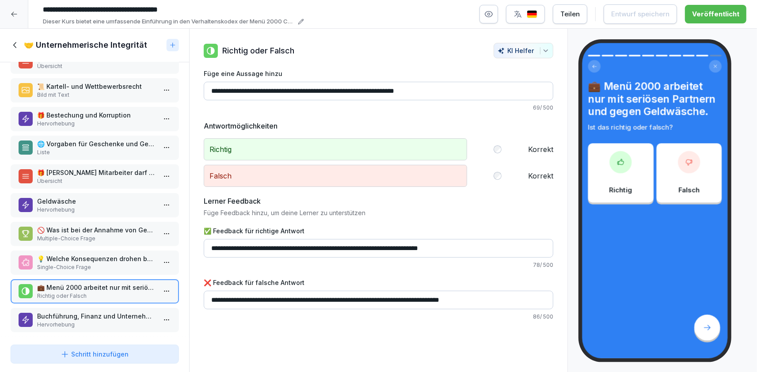
click at [90, 317] on p "Buchführung, Finanz und Unternehmensdaten" at bounding box center [96, 316] width 119 height 9
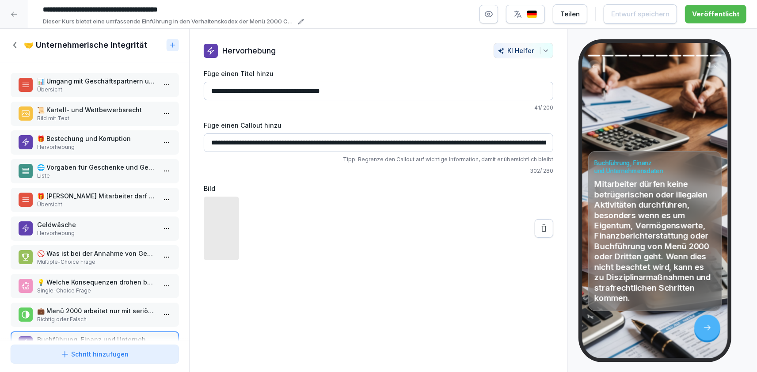
click at [113, 223] on p "Geldwäsche" at bounding box center [96, 224] width 119 height 9
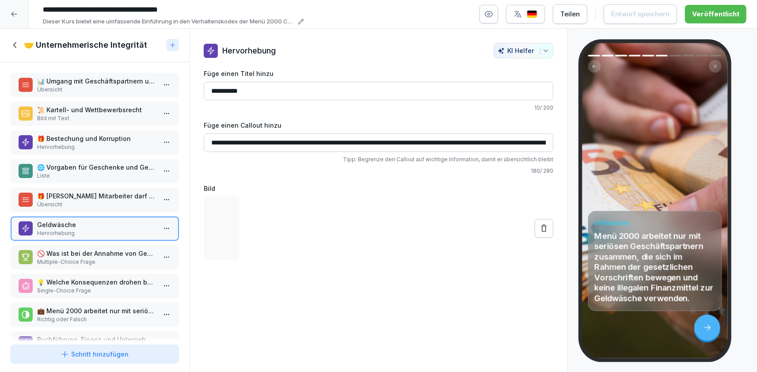
click at [117, 195] on p "🎁 [PERSON_NAME] Mitarbeiter darf von Dritten Geschenke folgender Art akzeptiere…" at bounding box center [96, 195] width 119 height 9
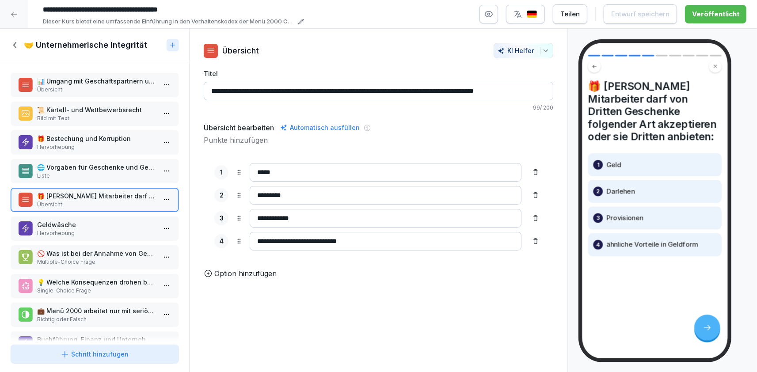
click at [101, 162] on div "🌐 Vorgaben für Geschenke und Gefälligkeiten Liste" at bounding box center [95, 171] width 168 height 24
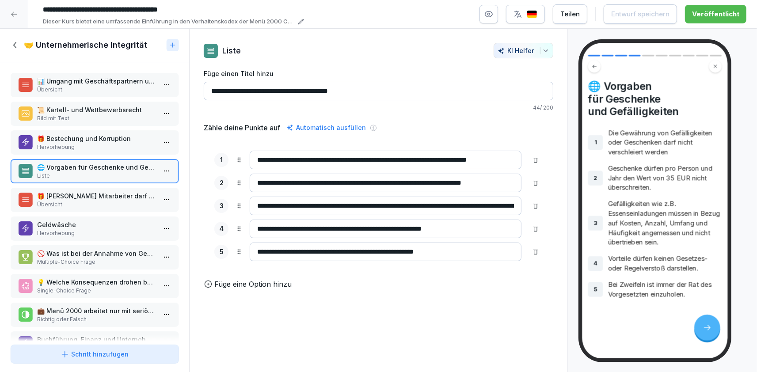
click at [15, 16] on icon at bounding box center [14, 14] width 7 height 7
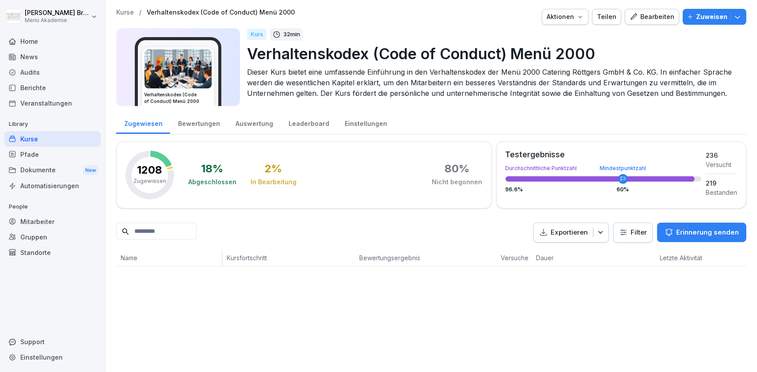
click at [50, 139] on div "Kurse" at bounding box center [52, 138] width 96 height 15
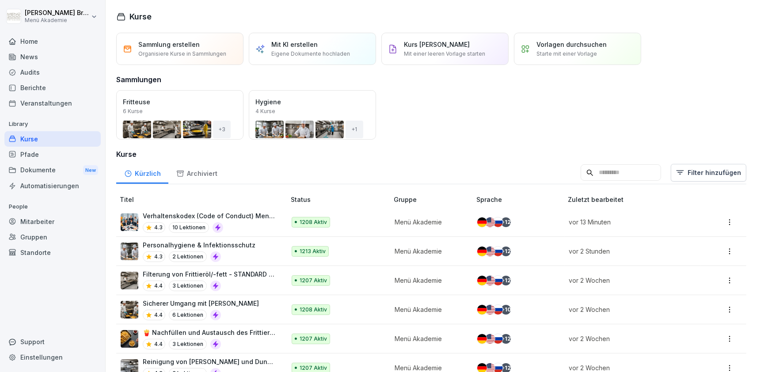
click at [21, 223] on div "Mitarbeiter" at bounding box center [52, 221] width 96 height 15
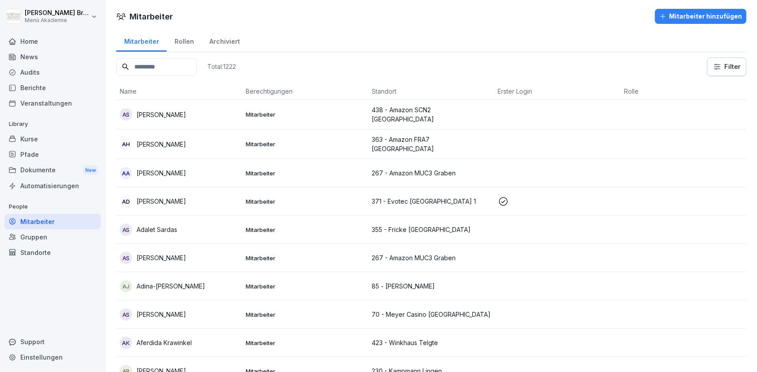
click at [148, 66] on input at bounding box center [156, 66] width 80 height 17
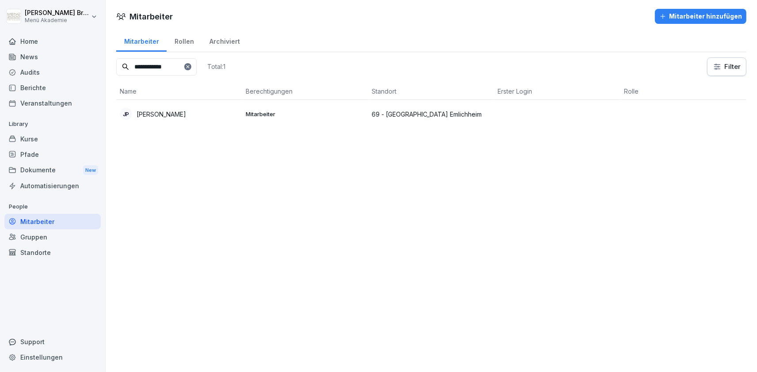
type input "**********"
click at [163, 118] on p "[PERSON_NAME]" at bounding box center [162, 114] width 50 height 9
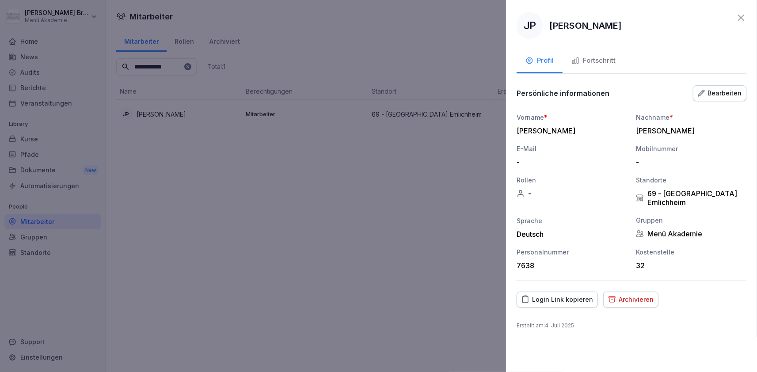
click at [565, 302] on div "Login Link kopieren" at bounding box center [558, 300] width 72 height 10
click at [531, 302] on div "Login Link kopieren" at bounding box center [558, 300] width 72 height 10
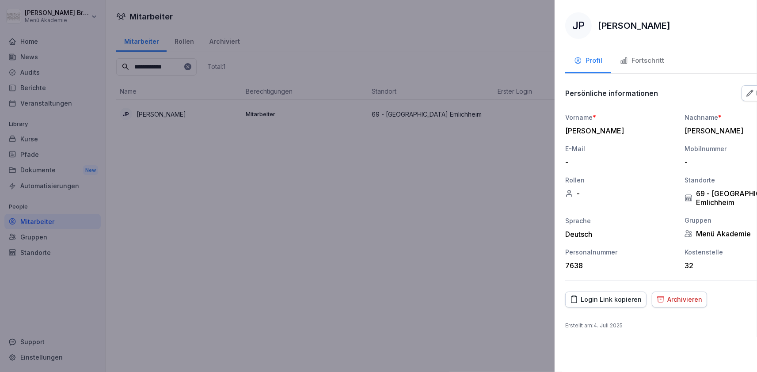
click at [179, 247] on div at bounding box center [378, 186] width 757 height 372
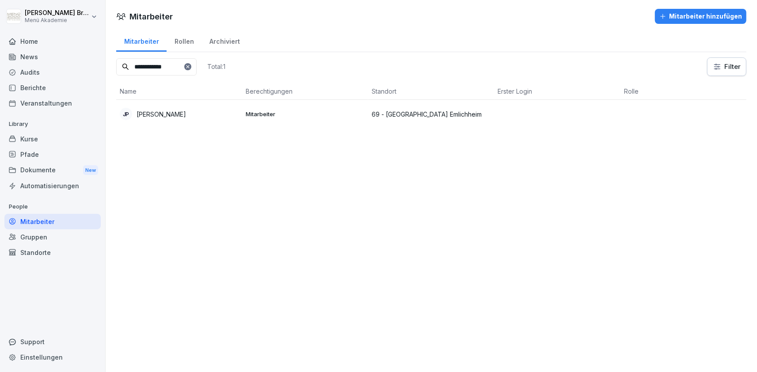
click at [191, 68] on icon at bounding box center [187, 66] width 5 height 5
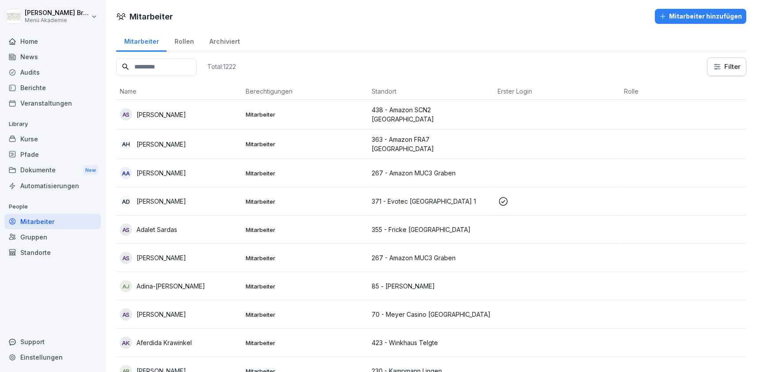
click at [197, 68] on input at bounding box center [156, 66] width 80 height 17
paste input "**********"
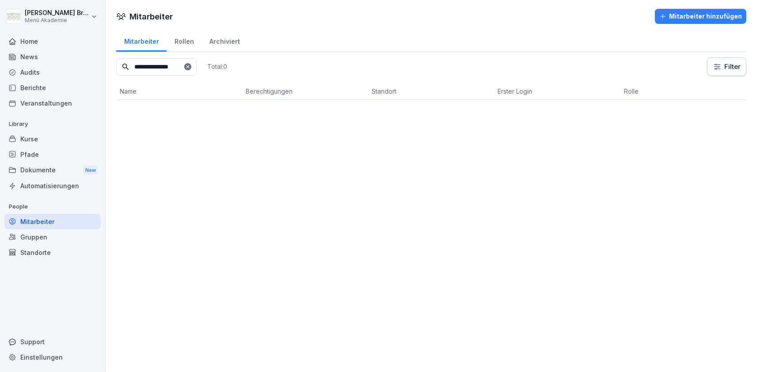
click at [140, 67] on input "**********" at bounding box center [156, 66] width 80 height 17
click at [163, 65] on input "**********" at bounding box center [156, 66] width 80 height 17
type input "******"
click at [157, 111] on p "[PERSON_NAME]" at bounding box center [162, 114] width 50 height 9
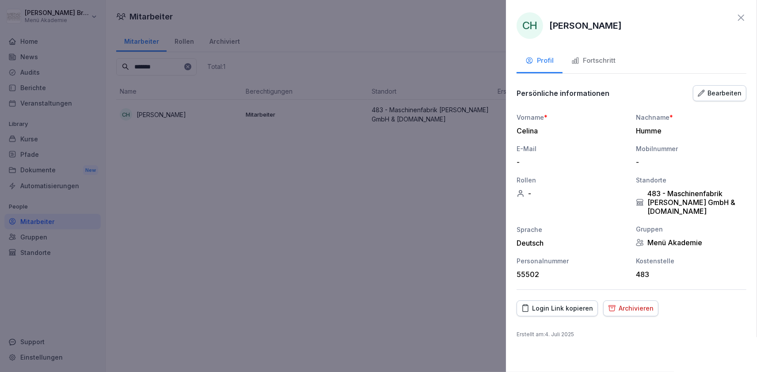
click at [577, 313] on div "Login Link kopieren" at bounding box center [558, 309] width 72 height 10
click at [166, 204] on div at bounding box center [378, 186] width 757 height 372
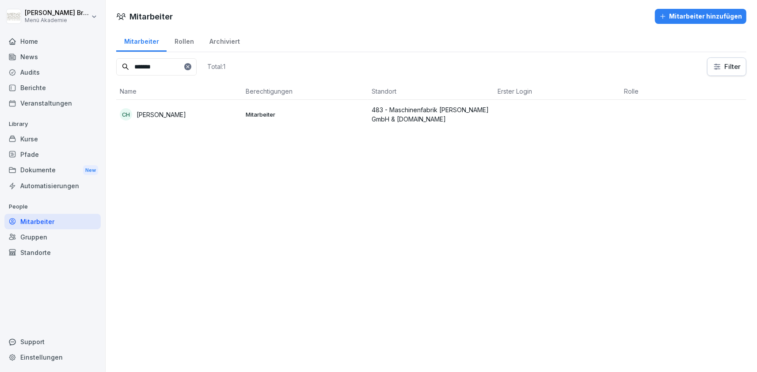
click at [35, 134] on div "Kurse" at bounding box center [52, 138] width 96 height 15
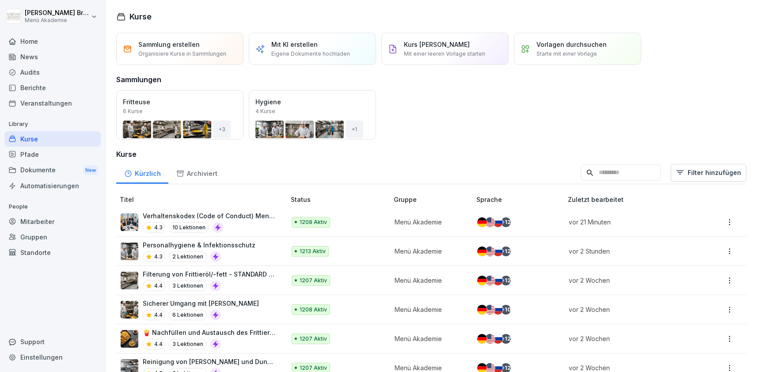
click at [39, 48] on div "Home" at bounding box center [52, 41] width 96 height 15
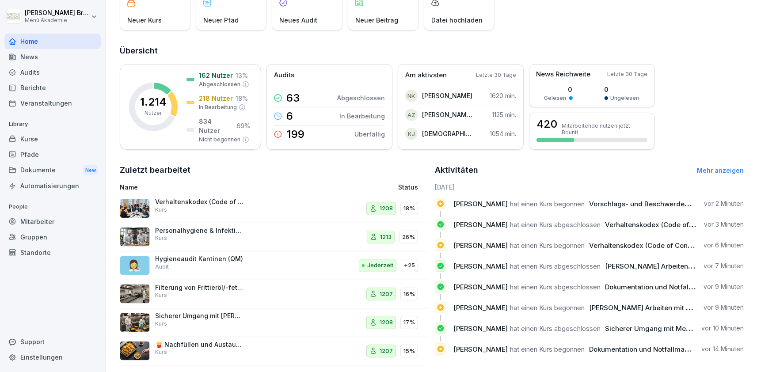
scroll to position [76, 0]
